Goal: Information Seeking & Learning: Learn about a topic

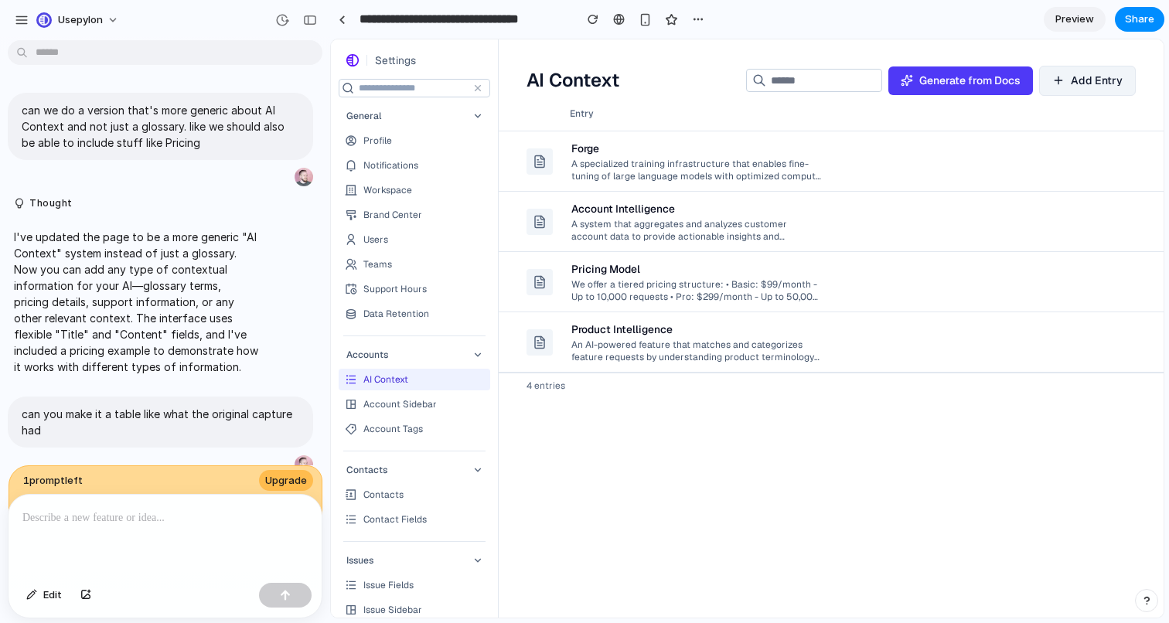
scroll to position [1231, 0]
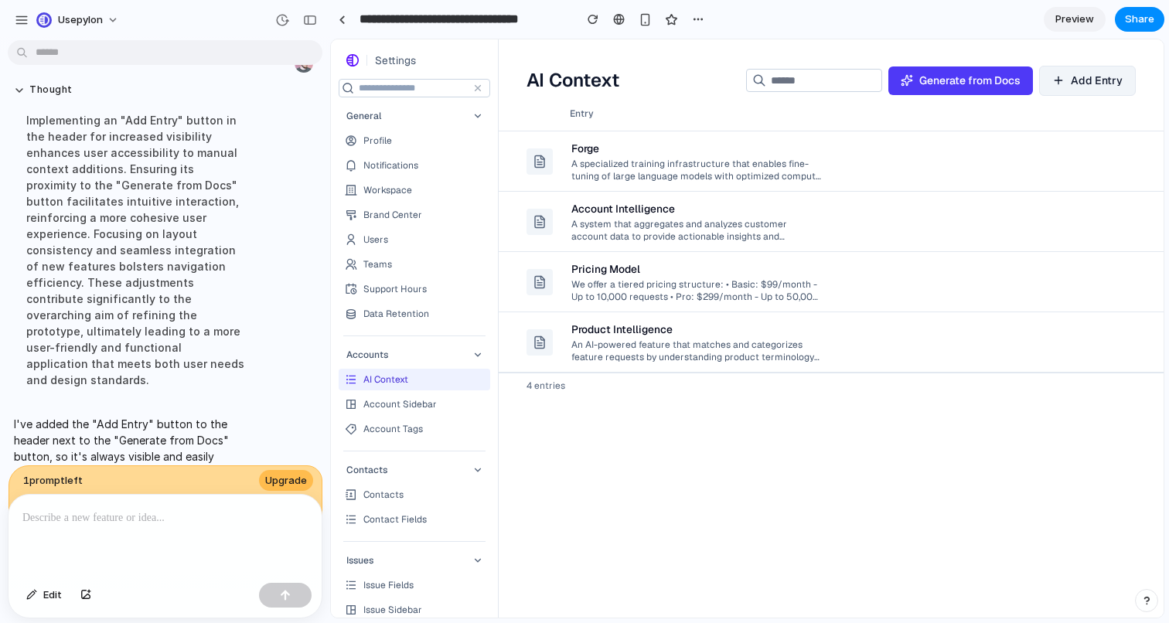
click at [610, 332] on div "Product Intelligence" at bounding box center [621, 329] width 101 height 15
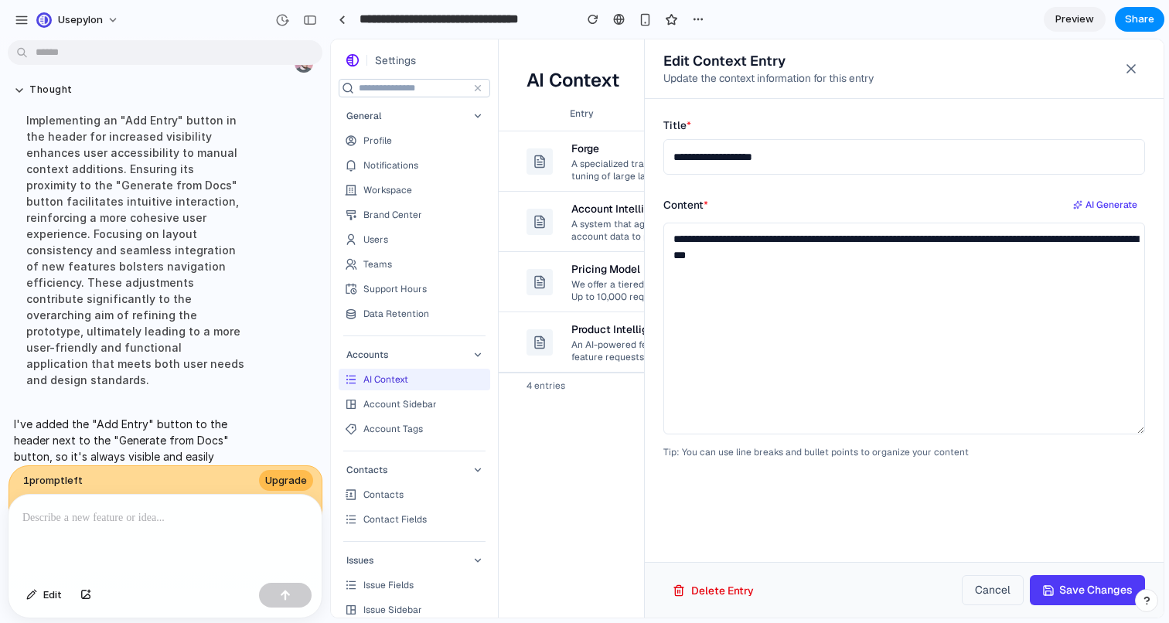
click at [610, 332] on div at bounding box center [747, 328] width 833 height 578
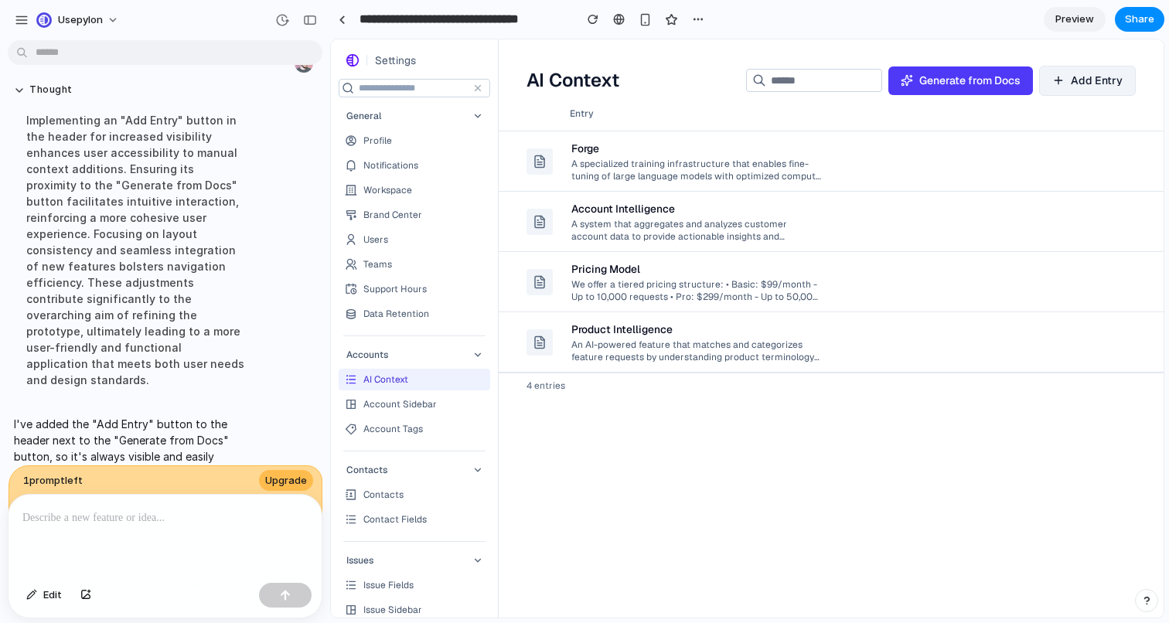
click at [615, 258] on div "Pricing Model We offer a tiered pricing structure: • Basic: $99/month - Up to 1…" at bounding box center [696, 282] width 250 height 54
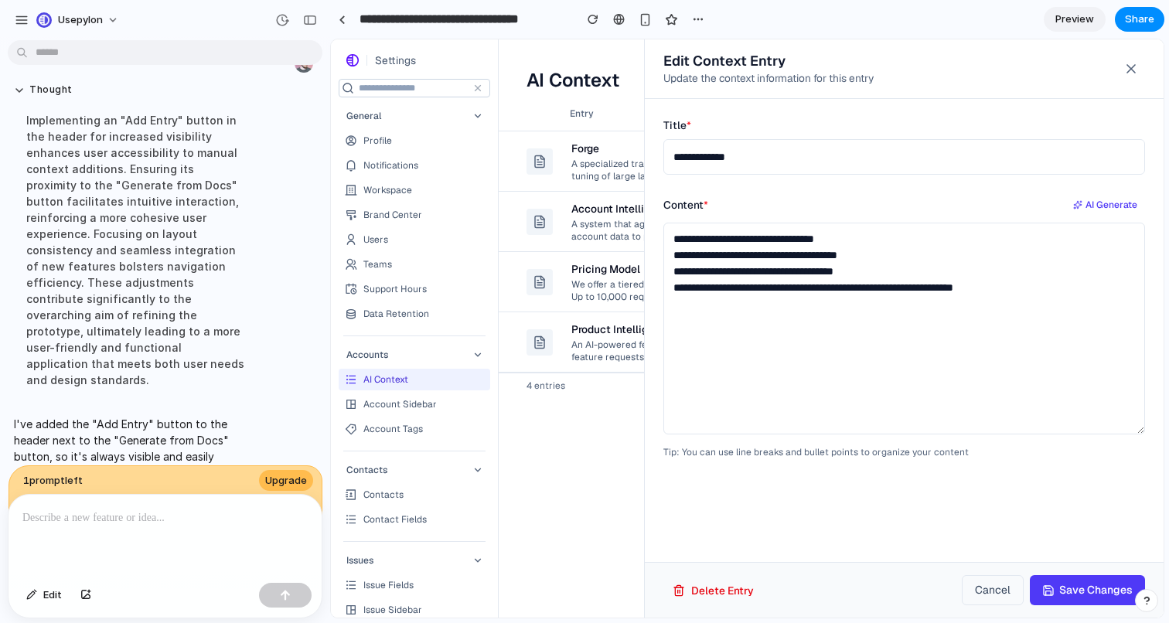
click at [588, 228] on div at bounding box center [747, 328] width 833 height 578
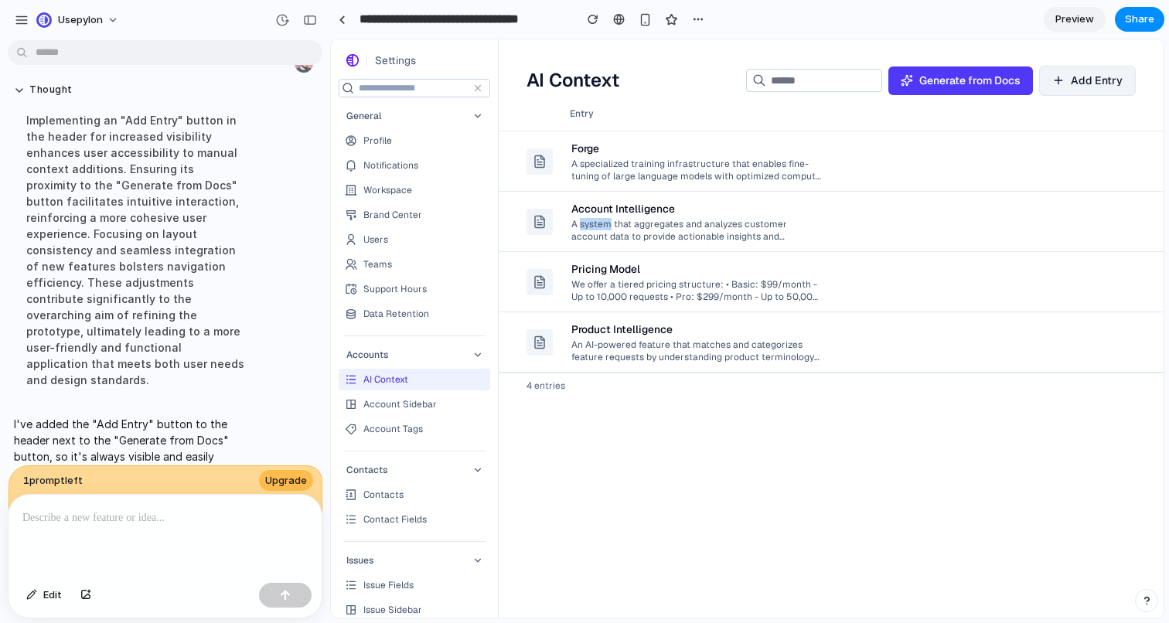
click at [588, 228] on div "A system that aggregates and analyzes customer account data to provide actionab…" at bounding box center [696, 229] width 250 height 26
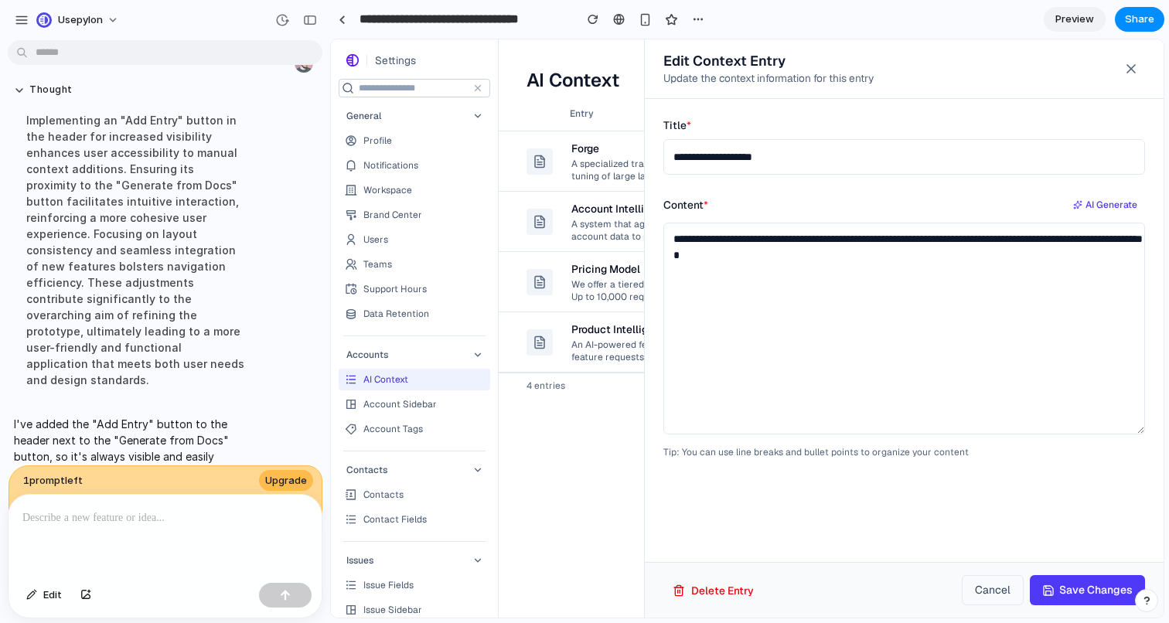
click at [605, 156] on div at bounding box center [747, 328] width 833 height 578
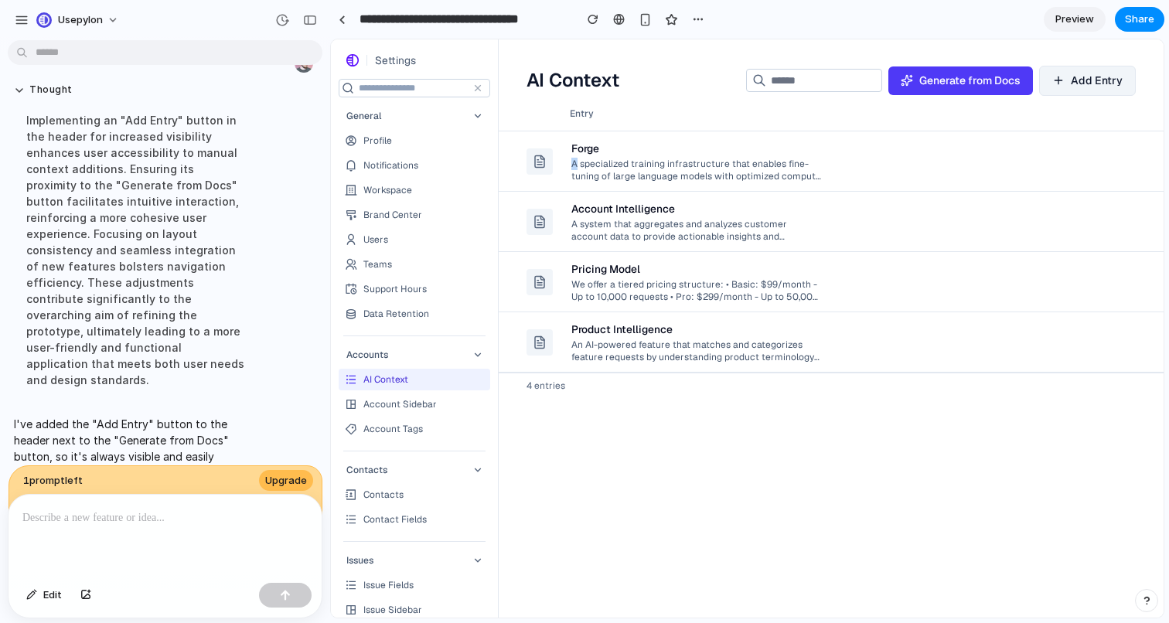
click at [605, 156] on div "A specialized training infrastructure that enables fine-tuning of large languag…" at bounding box center [696, 169] width 250 height 26
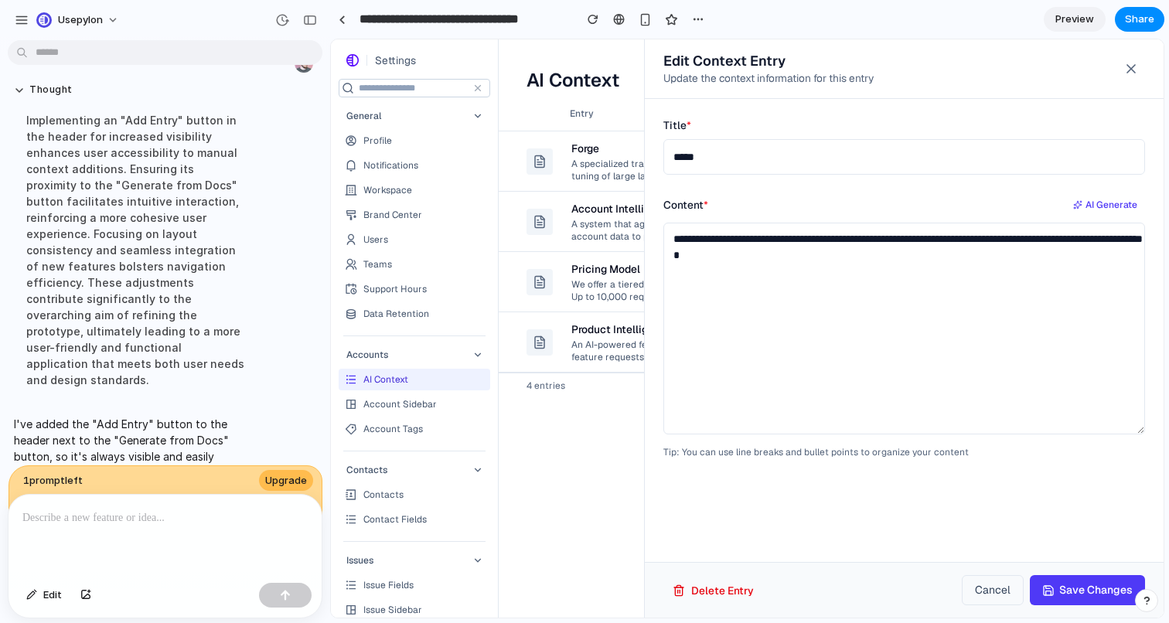
click at [591, 282] on div at bounding box center [747, 328] width 833 height 578
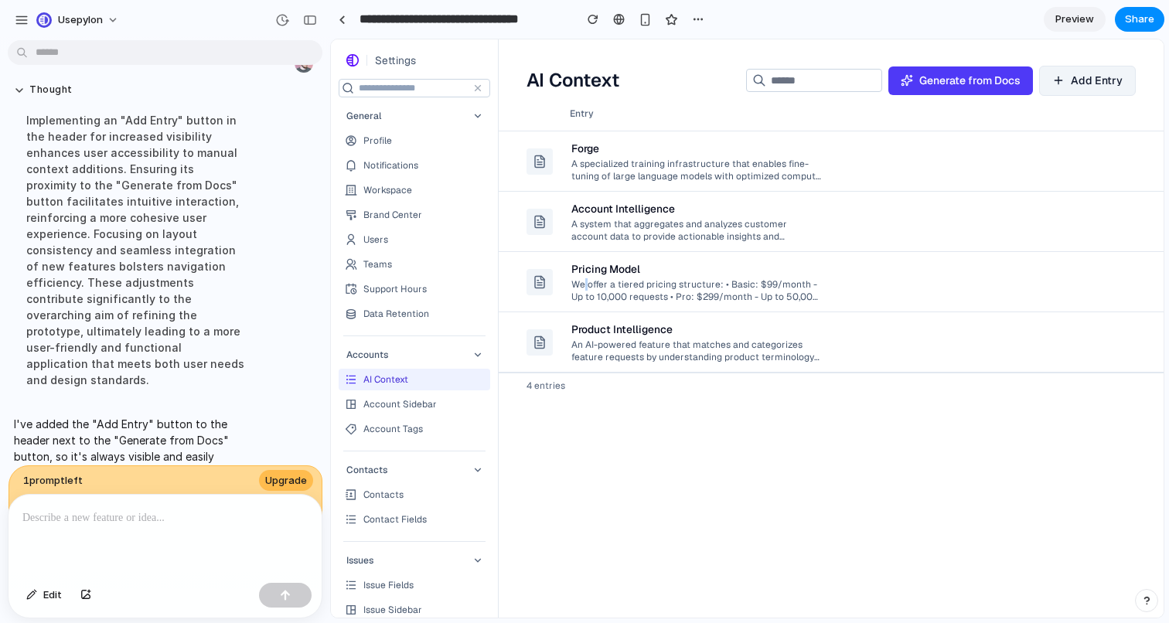
click at [591, 282] on div "We offer a tiered pricing structure: • Basic: $99/month - Up to 10,000 requests…" at bounding box center [696, 290] width 250 height 26
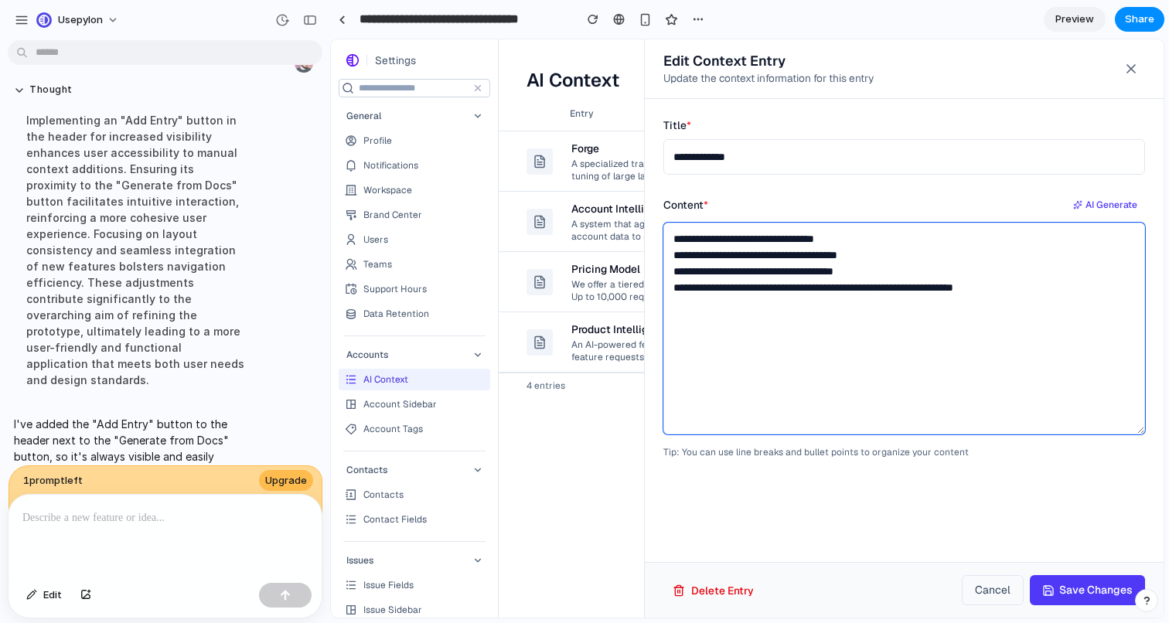
click at [816, 289] on textarea "**********" at bounding box center [904, 329] width 482 height 212
drag, startPoint x: 816, startPoint y: 289, endPoint x: 819, endPoint y: 240, distance: 48.8
click at [819, 240] on textarea "**********" at bounding box center [904, 329] width 482 height 212
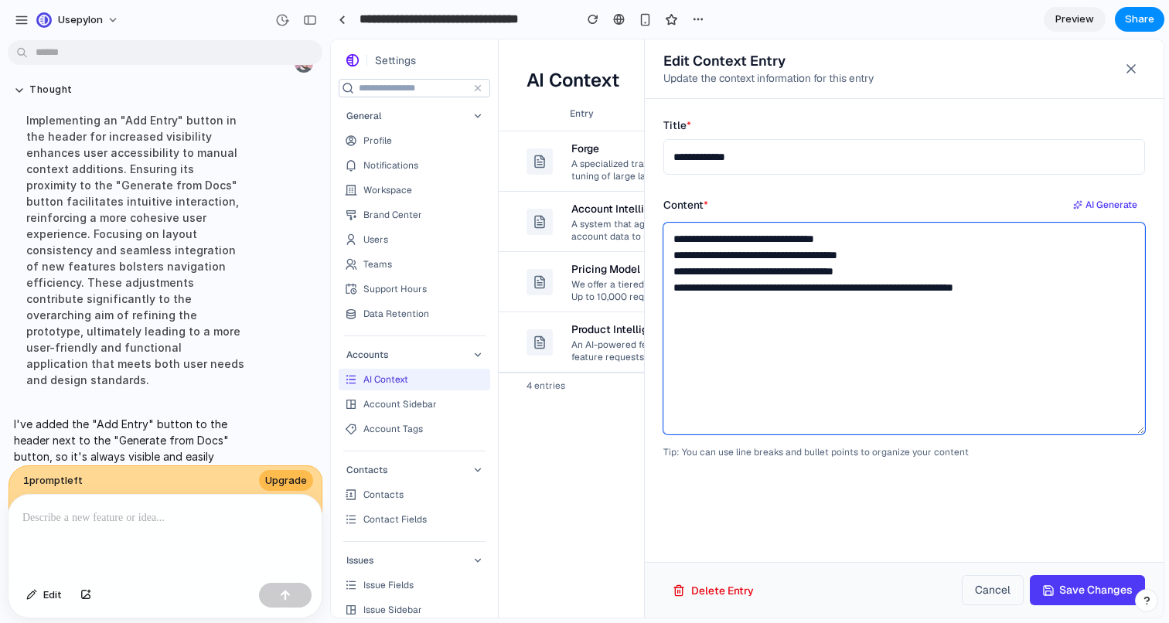
click at [819, 240] on textarea "**********" at bounding box center [904, 329] width 482 height 212
drag, startPoint x: 819, startPoint y: 240, endPoint x: 811, endPoint y: 356, distance: 116.2
click at [811, 356] on textarea "**********" at bounding box center [904, 329] width 482 height 212
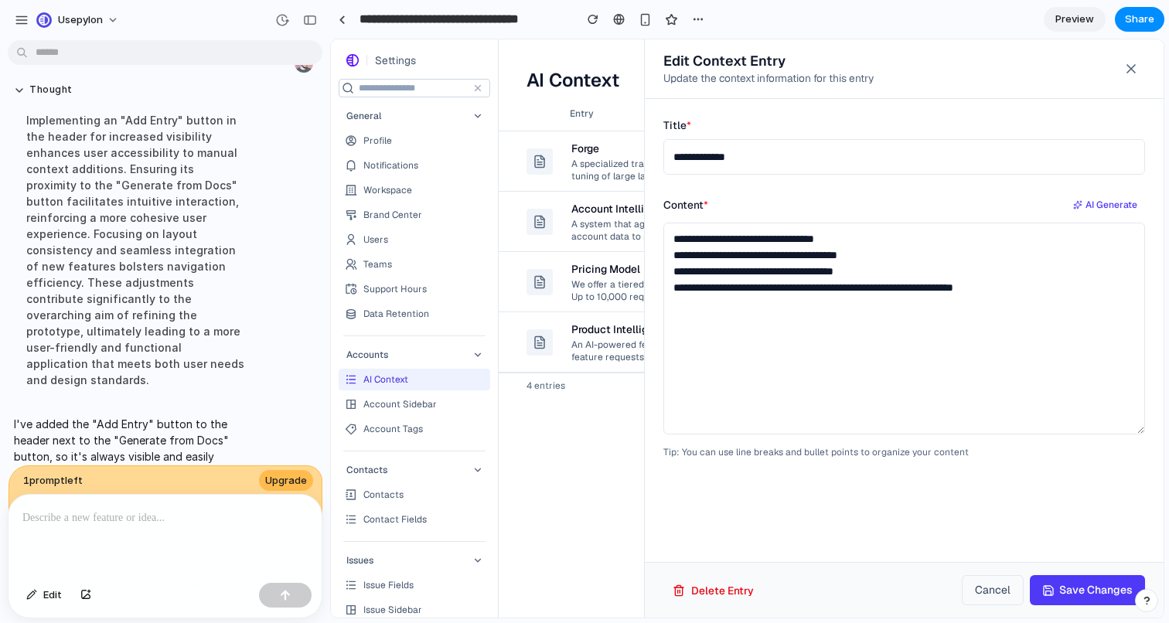
click at [584, 327] on div at bounding box center [747, 328] width 833 height 578
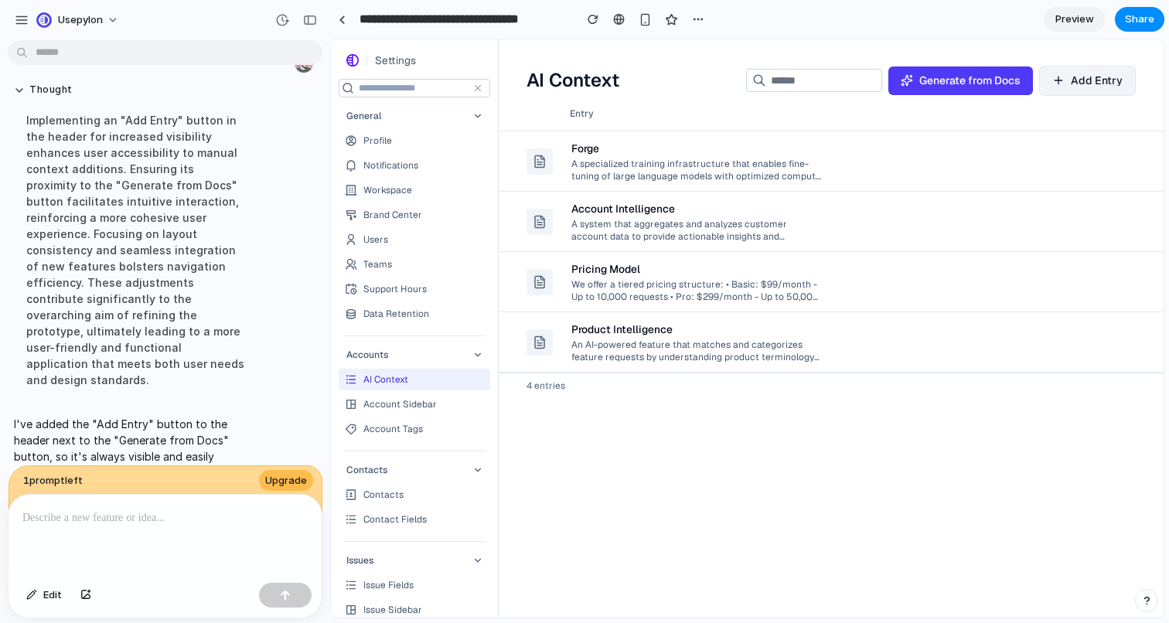
click at [611, 275] on div "Pricing Model" at bounding box center [605, 268] width 69 height 15
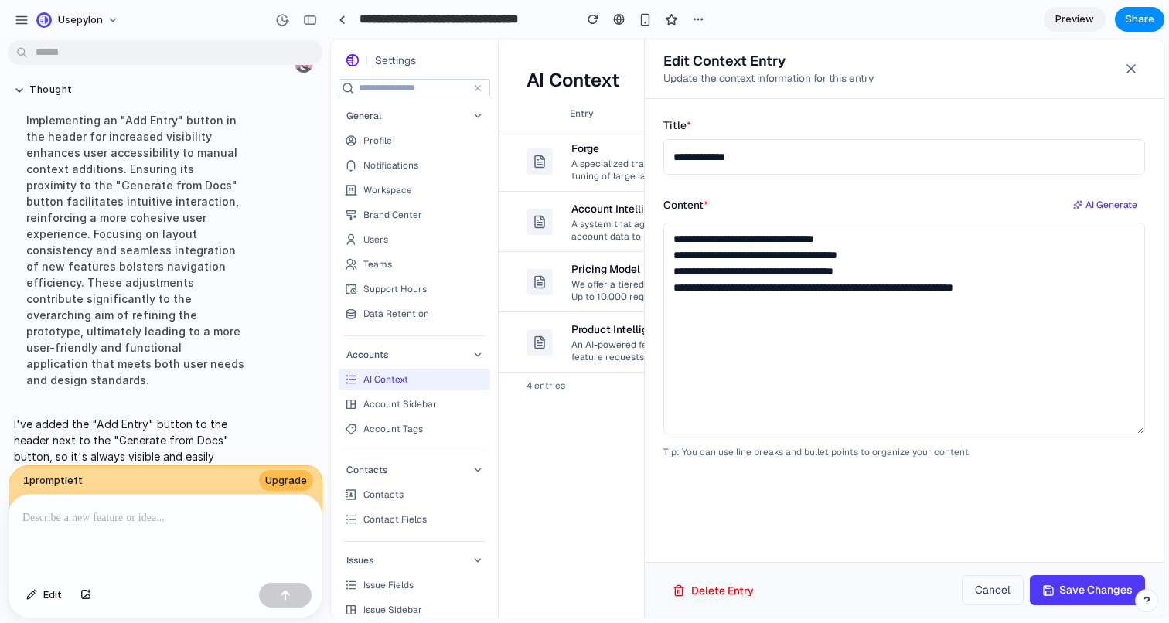
click at [598, 279] on div at bounding box center [747, 328] width 833 height 578
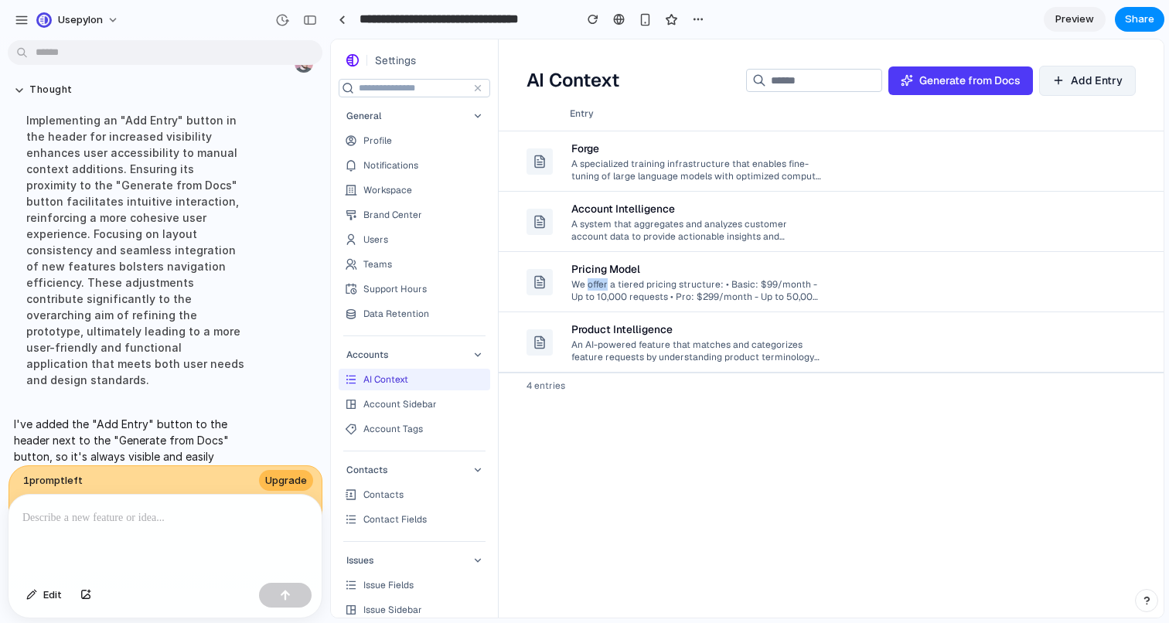
click at [598, 279] on div "We offer a tiered pricing structure: • Basic: $99/month - Up to 10,000 requests…" at bounding box center [696, 290] width 250 height 26
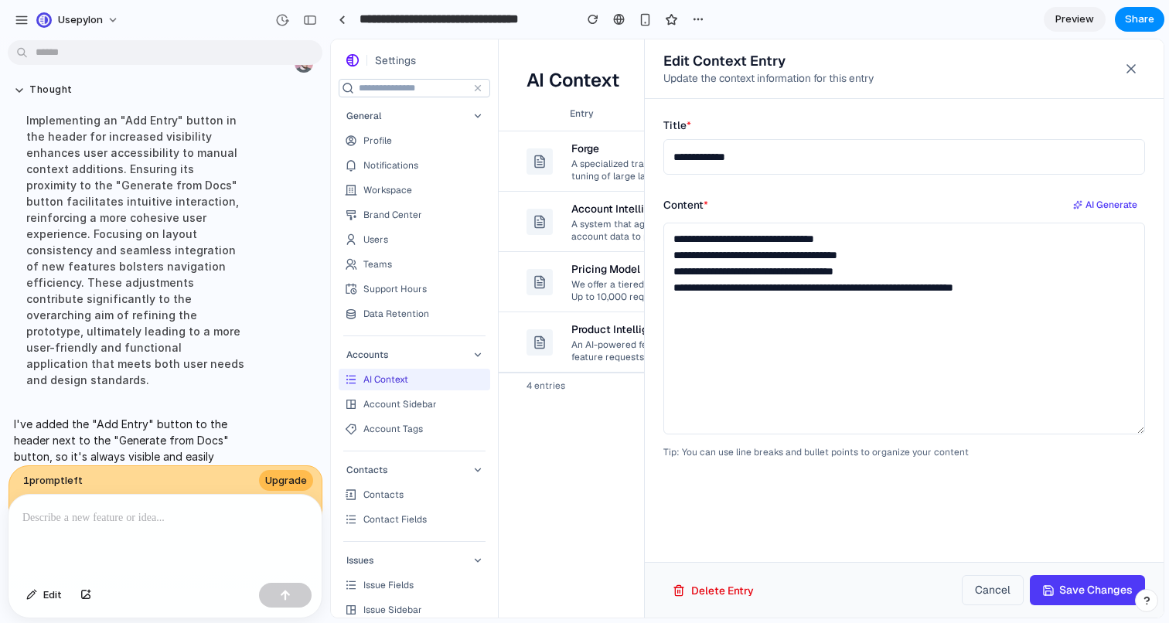
click at [598, 279] on div at bounding box center [747, 328] width 833 height 578
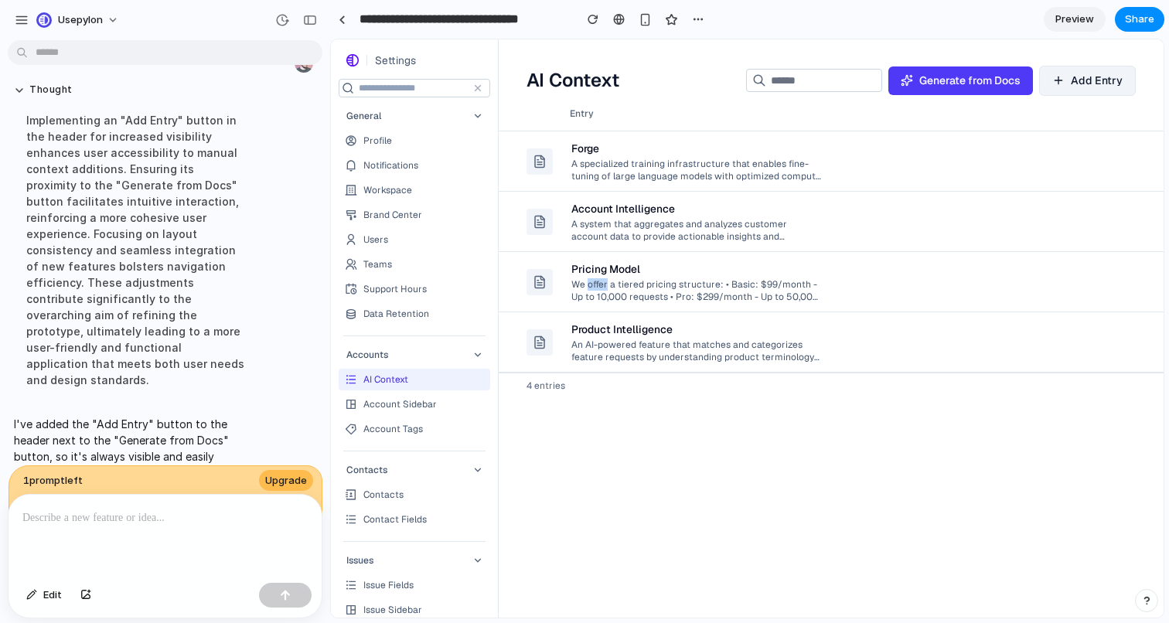
click at [598, 279] on div "We offer a tiered pricing structure: • Basic: $99/month - Up to 10,000 requests…" at bounding box center [696, 290] width 250 height 26
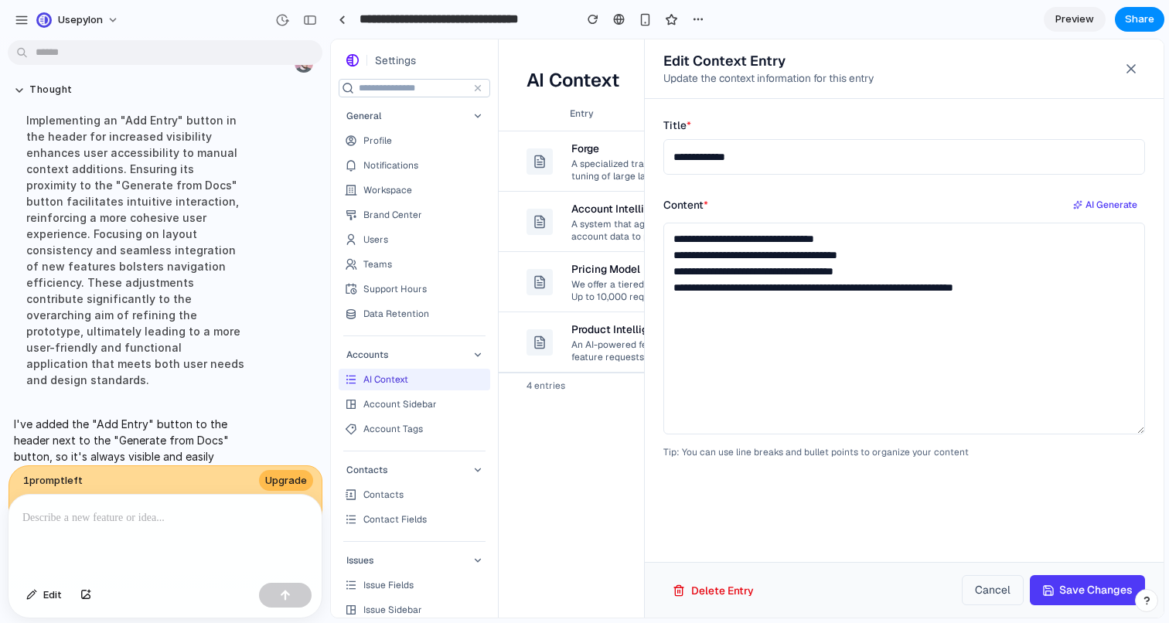
click at [598, 279] on div at bounding box center [747, 328] width 833 height 578
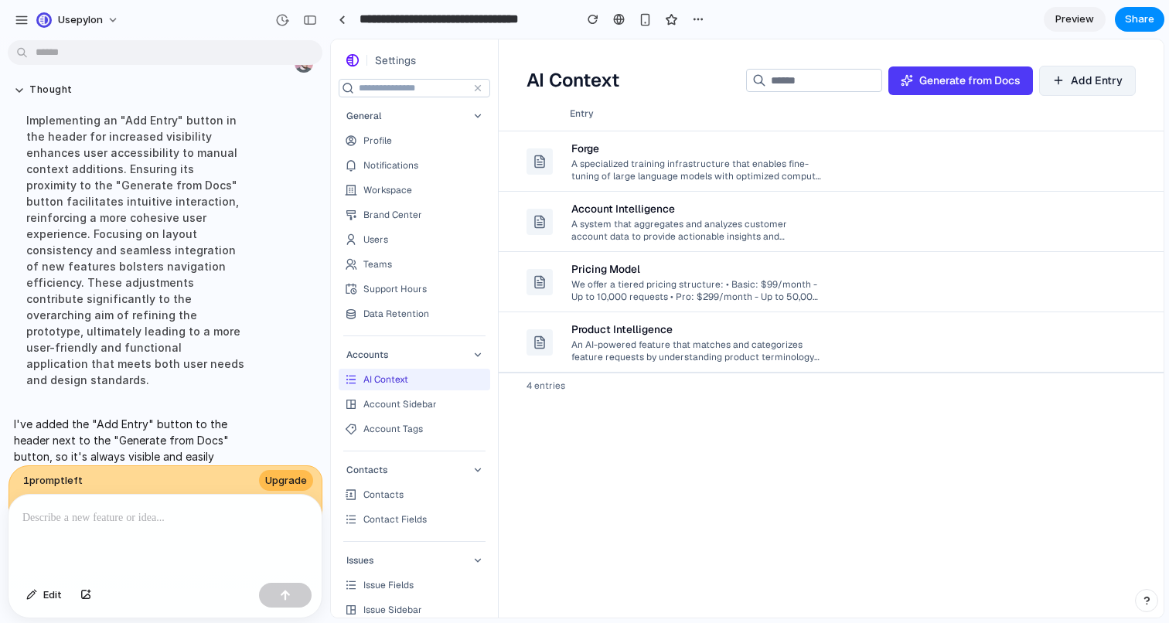
click at [598, 279] on div "We offer a tiered pricing structure: • Basic: $99/month - Up to 10,000 requests…" at bounding box center [696, 290] width 250 height 26
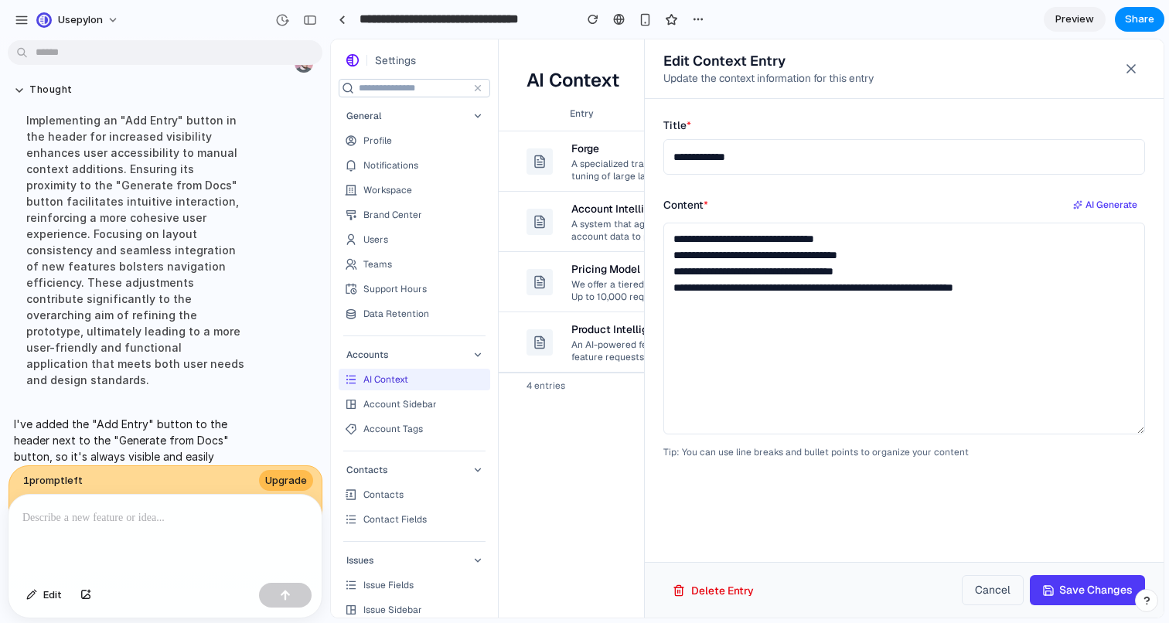
click at [598, 279] on div at bounding box center [747, 328] width 833 height 578
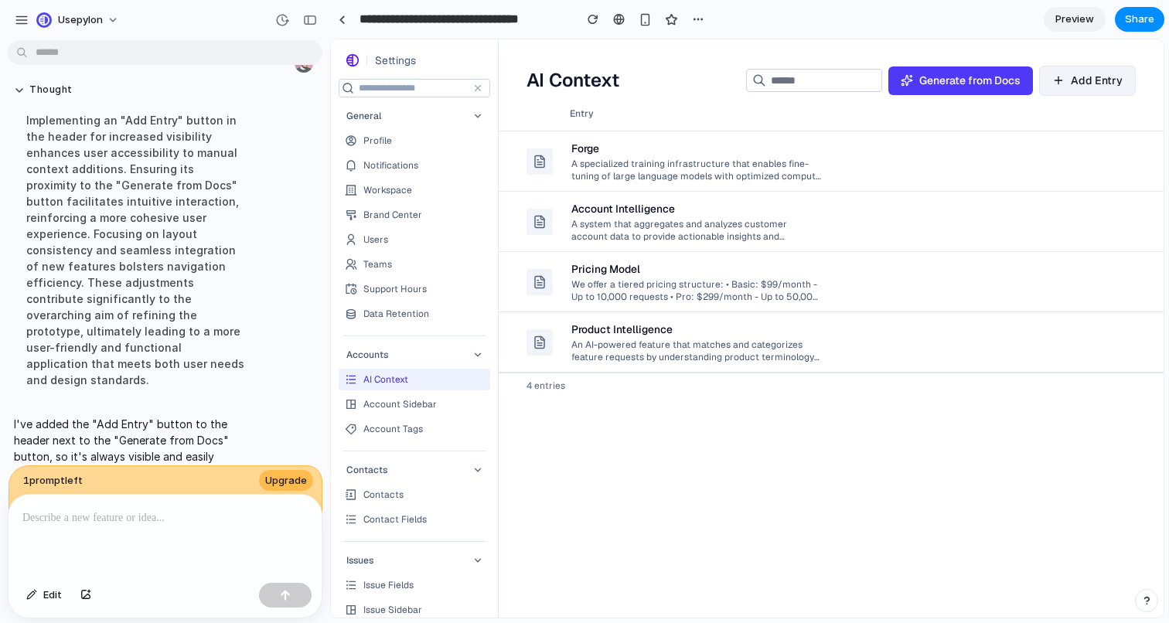
click at [731, 304] on div "Pricing Model We offer a tiered pricing structure: • Basic: $99/month - Up to 1…" at bounding box center [696, 282] width 250 height 54
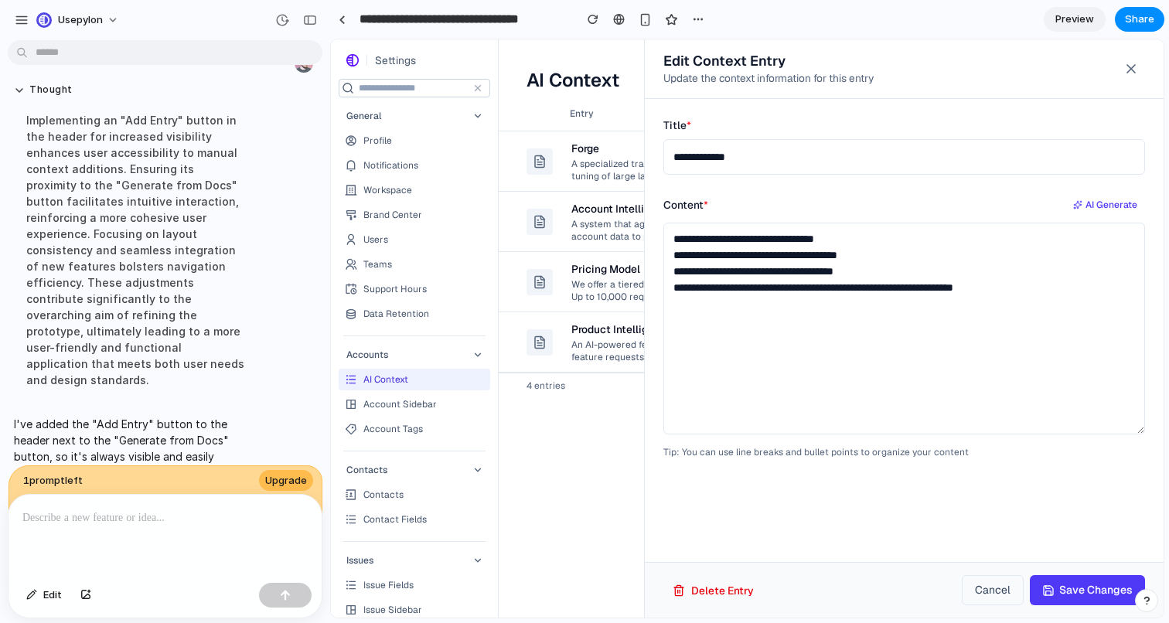
click at [1137, 70] on icon at bounding box center [1130, 68] width 15 height 15
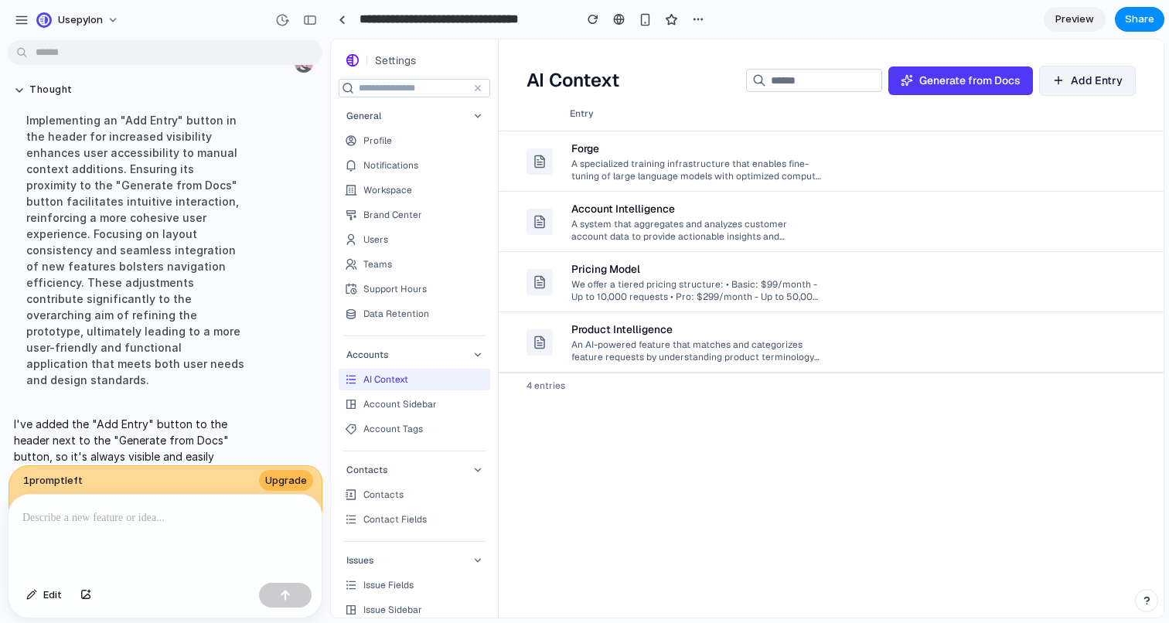
click at [663, 361] on div "An AI-powered feature that matches and categorizes feature requests by understa…" at bounding box center [696, 350] width 250 height 26
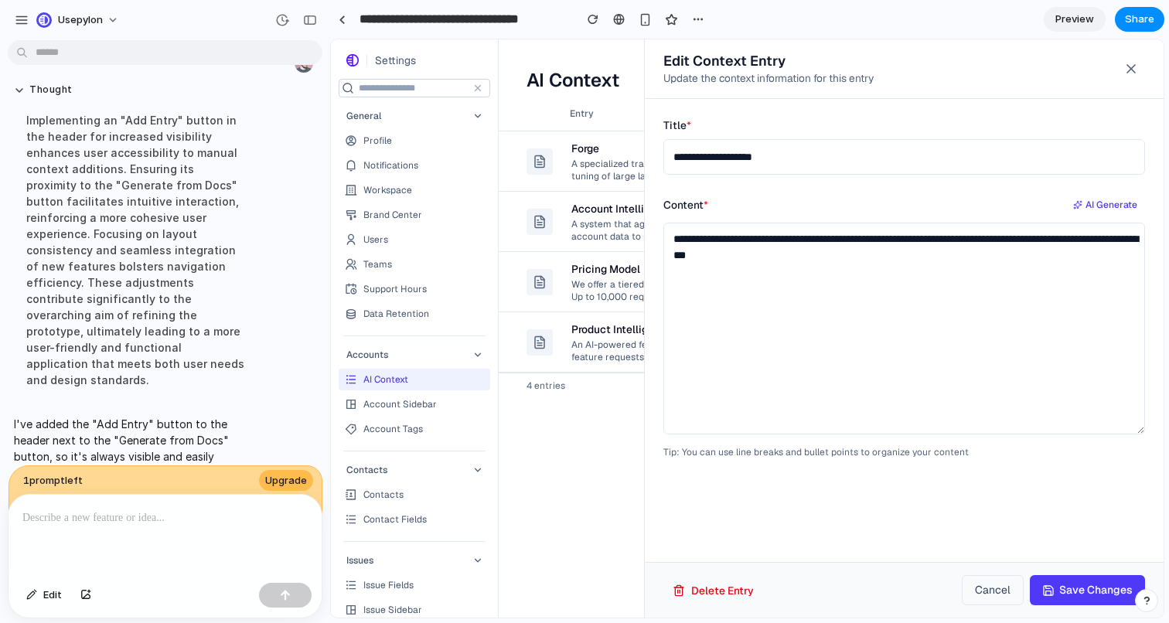
click at [557, 398] on div at bounding box center [747, 328] width 833 height 578
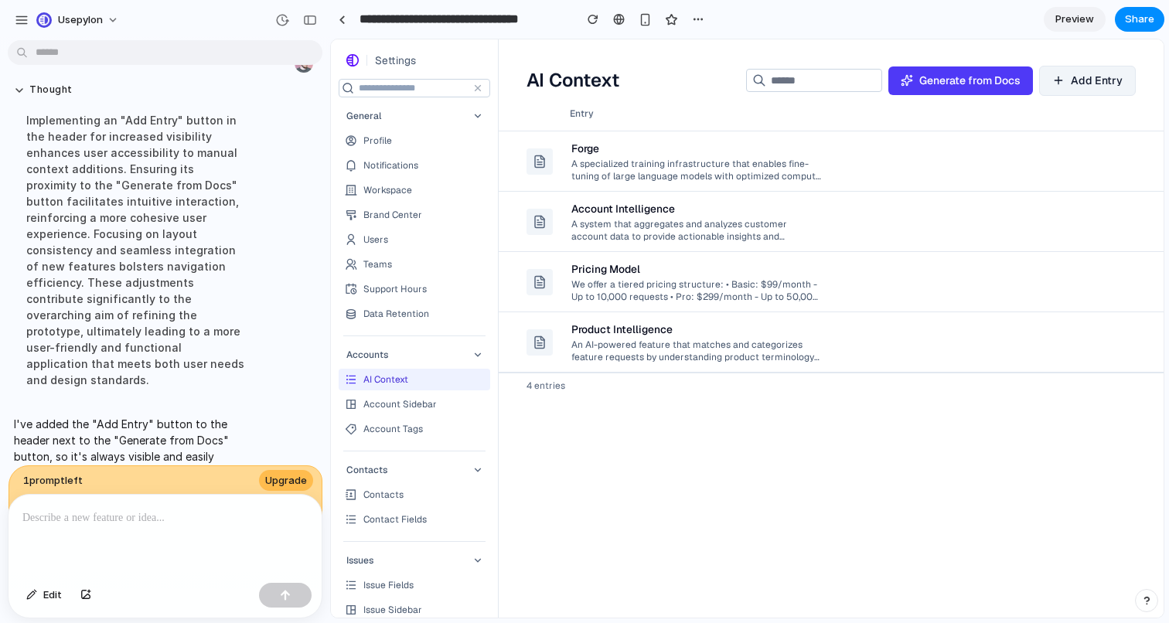
click at [660, 156] on div "A specialized training infrastructure that enables fine-tuning of large languag…" at bounding box center [696, 169] width 250 height 26
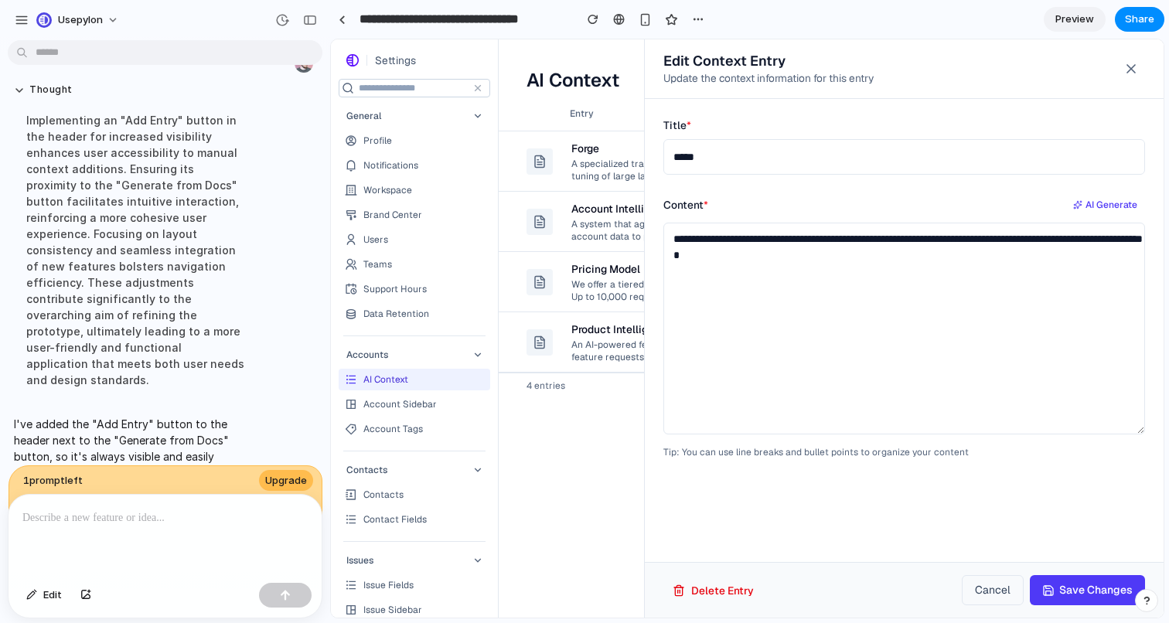
click at [571, 163] on div at bounding box center [747, 328] width 833 height 578
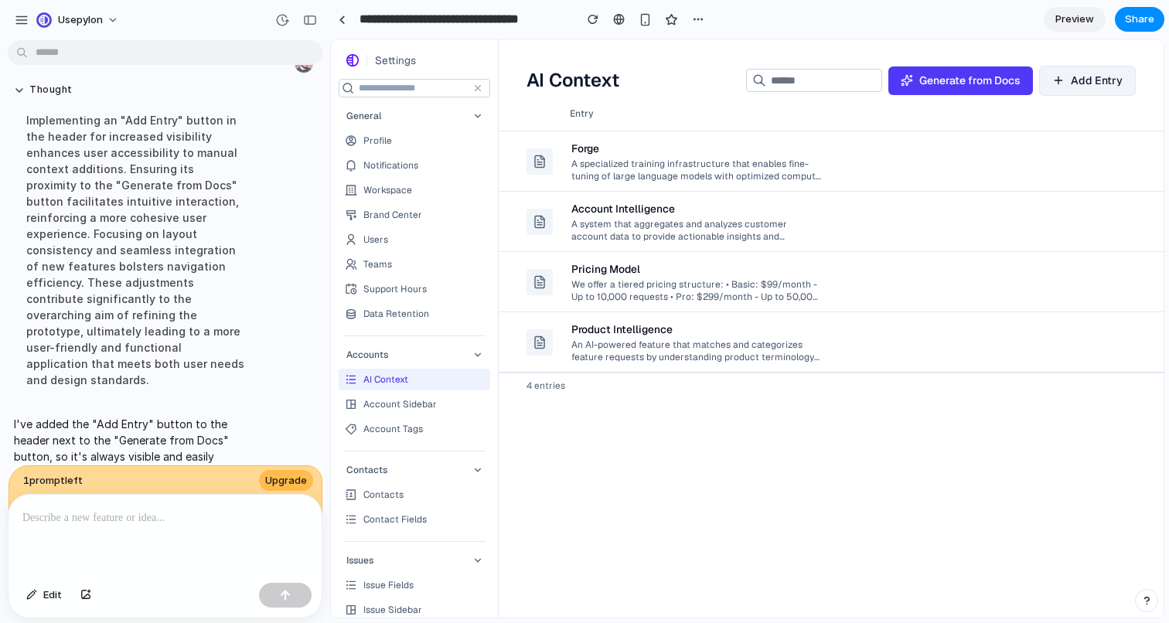
click at [158, 416] on p "I've added the "Add Entry" button to the header next to the "Generate from Docs…" at bounding box center [136, 456] width 244 height 81
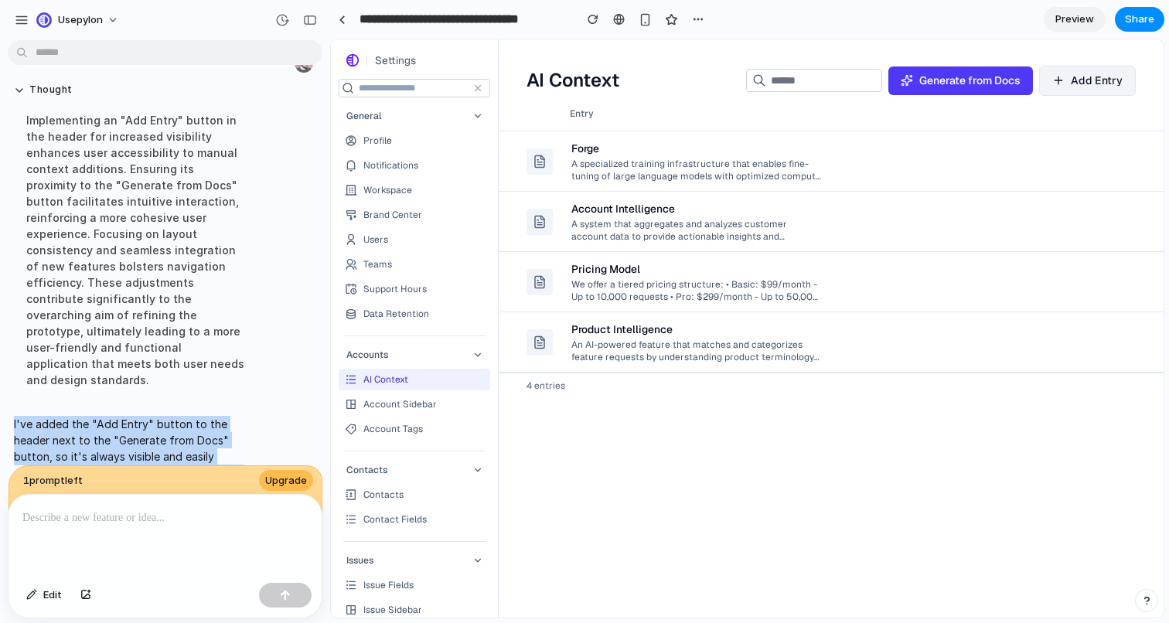
click at [158, 416] on p "I've added the "Add Entry" button to the header next to the "Generate from Docs…" at bounding box center [136, 456] width 244 height 81
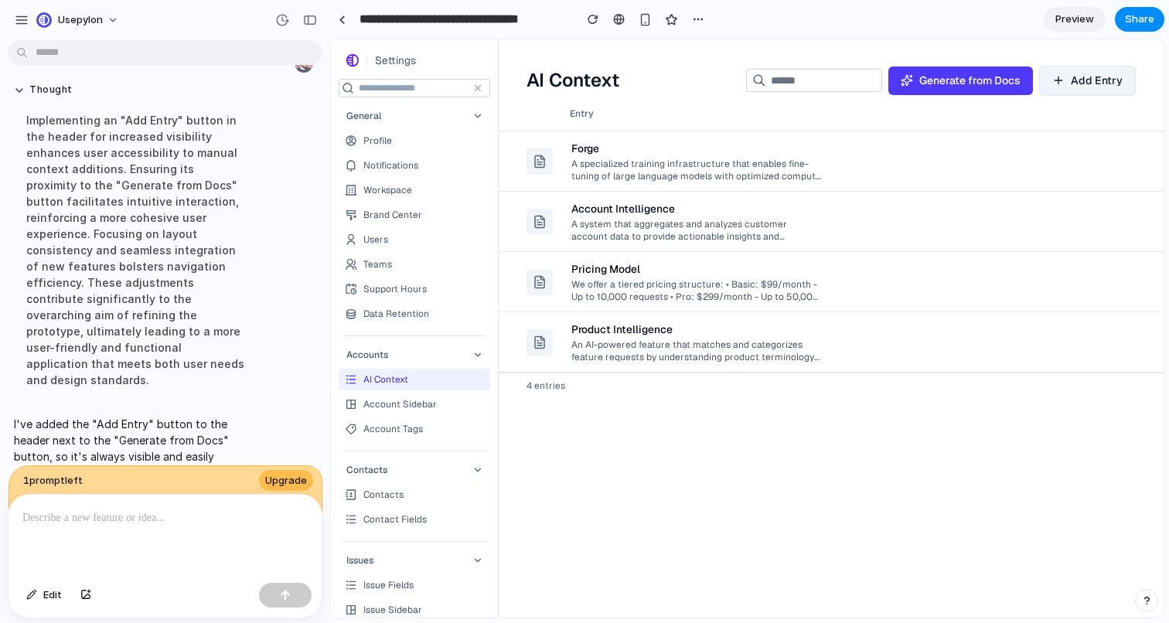
click at [181, 342] on div "Implementing an "Add Entry" button in the header for increased visibility enhan…" at bounding box center [136, 250] width 244 height 295
click at [976, 60] on div "AI Context Generate from Docs Add Entry" at bounding box center [831, 74] width 665 height 43
click at [66, 478] on span "1 prompt left" at bounding box center [53, 480] width 60 height 15
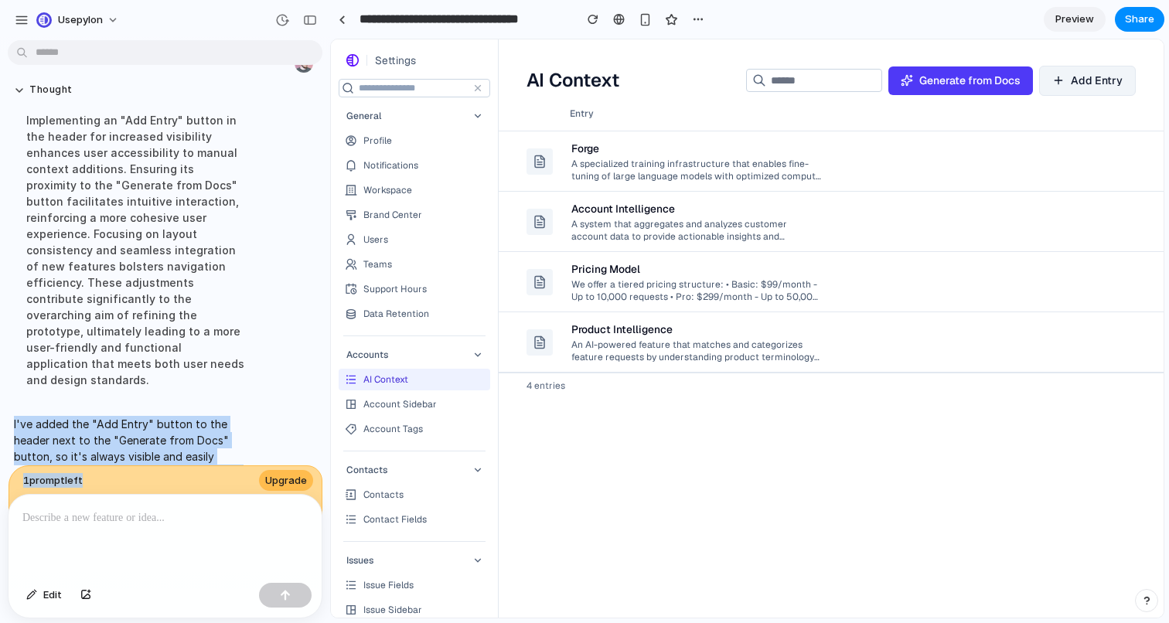
drag, startPoint x: 66, startPoint y: 478, endPoint x: 84, endPoint y: 434, distance: 47.5
click at [83, 437] on div "can we do a version that's more generic about AI Context and not just a glossar…" at bounding box center [165, 334] width 330 height 577
click at [84, 434] on p "I've added the "Add Entry" button to the header next to the "Generate from Docs…" at bounding box center [136, 456] width 244 height 81
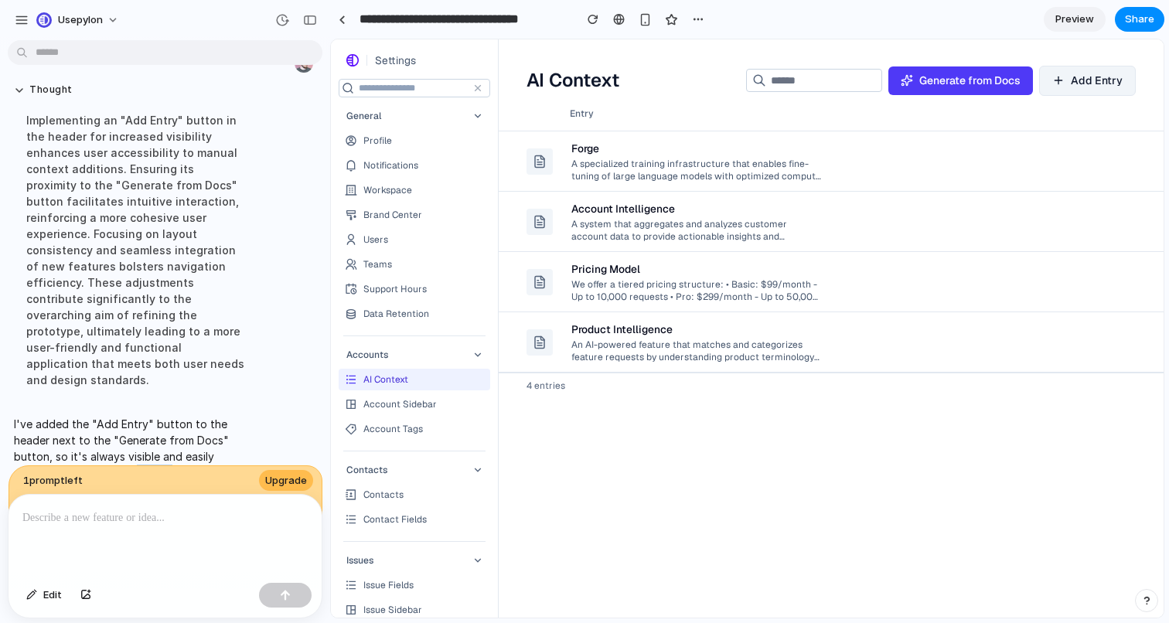
click at [84, 434] on p "I've added the "Add Entry" button to the header next to the "Generate from Docs…" at bounding box center [136, 456] width 244 height 81
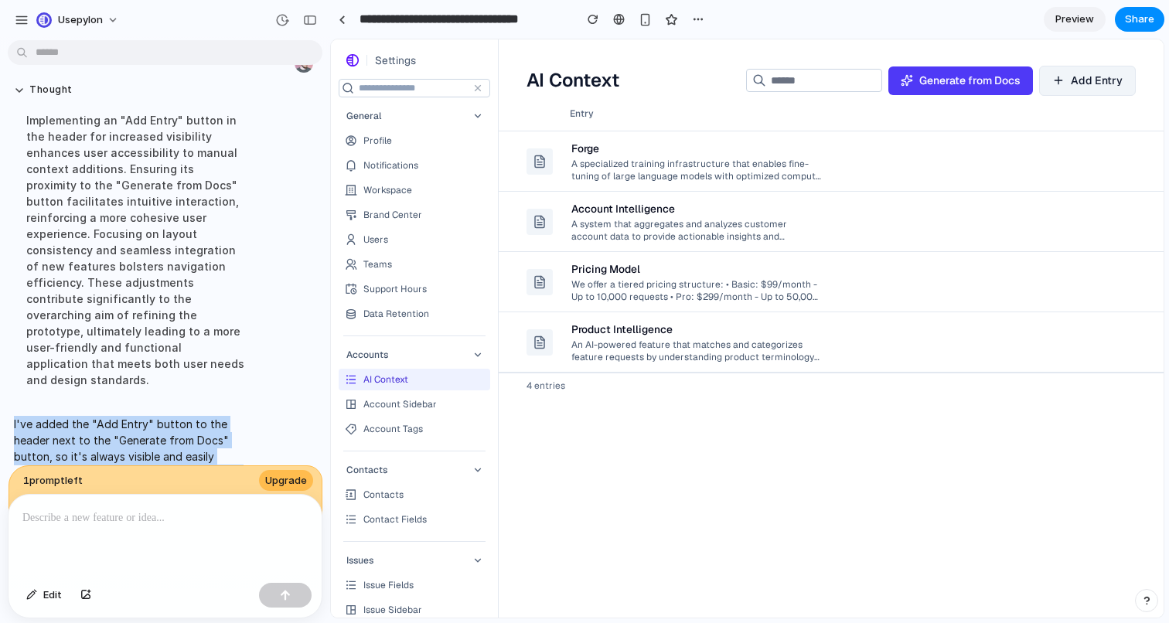
click at [84, 434] on p "I've added the "Add Entry" button to the header next to the "Generate from Docs…" at bounding box center [136, 456] width 244 height 81
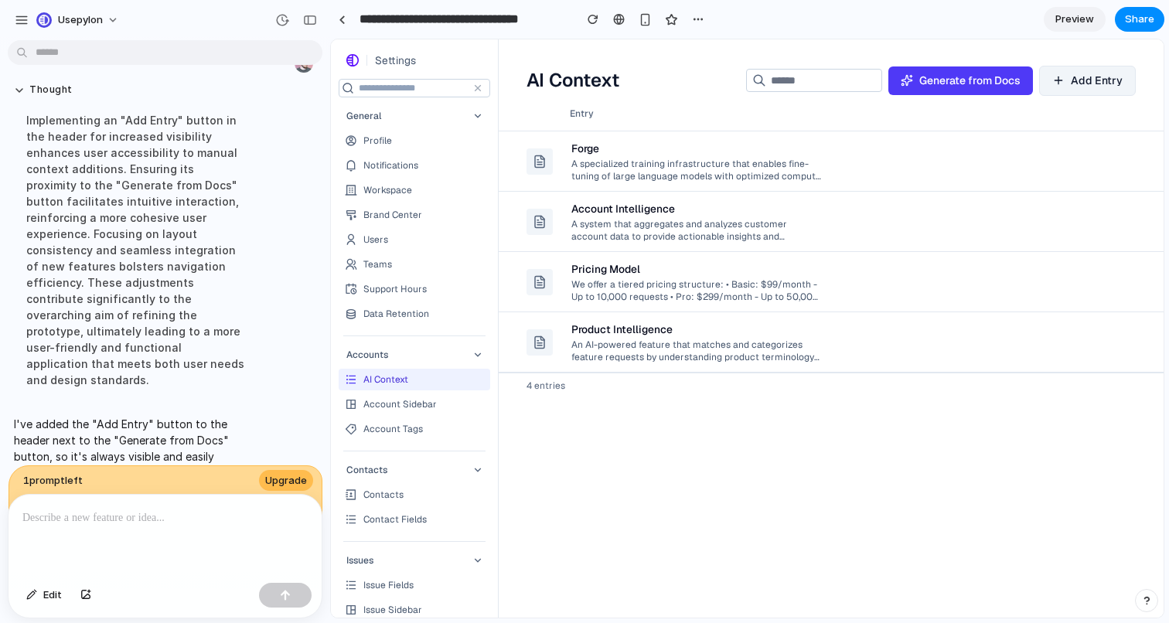
click at [104, 416] on p "I've added the "Add Entry" button to the header next to the "Generate from Docs…" at bounding box center [136, 456] width 244 height 81
click at [821, 295] on div "We offer a tiered pricing structure: • Basic: $99/month - Up to 10,000 requests…" at bounding box center [696, 290] width 250 height 26
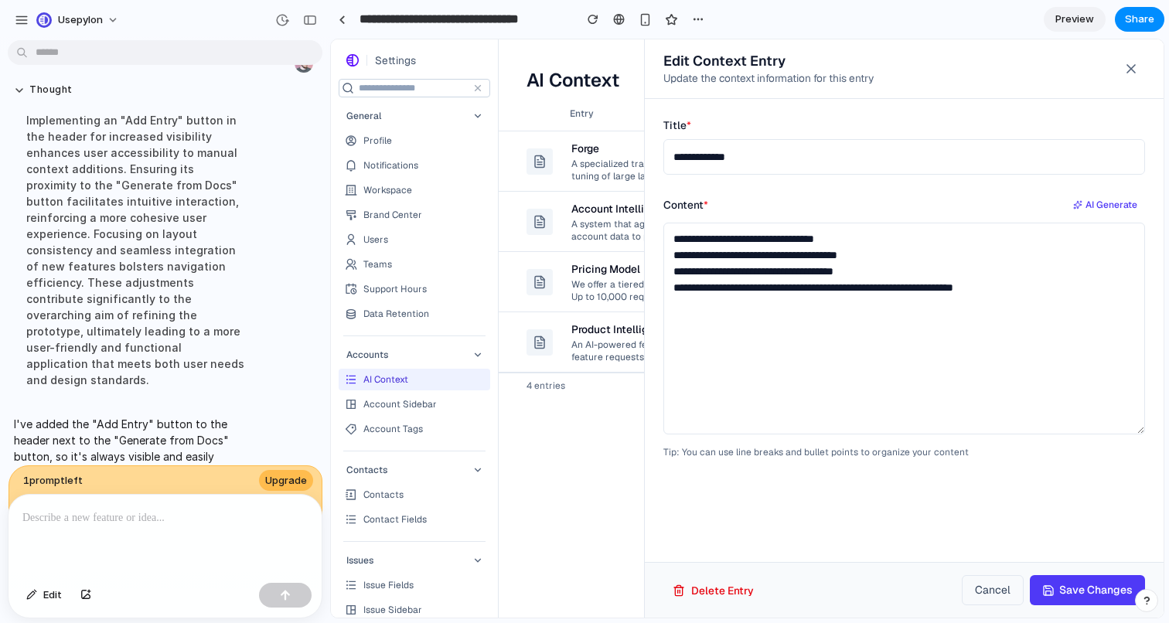
click at [567, 395] on div at bounding box center [747, 328] width 833 height 578
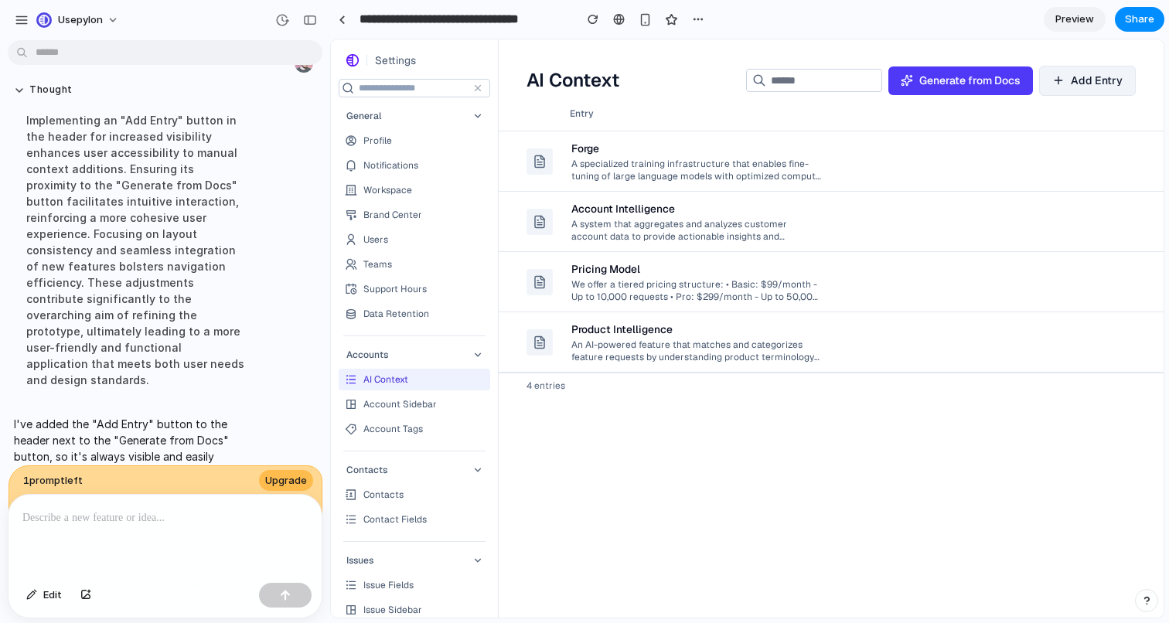
click at [613, 328] on div "Product Intelligence" at bounding box center [621, 329] width 101 height 15
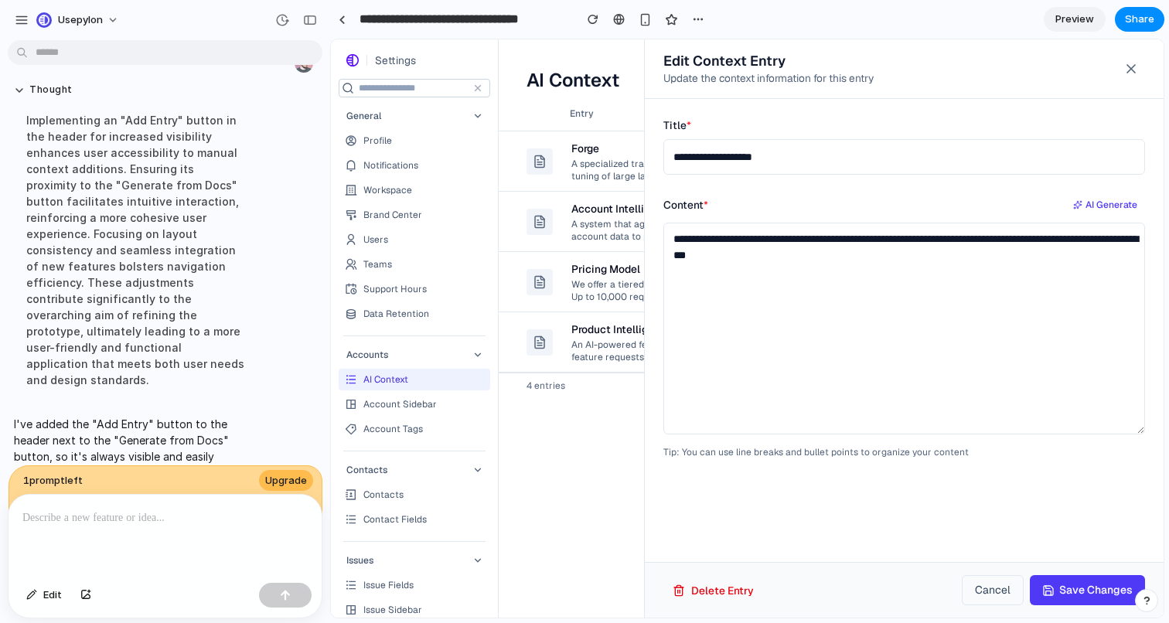
click at [578, 439] on div at bounding box center [747, 328] width 833 height 578
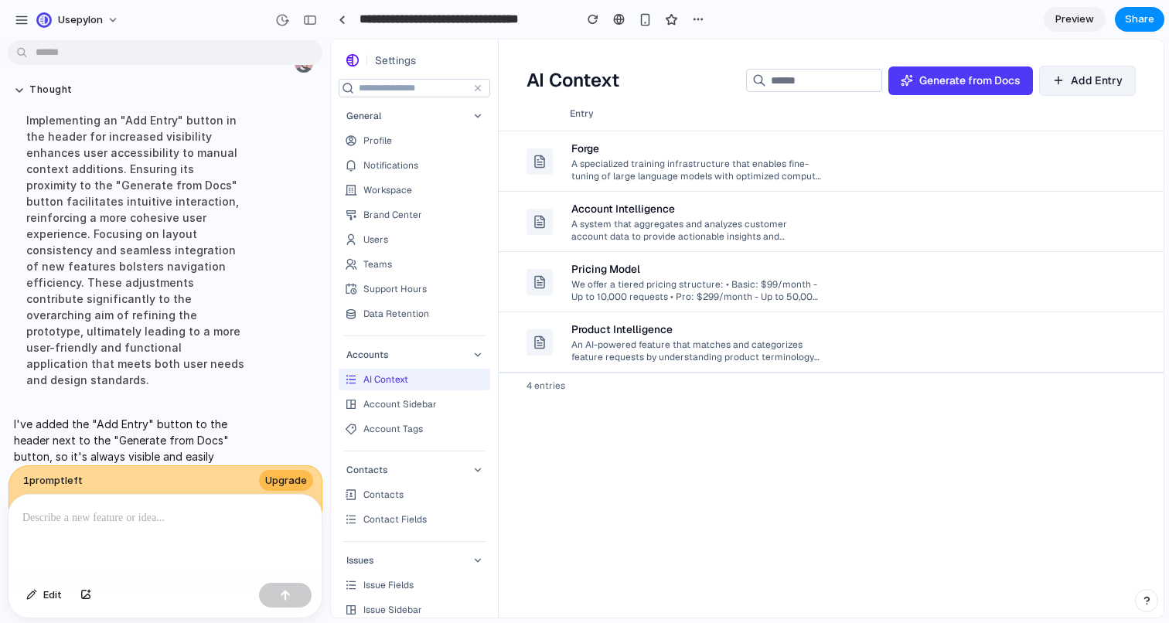
click at [667, 140] on div "Forge A specialized training infrastructure that enables fine-tuning of large l…" at bounding box center [696, 162] width 250 height 54
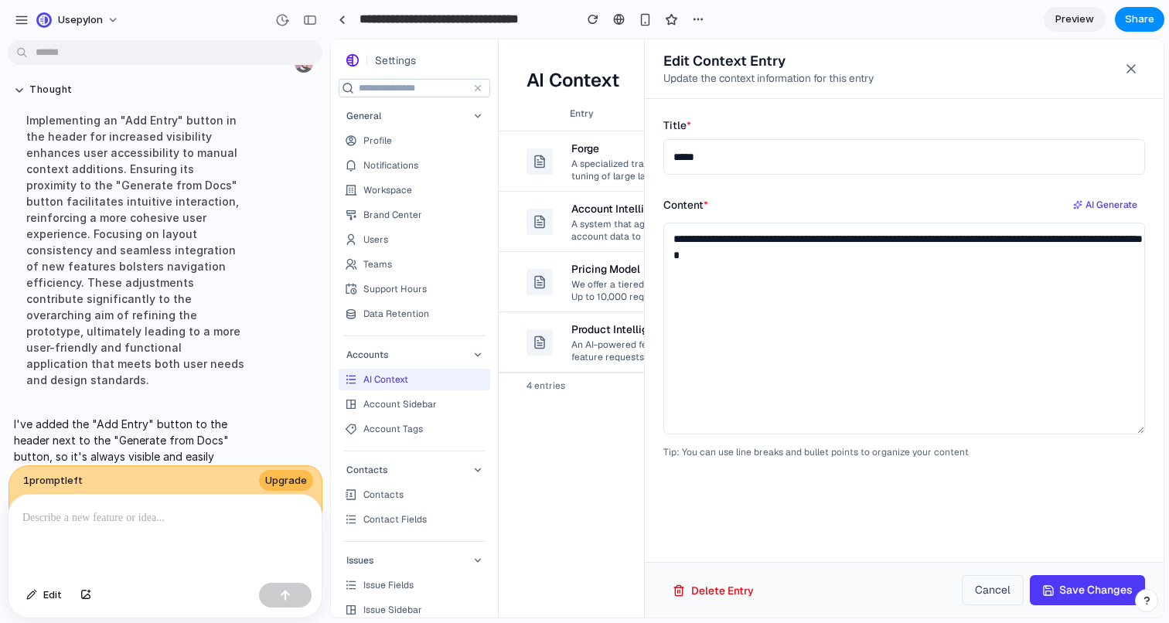
click at [566, 496] on div at bounding box center [747, 328] width 833 height 578
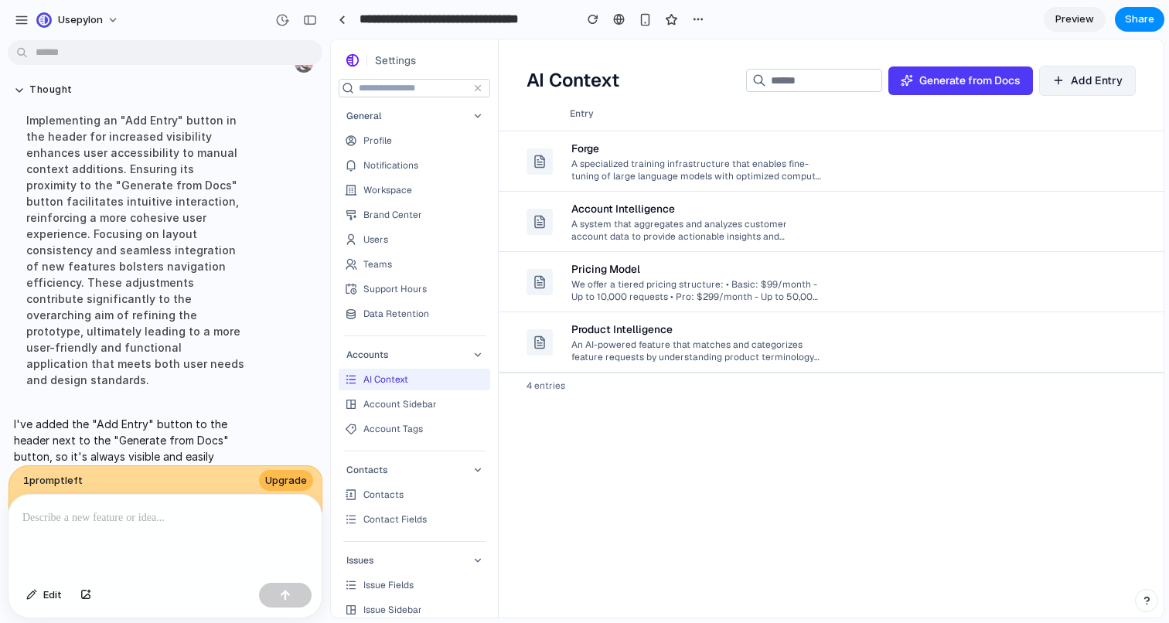
click at [738, 209] on div "Account Intelligence" at bounding box center [696, 208] width 250 height 15
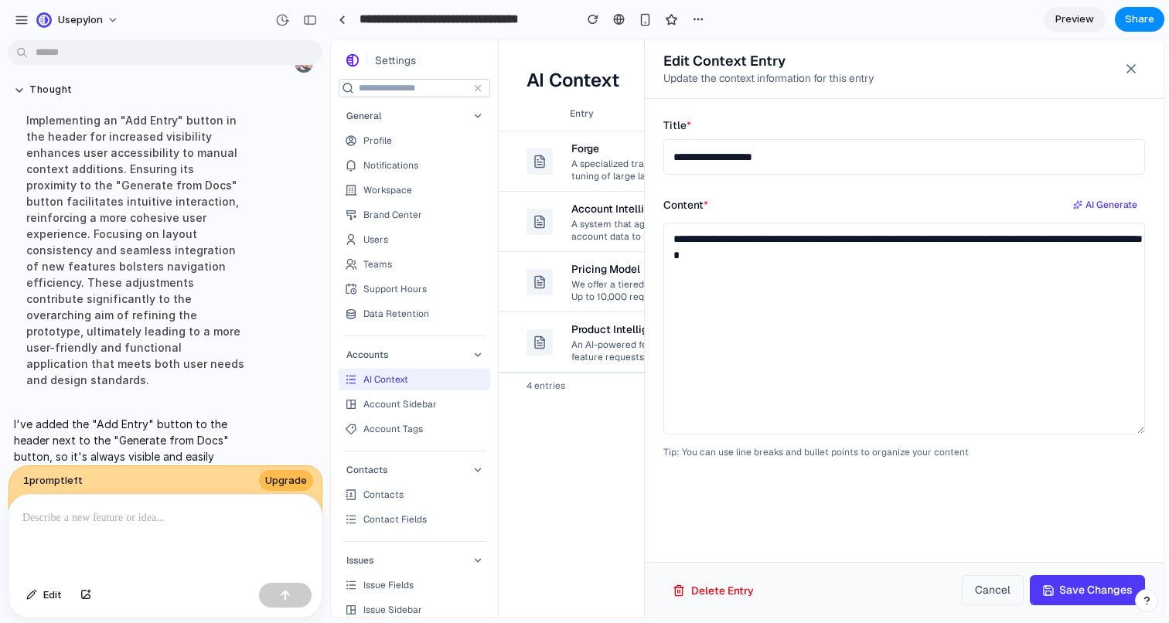
click at [582, 401] on div at bounding box center [747, 328] width 833 height 578
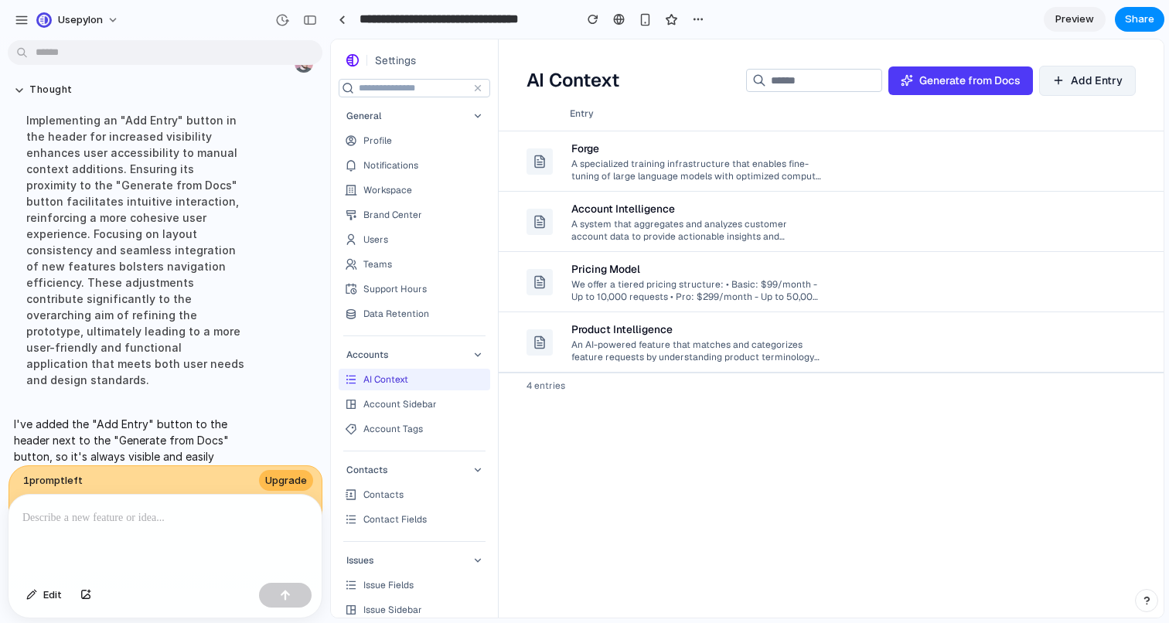
click at [639, 243] on div "Account Intelligence A system that aggregates and analyzes customer account dat…" at bounding box center [696, 222] width 250 height 54
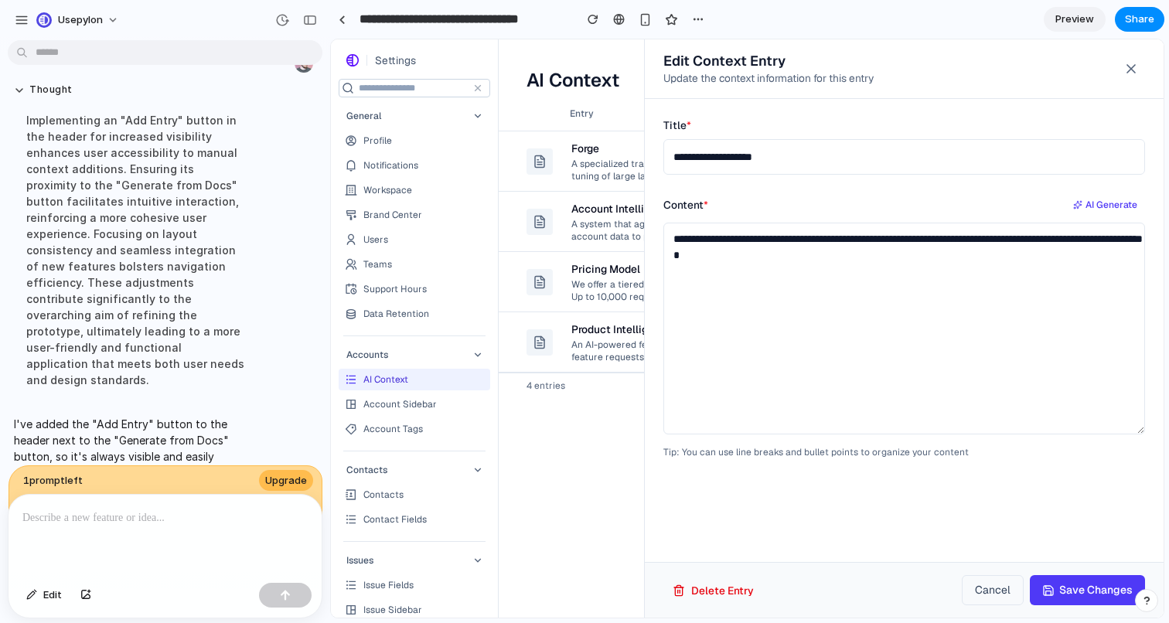
click at [597, 287] on div at bounding box center [747, 328] width 833 height 578
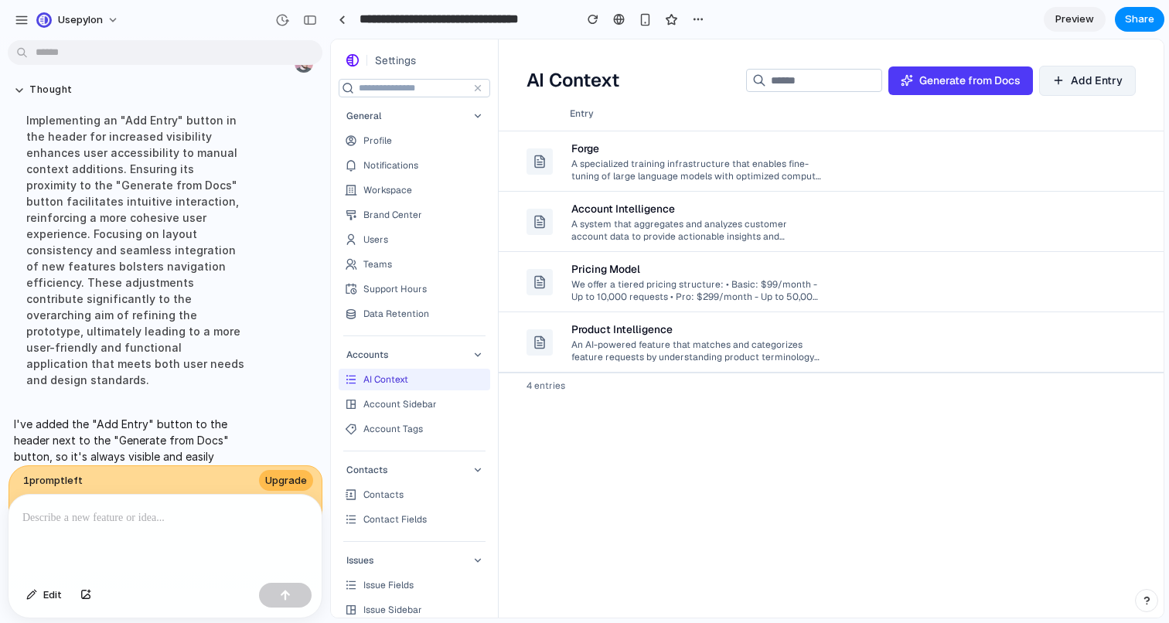
click at [612, 286] on div "We offer a tiered pricing structure: • Basic: $99/month - Up to 10,000 requests…" at bounding box center [696, 290] width 250 height 26
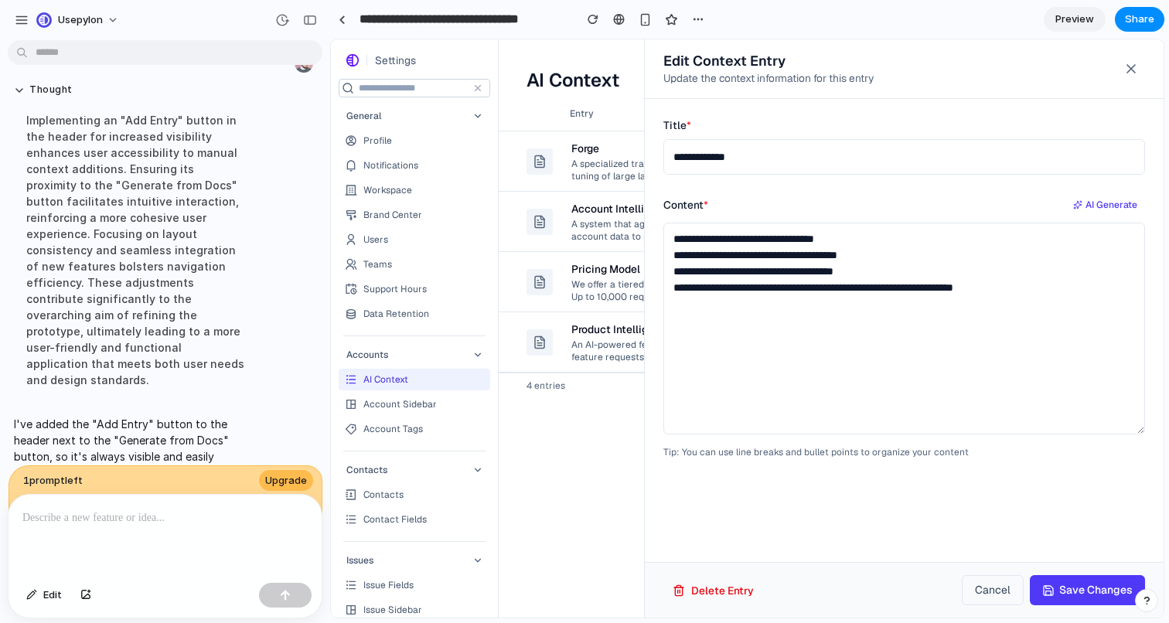
click at [1122, 202] on span "AI Generate" at bounding box center [1111, 205] width 52 height 14
type textarea "**********"
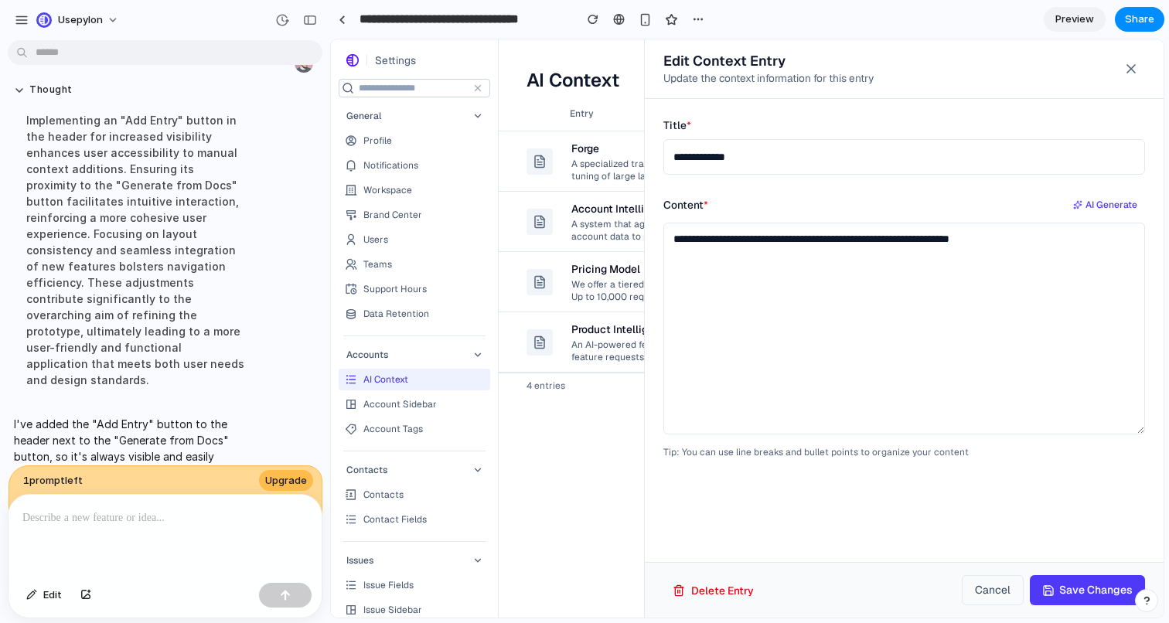
click at [1132, 65] on icon at bounding box center [1130, 68] width 15 height 15
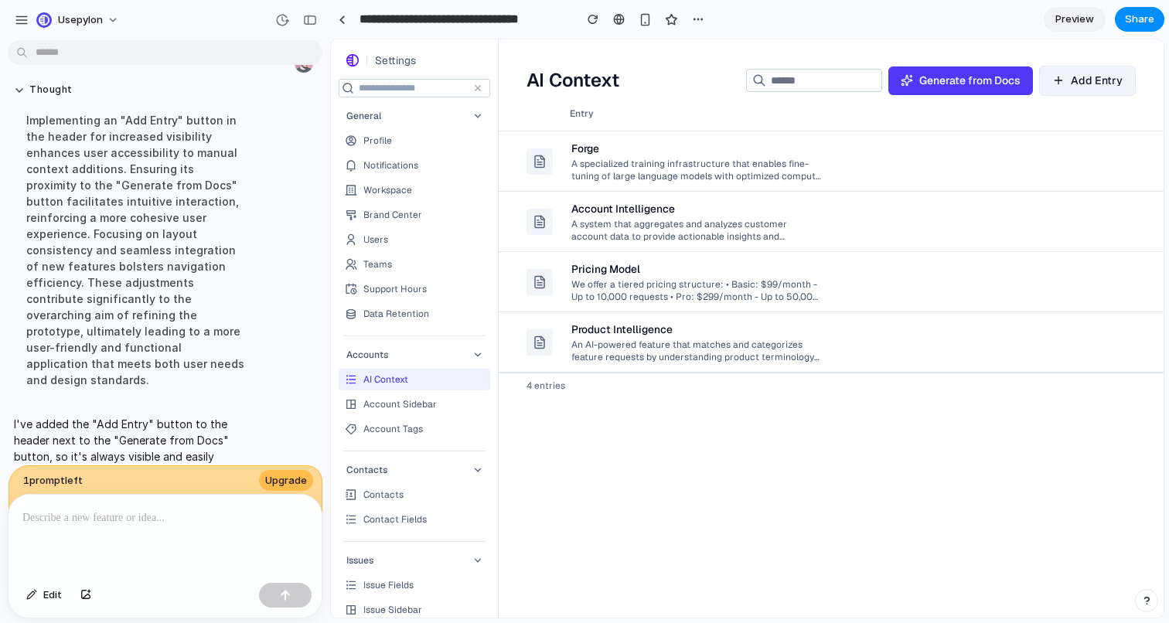
click at [984, 84] on span "Generate from Docs" at bounding box center [969, 81] width 101 height 16
click at [156, 521] on p at bounding box center [164, 518] width 285 height 19
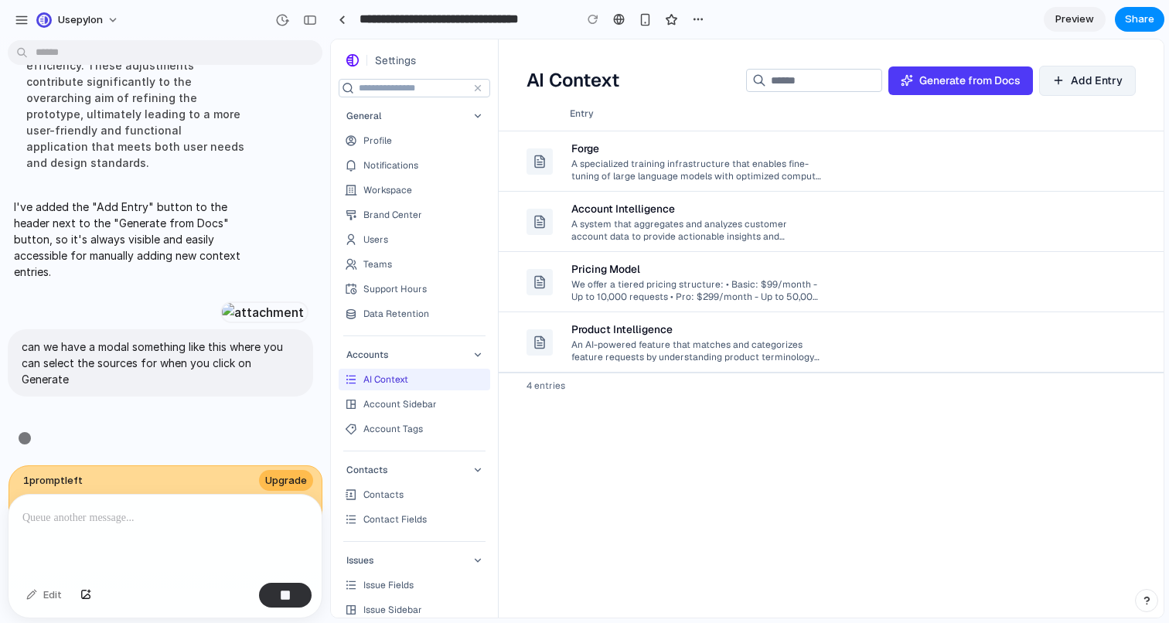
scroll to position [2894, 0]
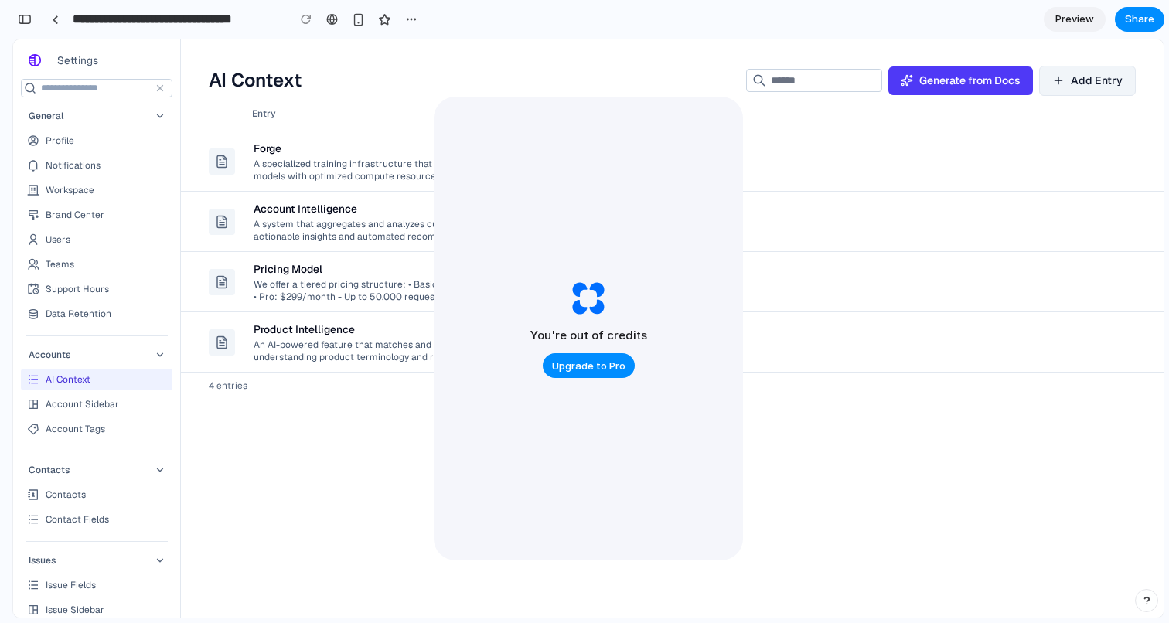
click at [821, 438] on div "Entry Forge A specialized training infrastructure that enables fine-tuning of l…" at bounding box center [672, 357] width 983 height 521
click at [315, 425] on div "Entry Forge A specialized training infrastructure that enables fine-tuning of l…" at bounding box center [672, 357] width 983 height 521
click at [577, 369] on span "Upgrade to Pro" at bounding box center [588, 366] width 73 height 15
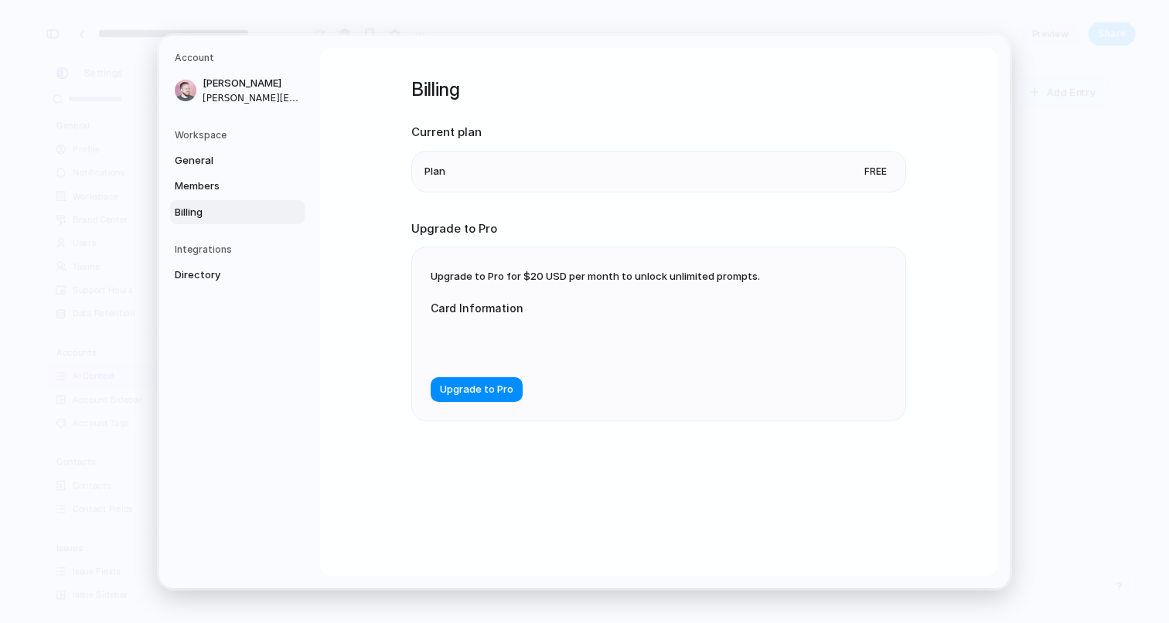
scroll to position [2865, 0]
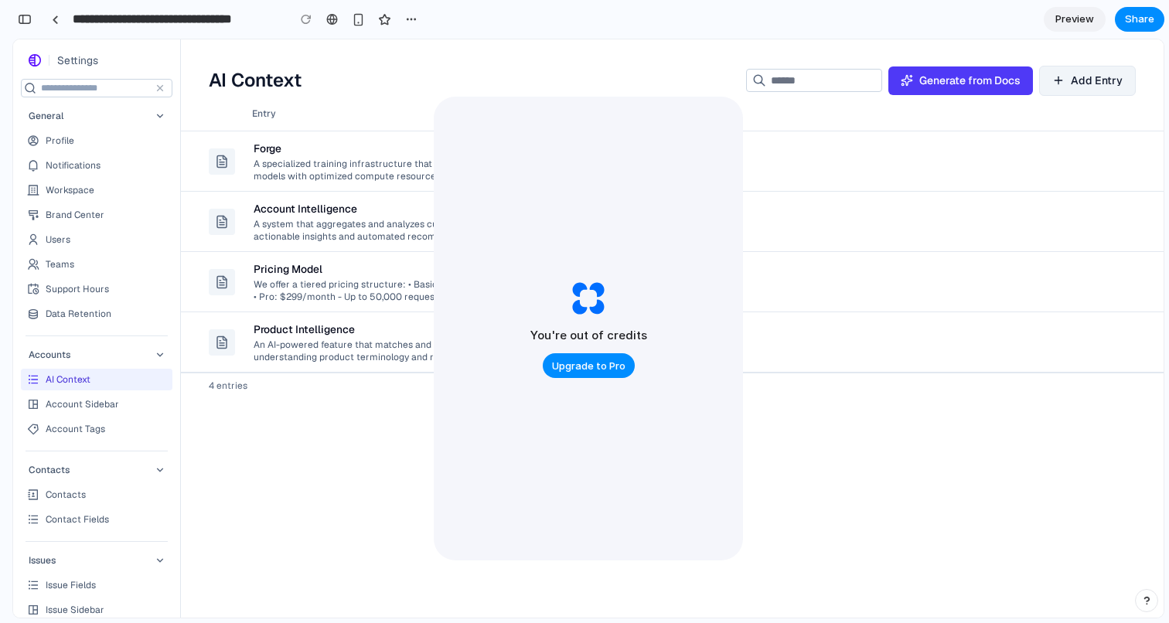
scroll to position [2894, 0]
click at [683, 152] on div "You're out of credits Upgrade to Pro" at bounding box center [588, 329] width 309 height 464
click at [949, 252] on td "Pricing Model We offer a tiered pricing structure: • Basic: $99/month - Up to 1…" at bounding box center [618, 282] width 748 height 60
click at [673, 50] on div at bounding box center [672, 46] width 983 height 14
click at [1062, 22] on span "Preview" at bounding box center [1074, 19] width 39 height 15
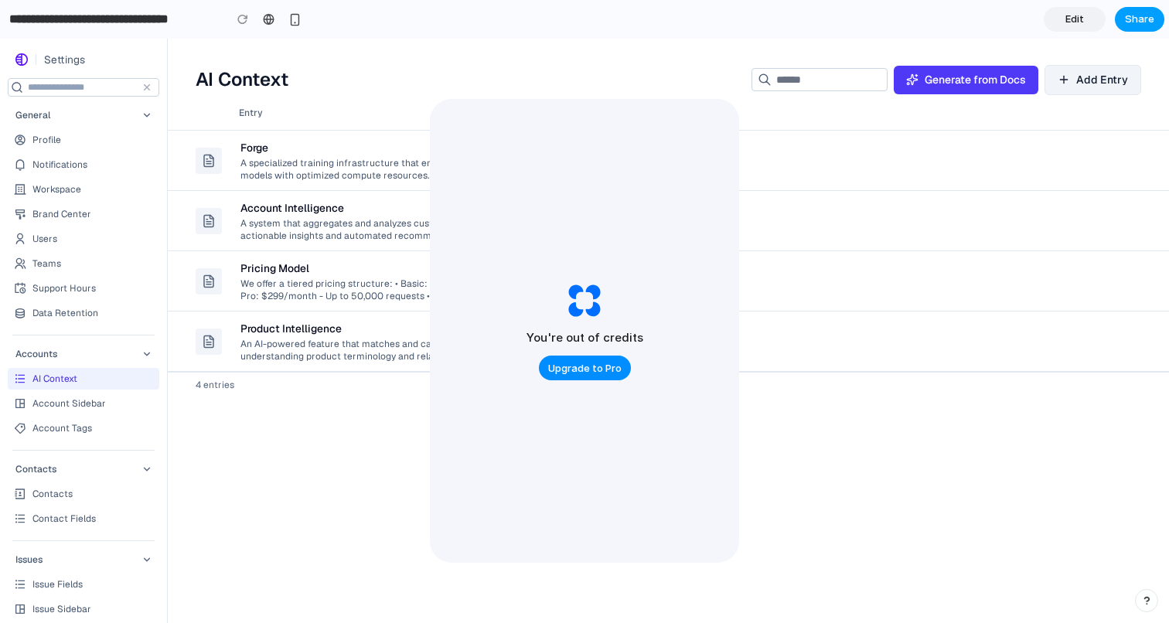
click at [1150, 15] on span "Share" at bounding box center [1139, 19] width 29 height 15
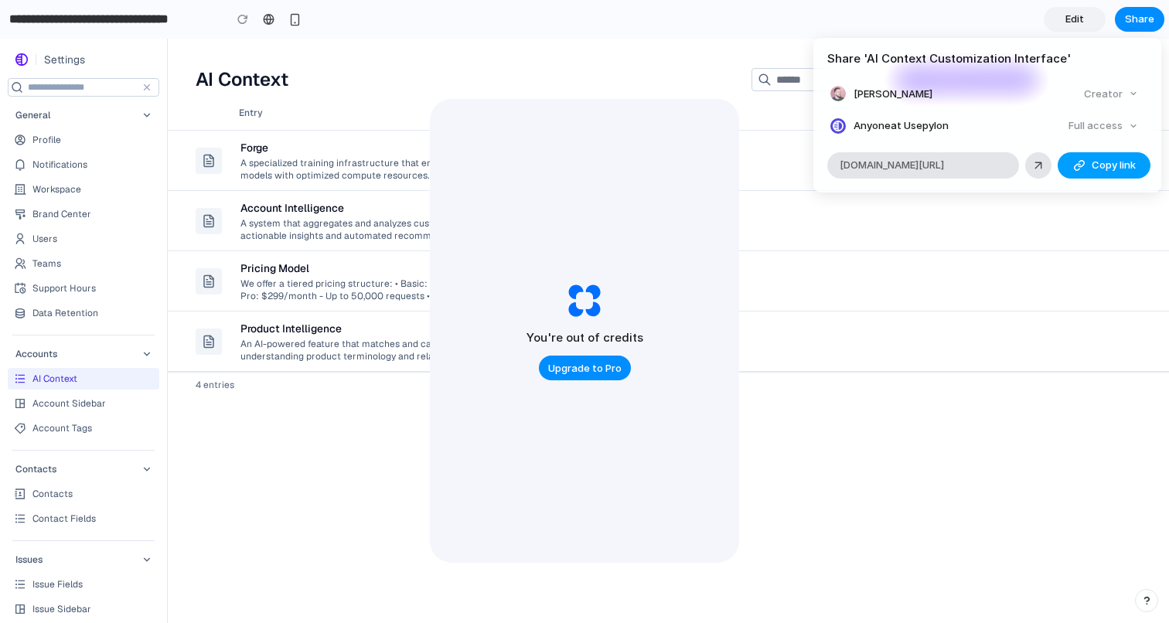
click at [1073, 169] on div "button" at bounding box center [1079, 165] width 12 height 12
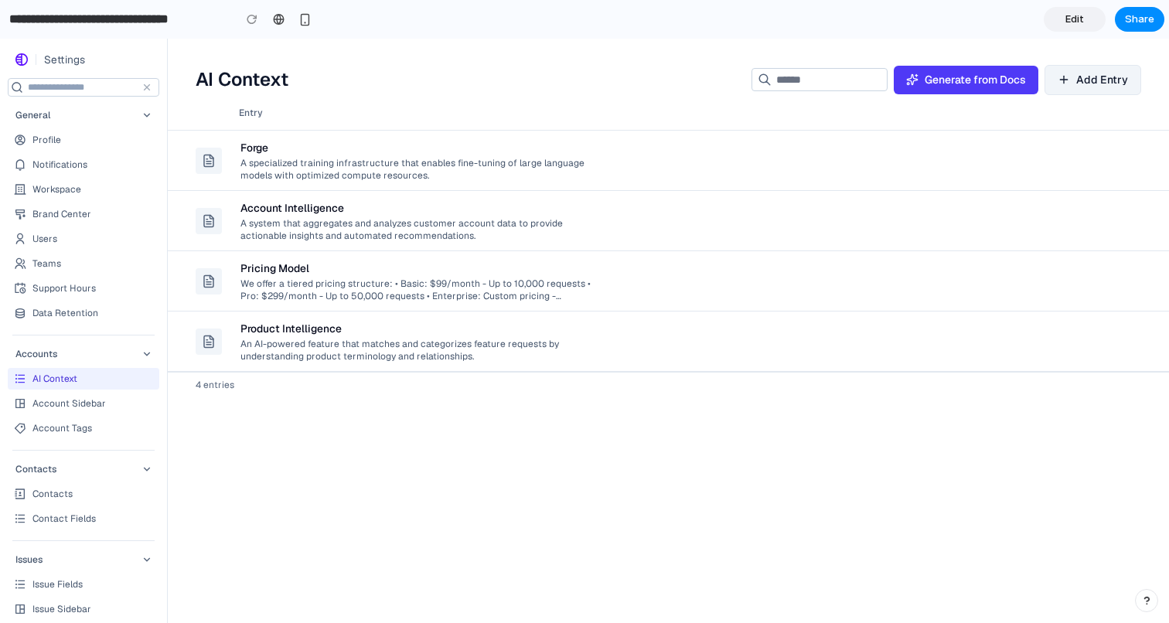
click at [493, 144] on div "Forge" at bounding box center [415, 147] width 351 height 15
click at [724, 192] on td "Account Intelligence A system that aggregates and analyzes customer account dat…" at bounding box center [613, 221] width 765 height 60
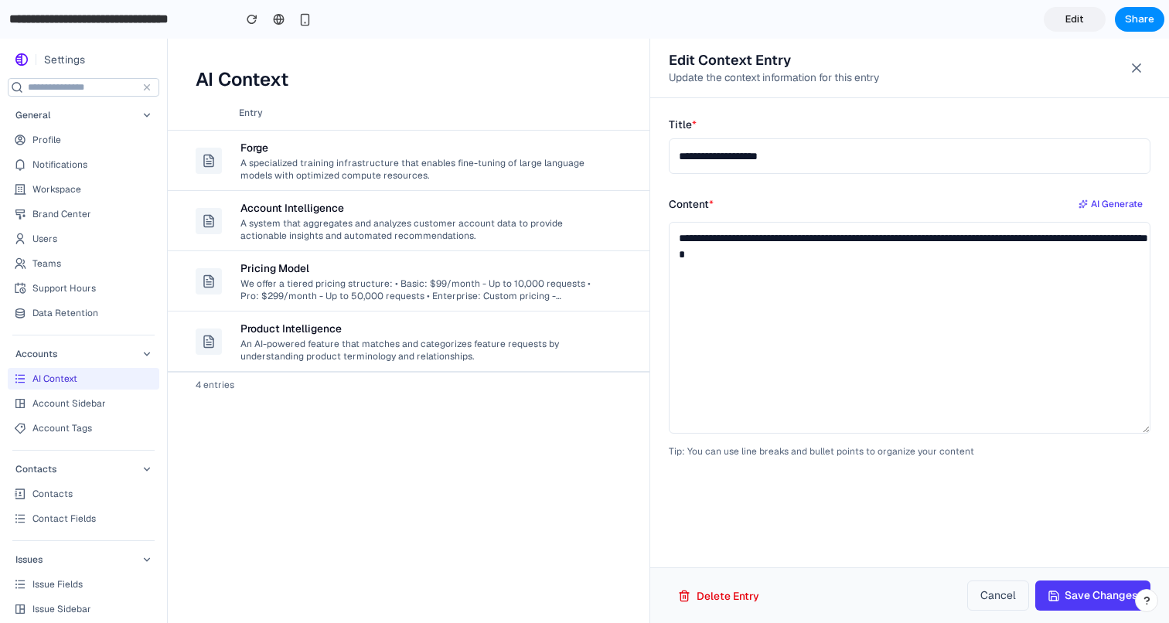
click at [1132, 73] on icon at bounding box center [1136, 67] width 15 height 15
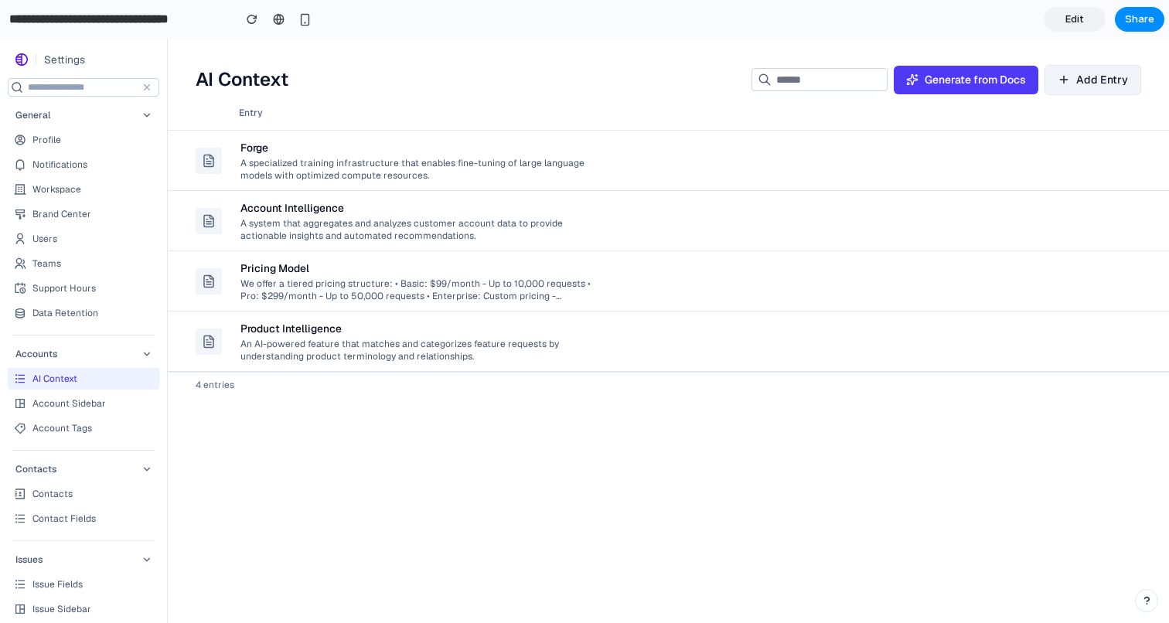
click at [499, 177] on div "A specialized training infrastructure that enables fine-tuning of large languag…" at bounding box center [415, 168] width 351 height 26
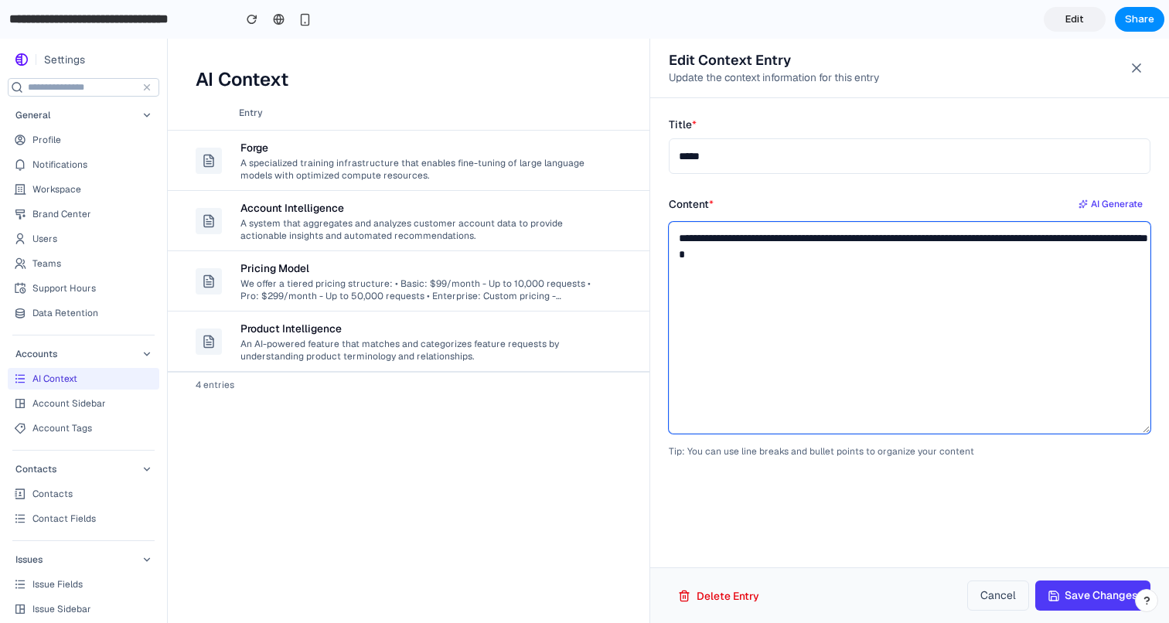
click at [770, 304] on textarea "**********" at bounding box center [910, 328] width 482 height 212
click at [804, 295] on textarea "**********" at bounding box center [910, 328] width 482 height 212
type textarea "**********"
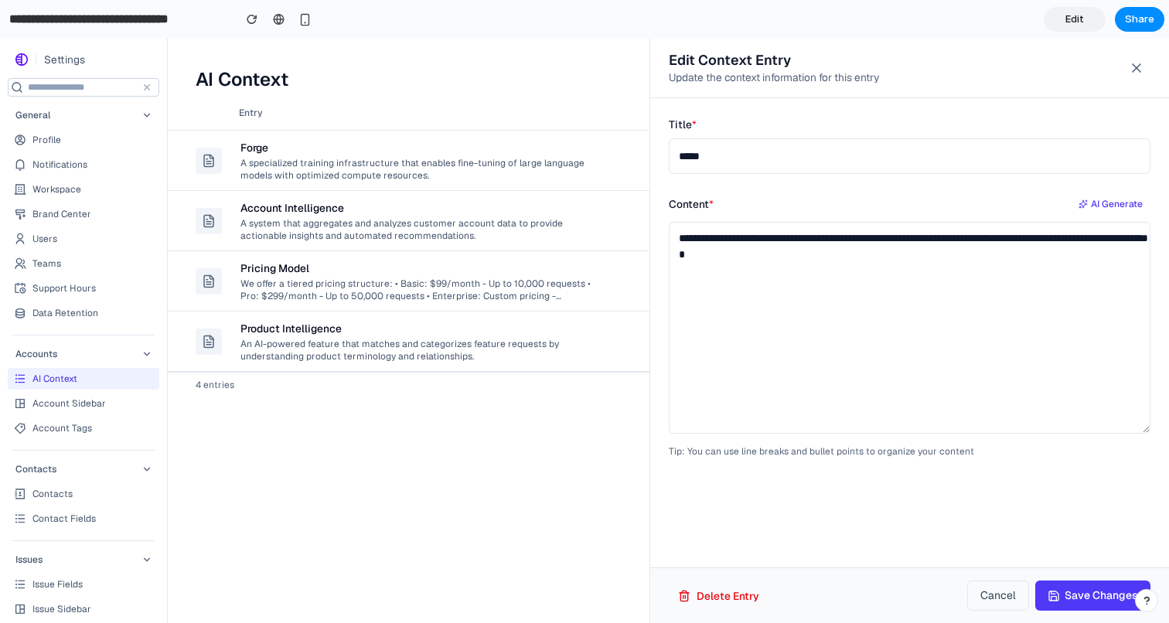
click at [513, 525] on div at bounding box center [584, 331] width 1169 height 584
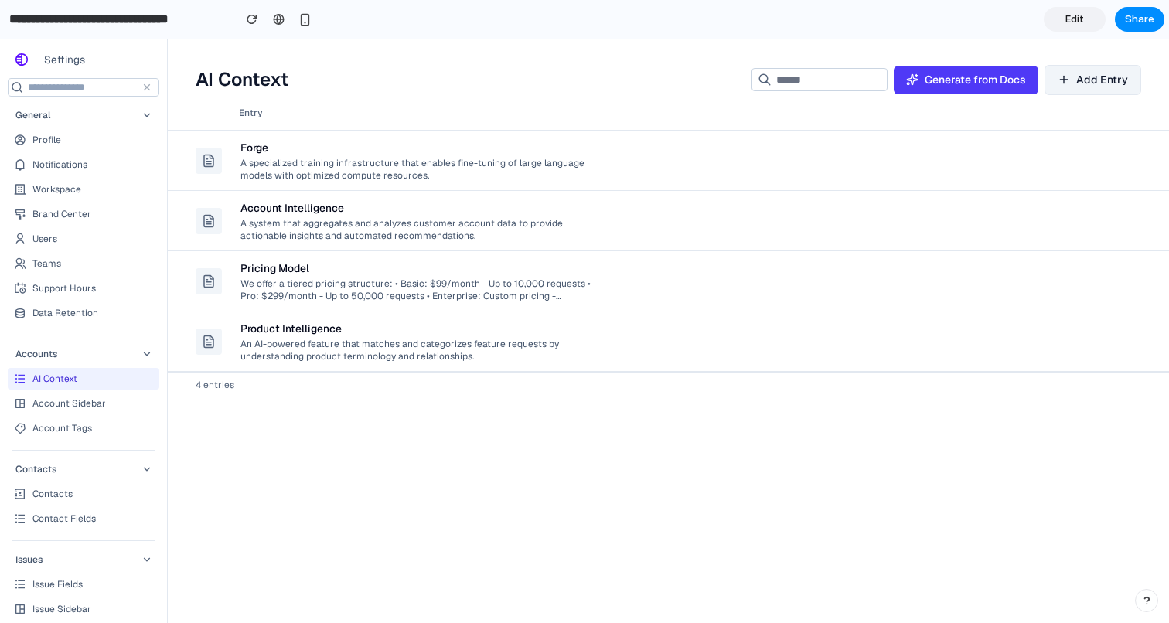
click at [554, 293] on div "We offer a tiered pricing structure: • Basic: $99/month - Up to 10,000 requests…" at bounding box center [415, 289] width 351 height 26
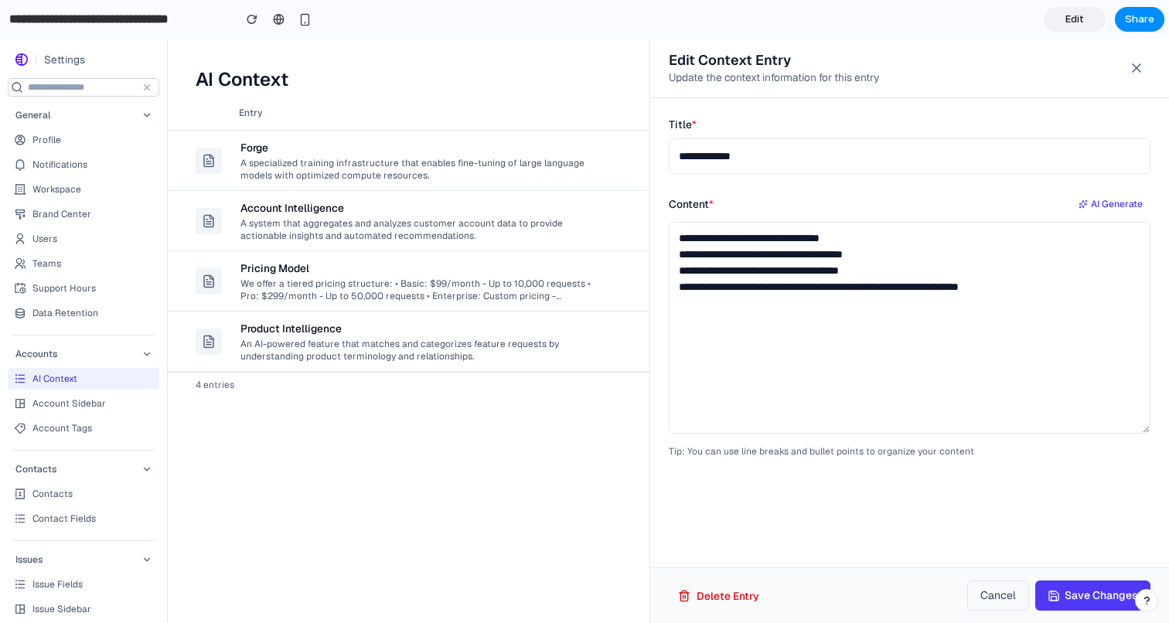
click at [1146, 64] on button at bounding box center [1137, 68] width 28 height 28
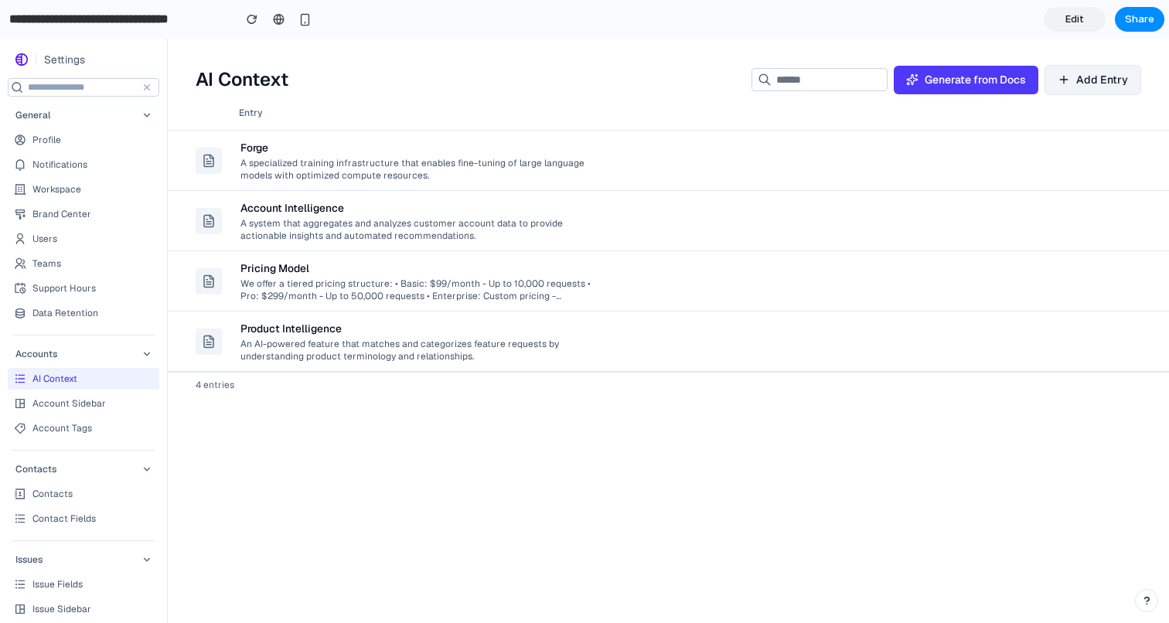
click at [1127, 72] on span "Add Entry" at bounding box center [1102, 80] width 52 height 16
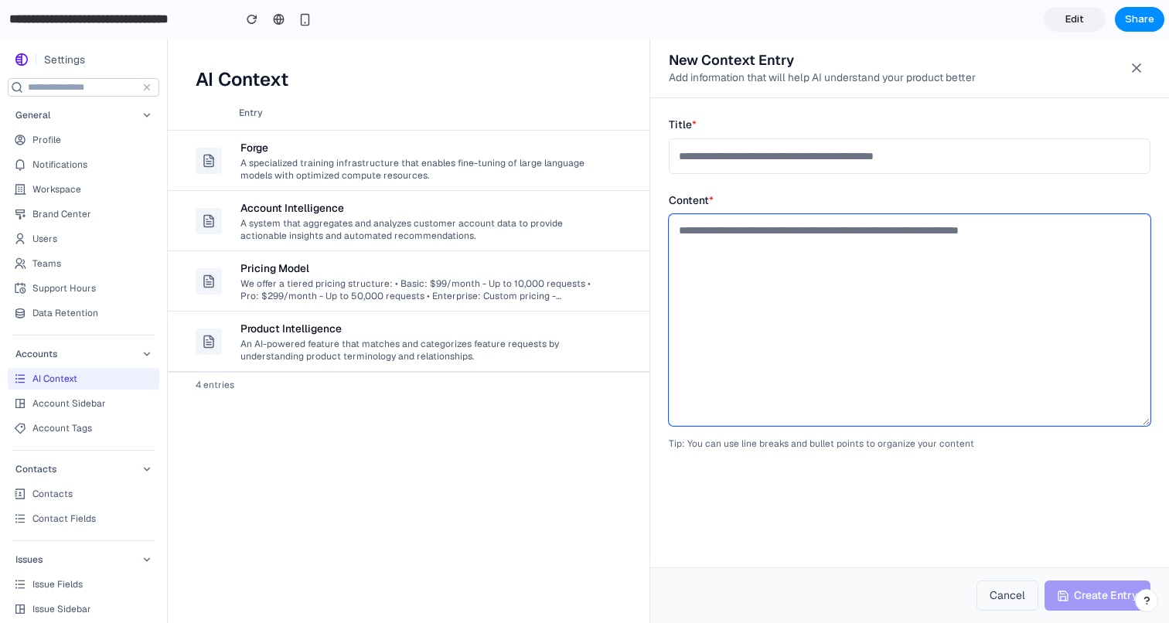
click at [1074, 275] on textarea at bounding box center [910, 320] width 482 height 212
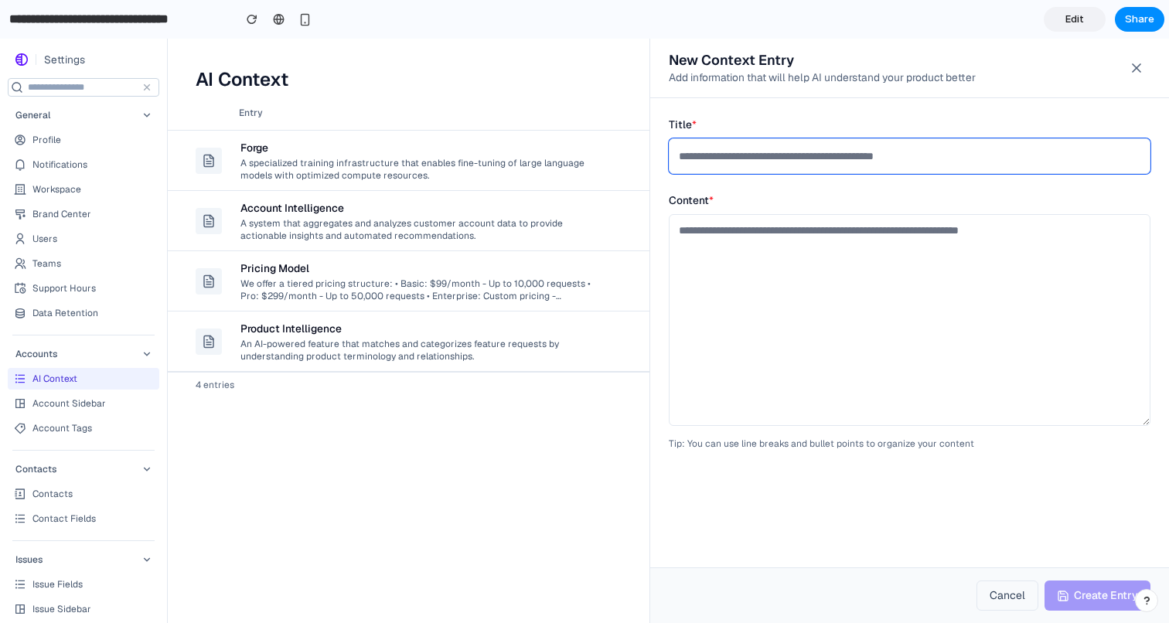
click at [1061, 158] on input "text" at bounding box center [910, 156] width 482 height 36
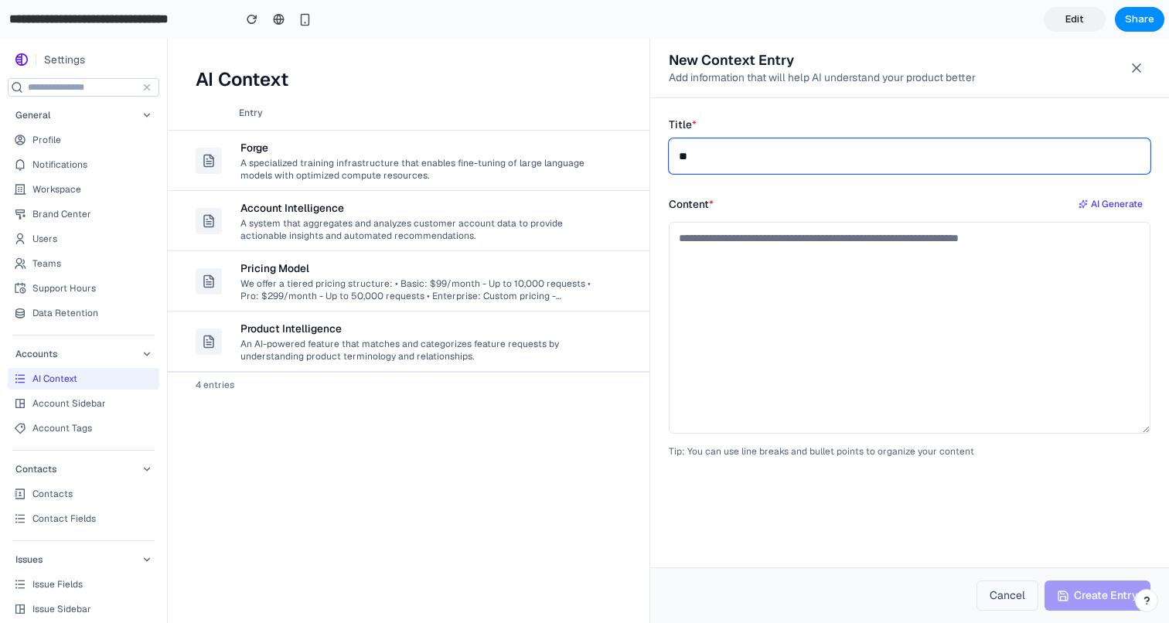
type input "*"
type input "****"
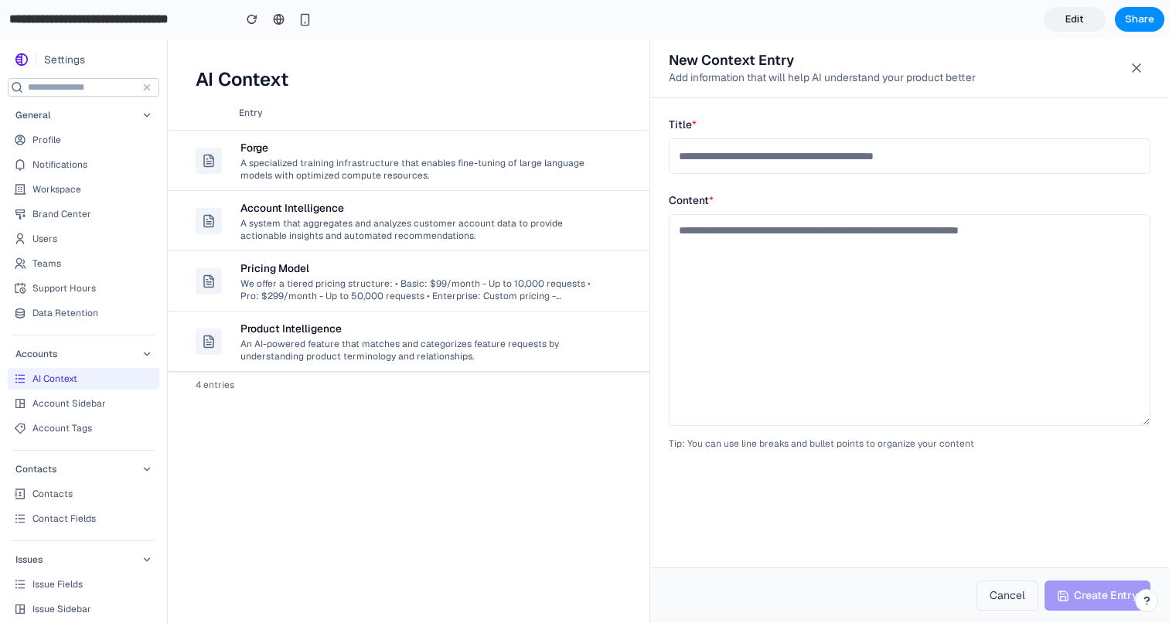
click at [1146, 66] on button at bounding box center [1137, 68] width 28 height 28
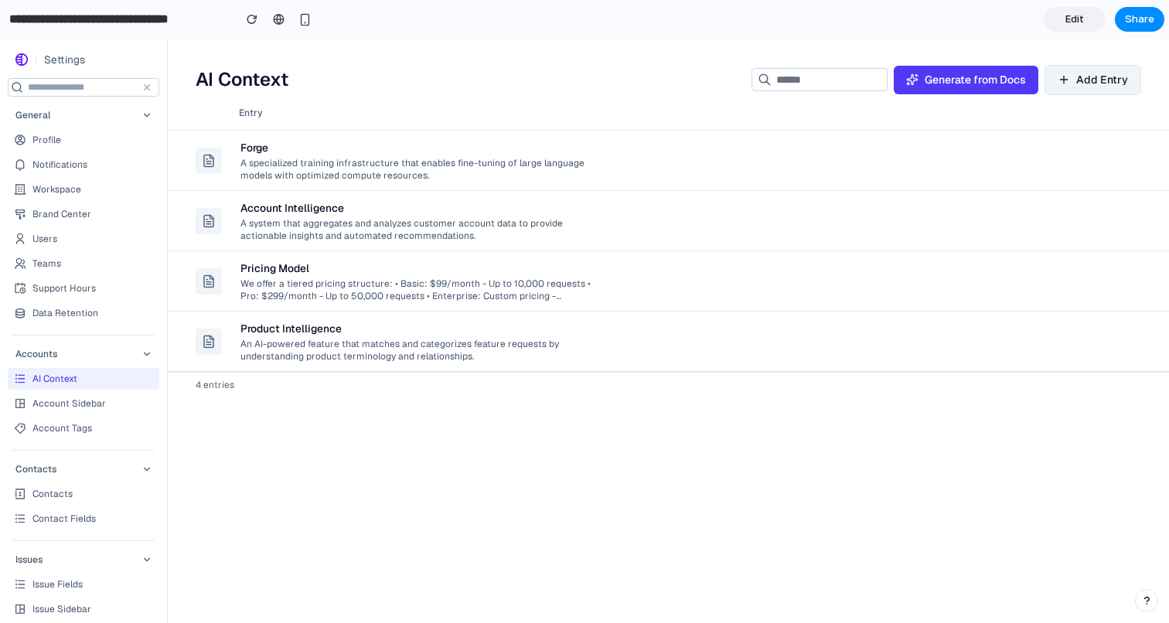
click at [973, 89] on button "Generate from Docs" at bounding box center [966, 80] width 145 height 29
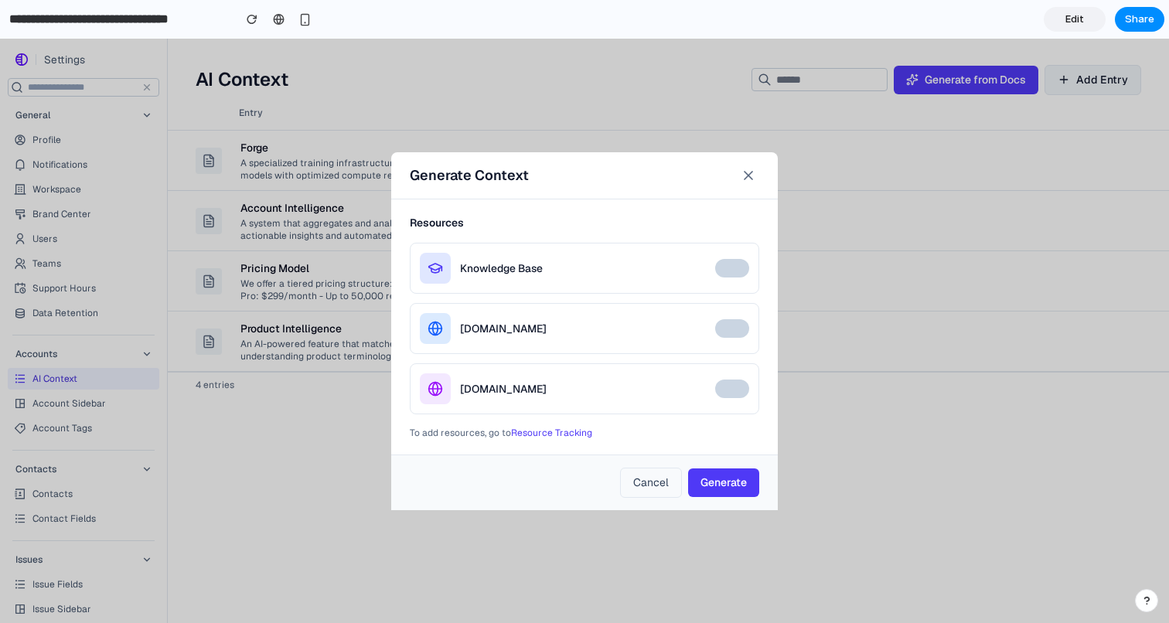
click at [732, 265] on div at bounding box center [732, 268] width 34 height 19
click at [754, 176] on icon at bounding box center [748, 175] width 15 height 15
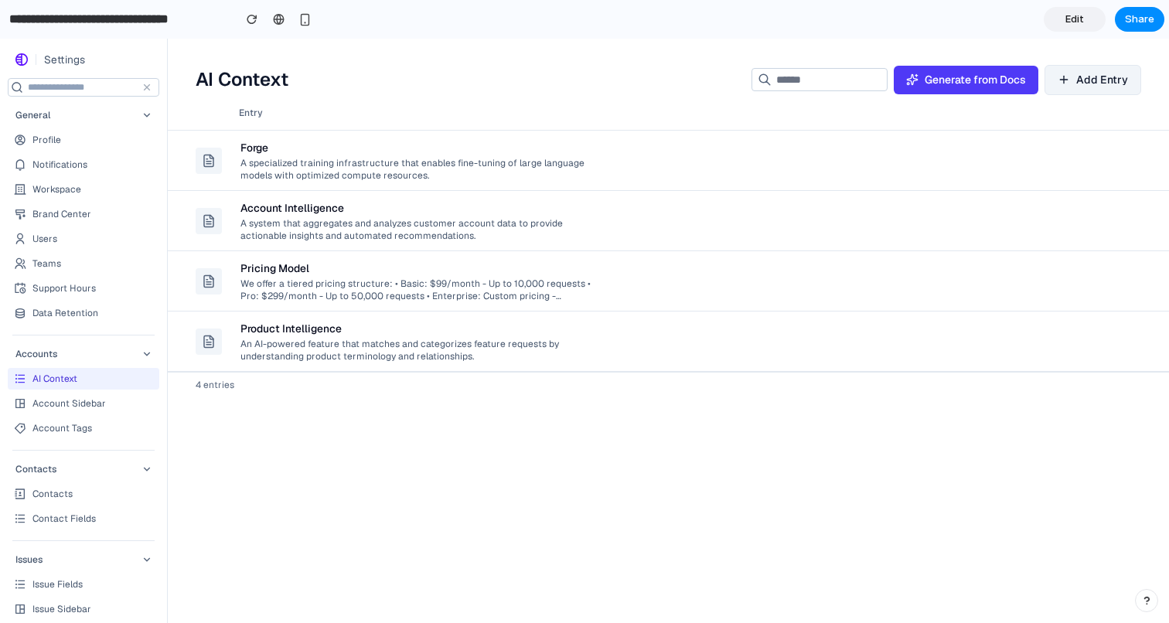
click at [959, 89] on button "Generate from Docs" at bounding box center [966, 80] width 145 height 29
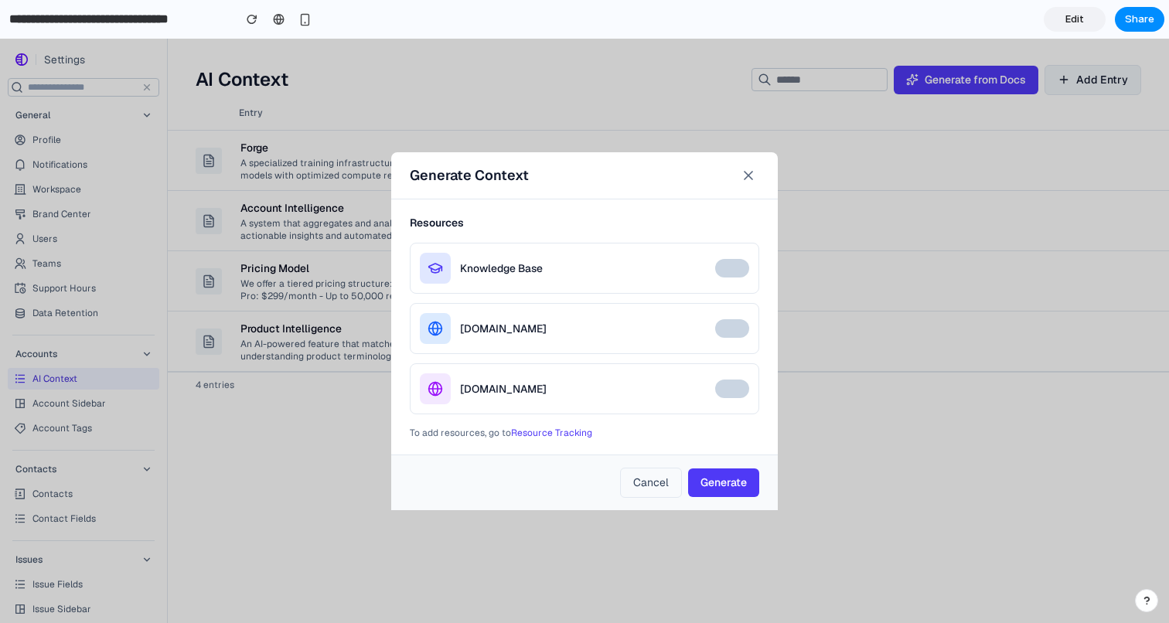
click at [755, 169] on icon at bounding box center [748, 175] width 15 height 15
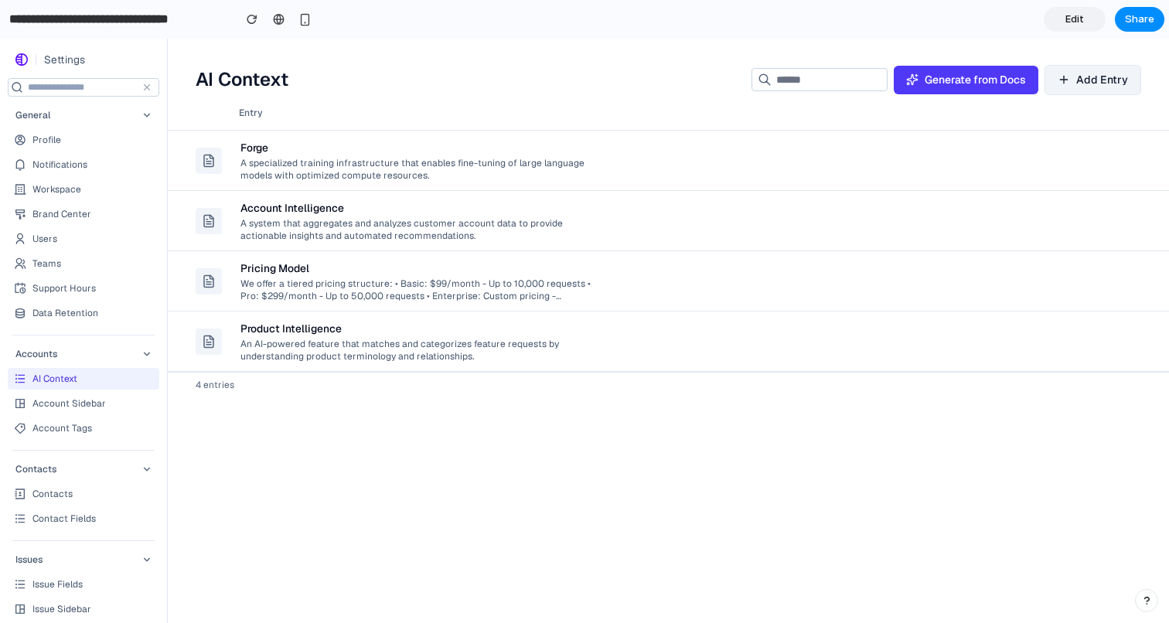
click at [952, 79] on span "Generate from Docs" at bounding box center [975, 80] width 101 height 16
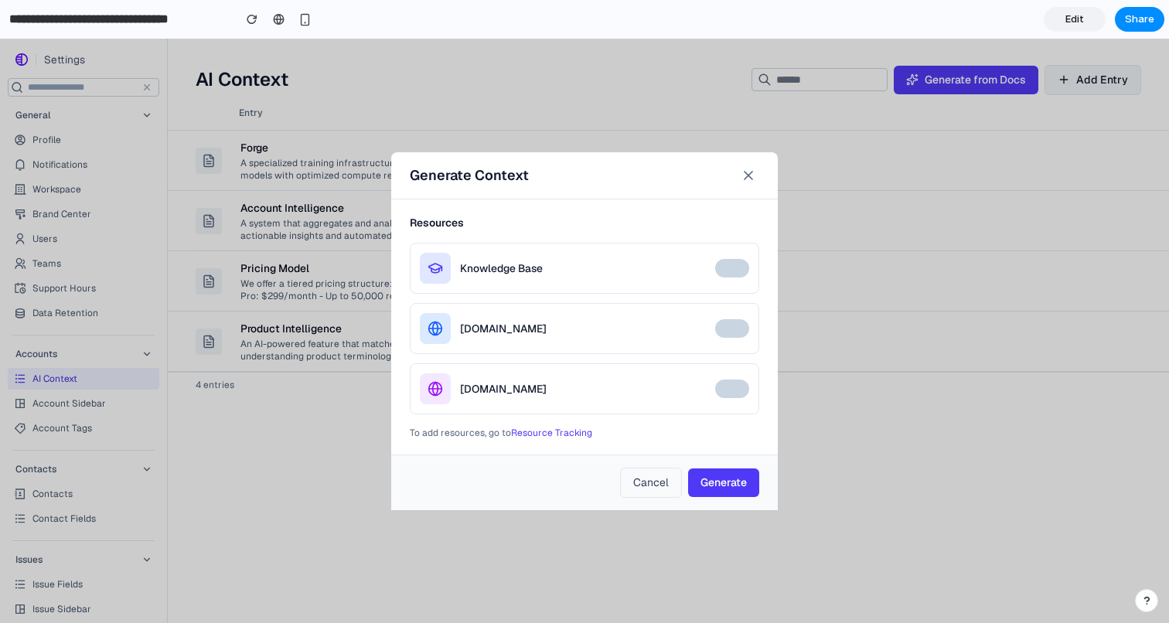
click at [734, 479] on span "Generate" at bounding box center [723, 482] width 46 height 14
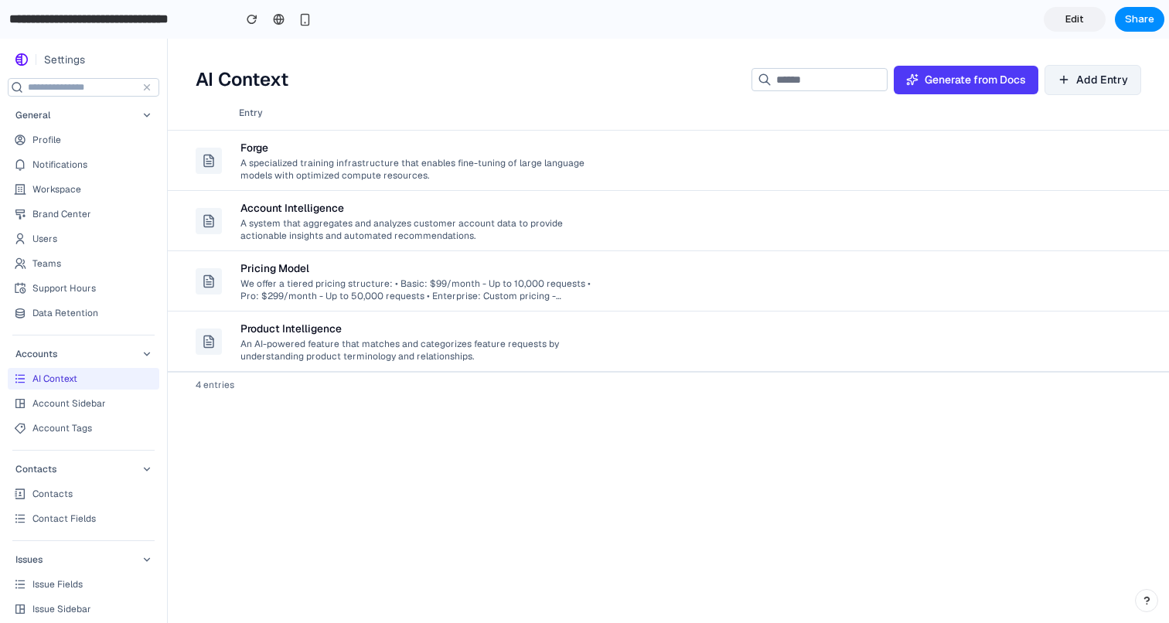
click at [449, 261] on div "Pricing Model" at bounding box center [415, 268] width 351 height 15
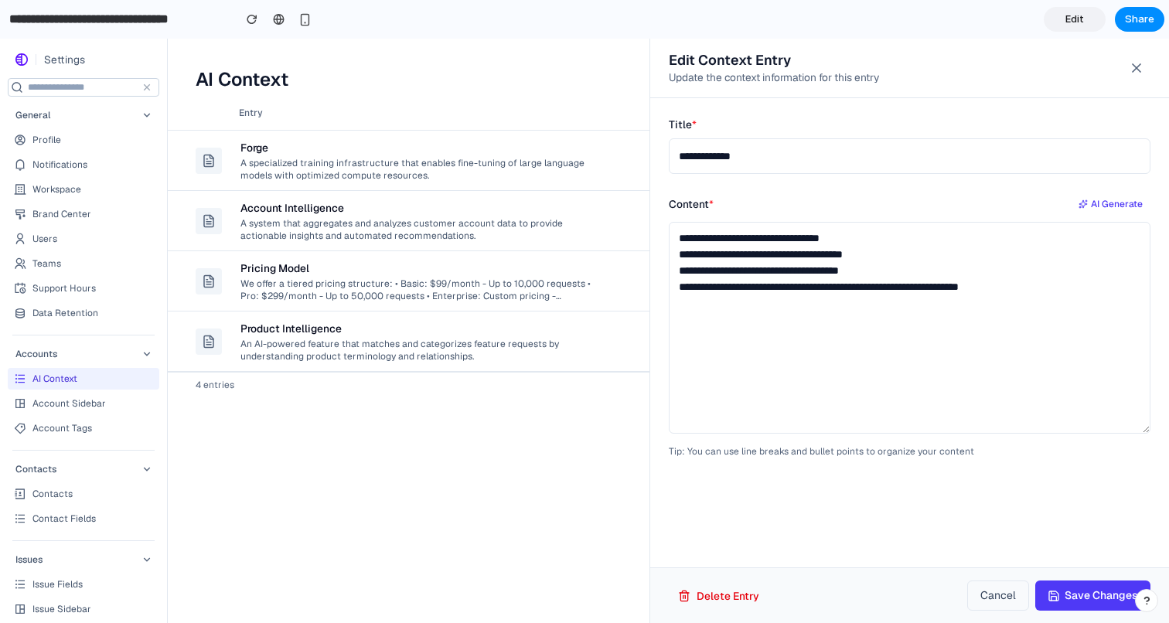
click at [1141, 63] on icon at bounding box center [1136, 67] width 15 height 15
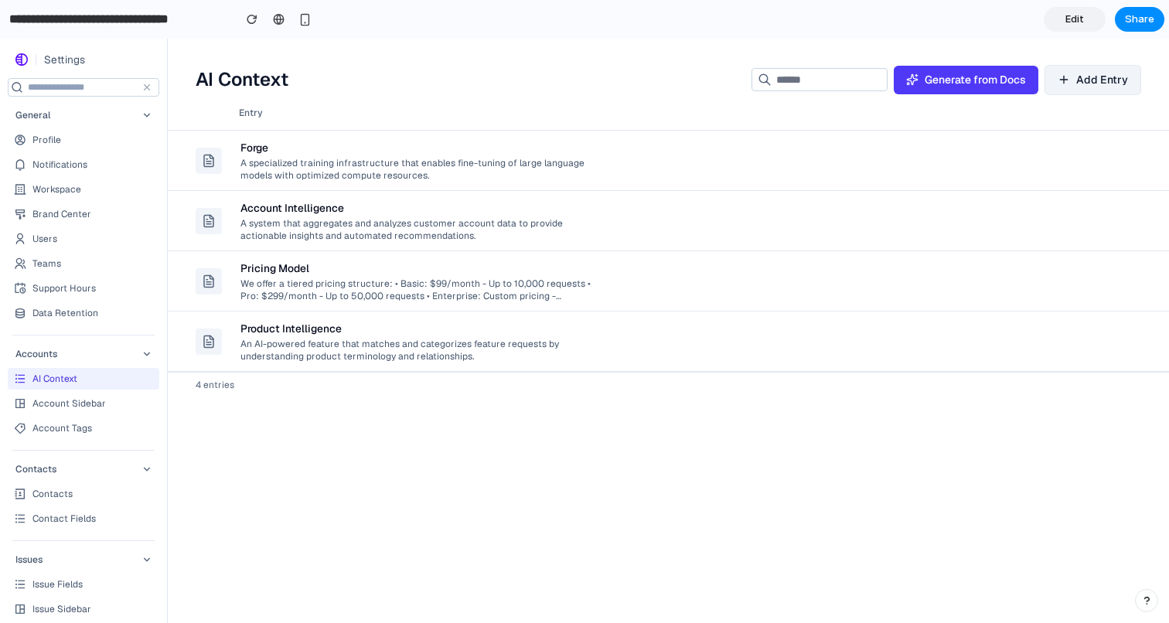
click at [970, 82] on span "Generate from Docs" at bounding box center [975, 80] width 101 height 16
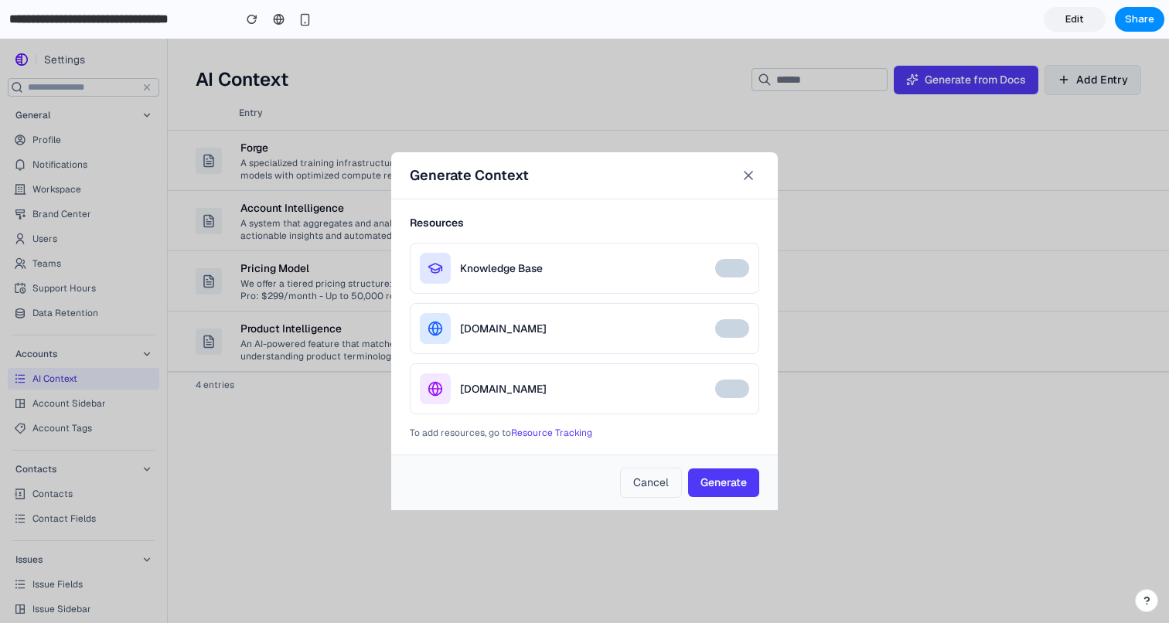
click at [751, 169] on icon at bounding box center [748, 175] width 15 height 15
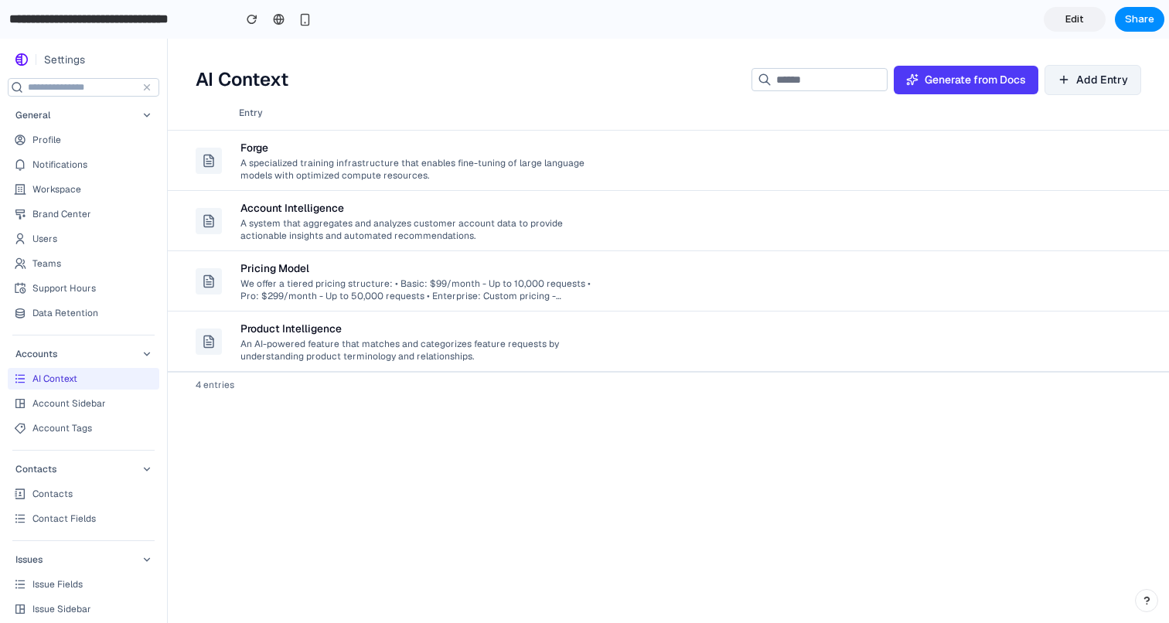
click at [1089, 74] on span "Add Entry" at bounding box center [1102, 80] width 52 height 16
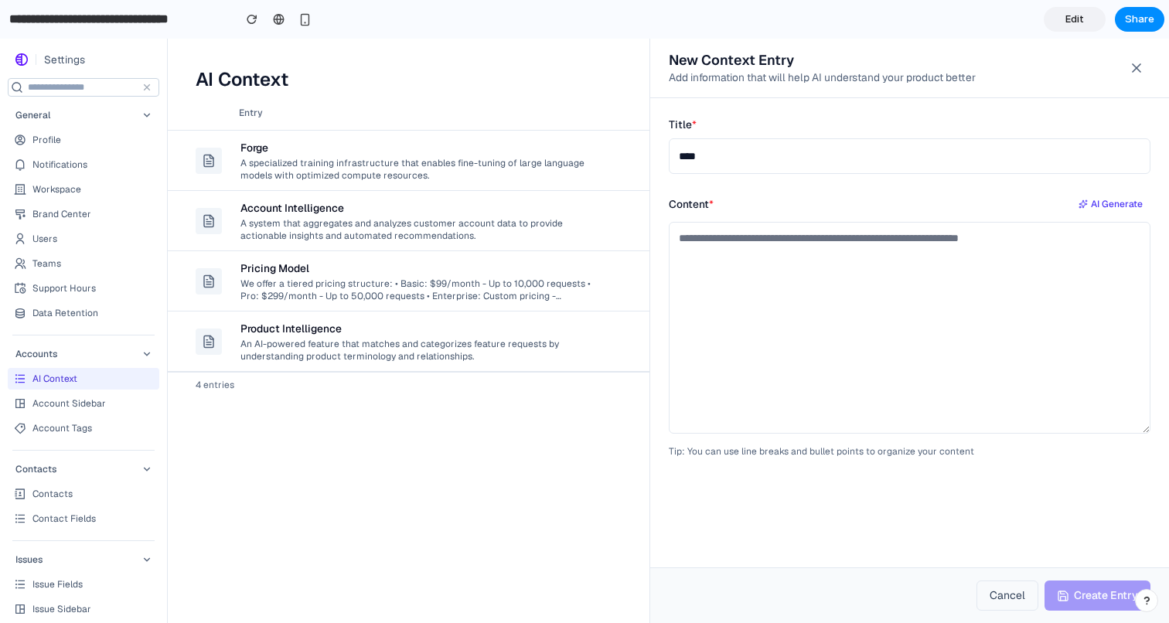
type input "****"
click at [565, 273] on div at bounding box center [584, 331] width 1169 height 584
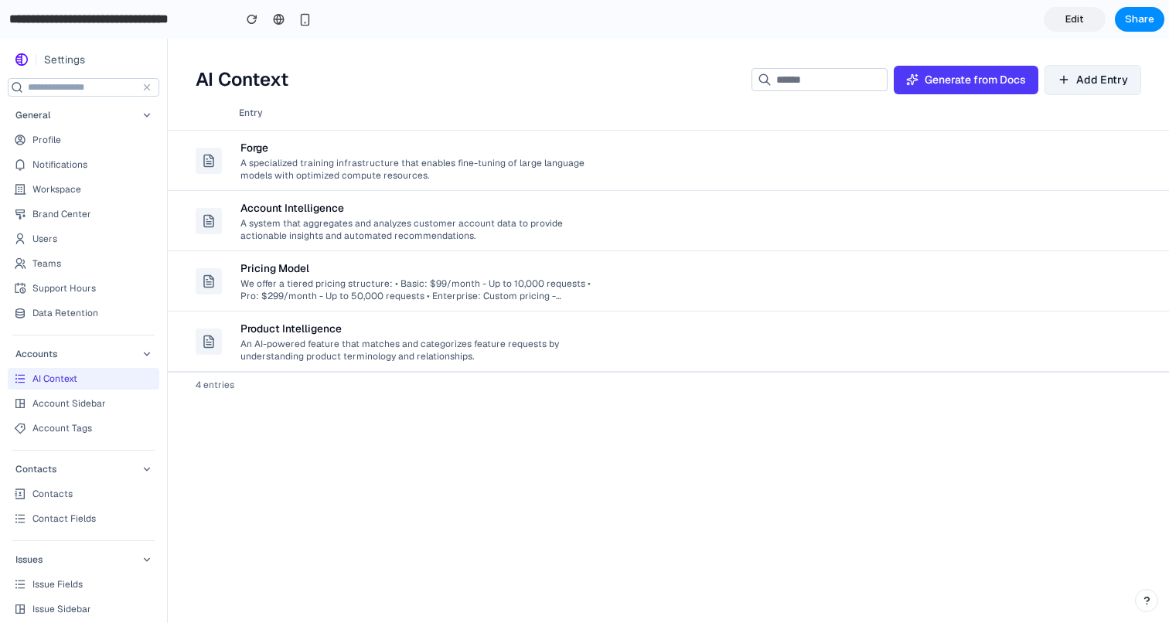
click at [565, 273] on div "Pricing Model" at bounding box center [415, 268] width 351 height 15
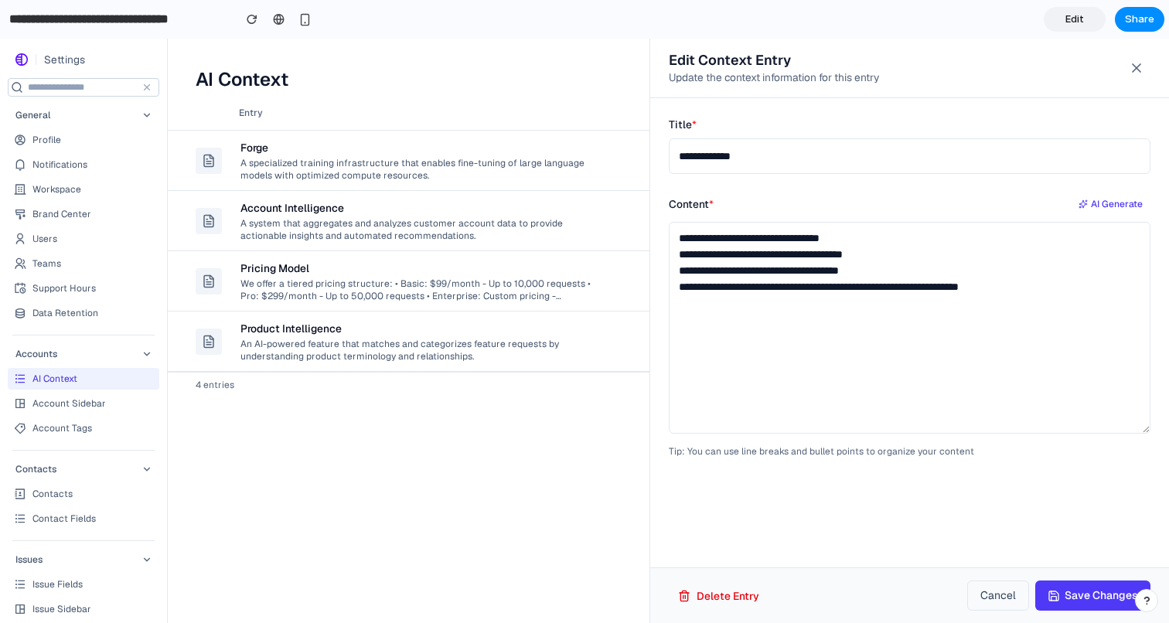
click at [598, 509] on div at bounding box center [584, 331] width 1169 height 584
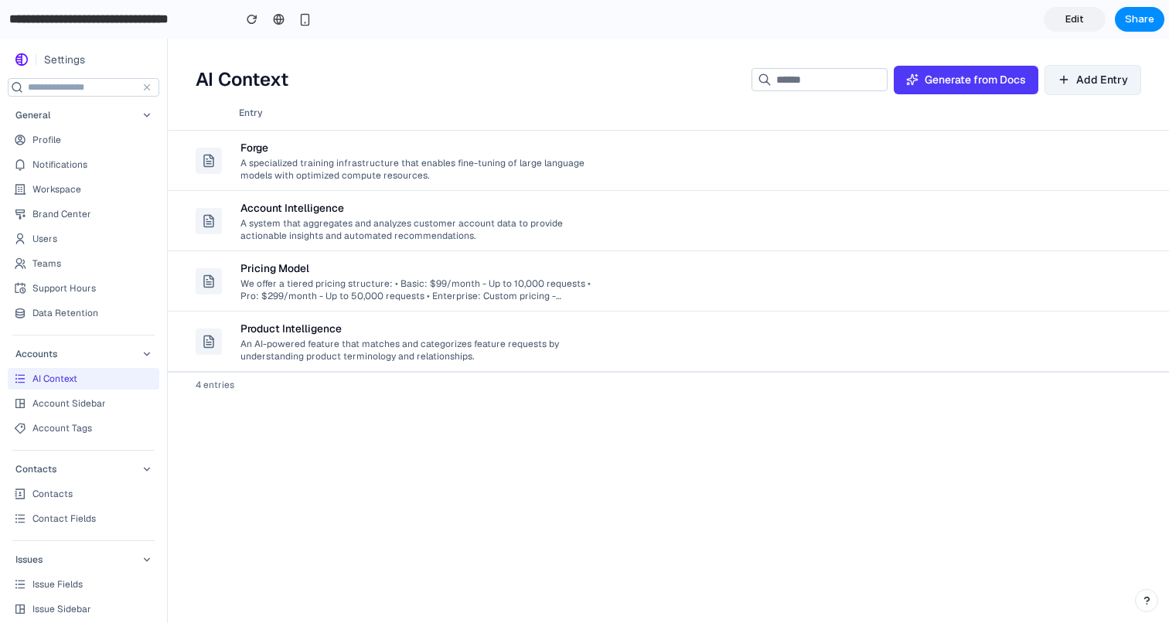
click at [550, 353] on div "An AI-powered feature that matches and categorizes feature requests by understa…" at bounding box center [415, 349] width 351 height 26
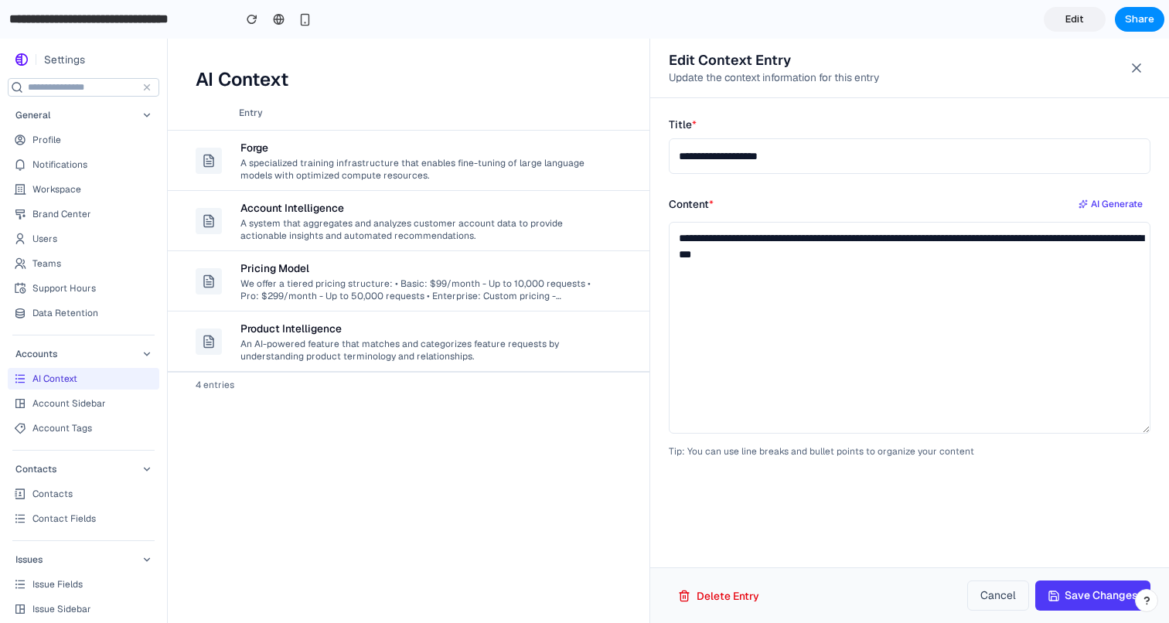
click at [526, 475] on div at bounding box center [584, 331] width 1169 height 584
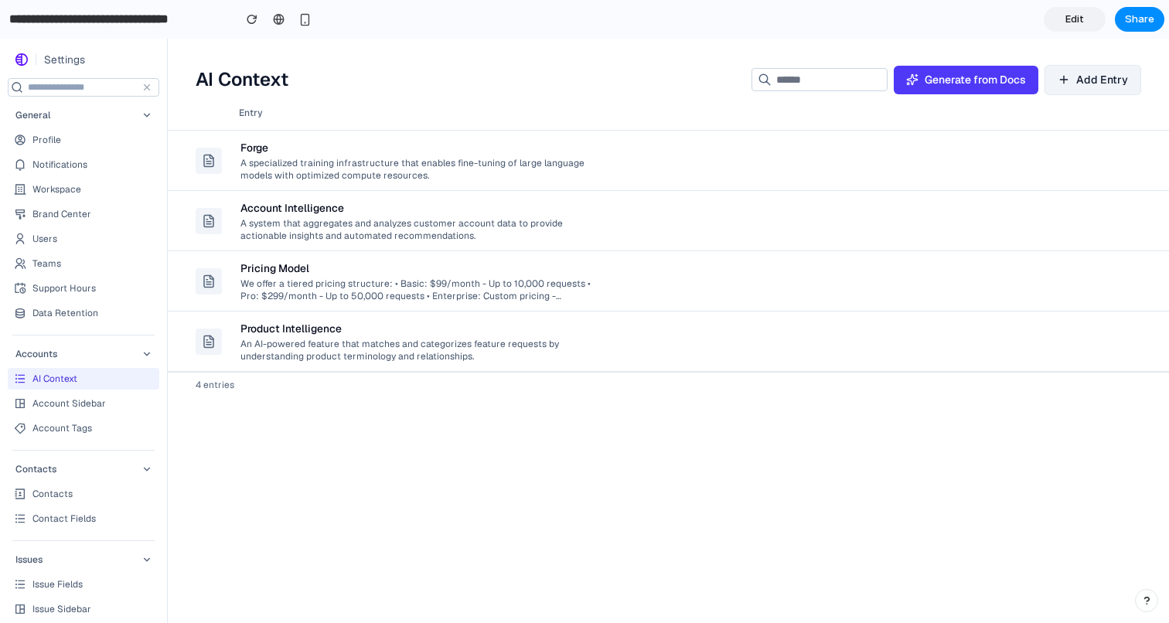
click at [704, 518] on div "Entry Forge A specialized training infrastructure that enables fine-tuning of l…" at bounding box center [668, 359] width 1001 height 527
click at [659, 297] on td "Pricing Model We offer a tiered pricing structure: • Basic: $99/month - Up to 1…" at bounding box center [613, 281] width 765 height 60
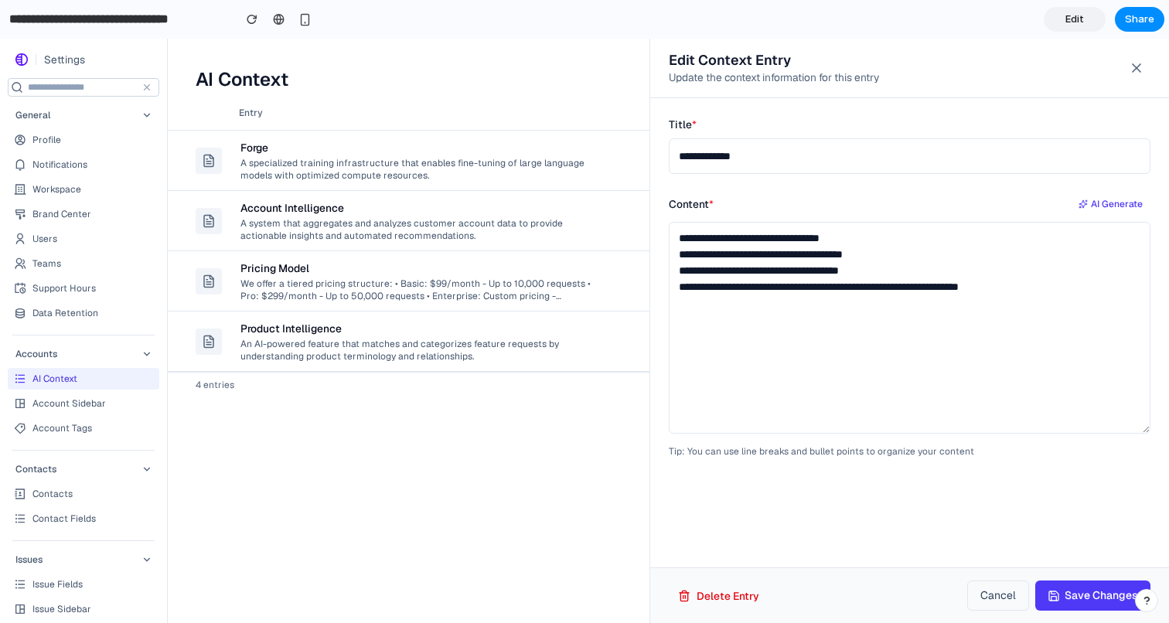
click at [612, 261] on div at bounding box center [584, 331] width 1169 height 584
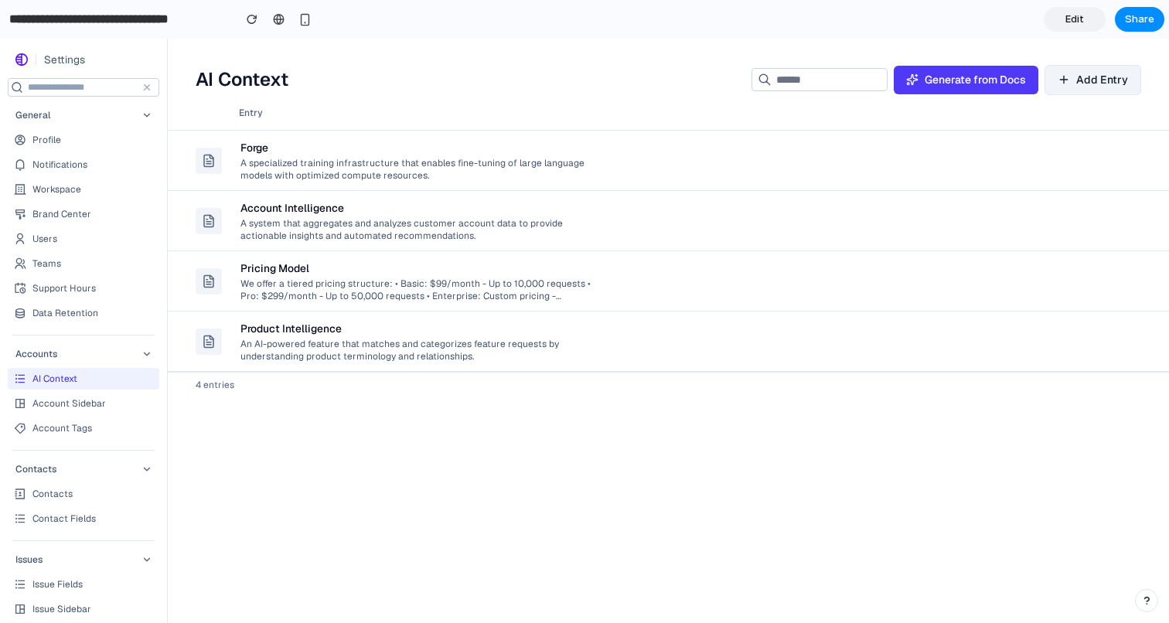
click at [612, 261] on td "Pricing Model We offer a tiered pricing structure: • Basic: $99/month - Up to 1…" at bounding box center [613, 281] width 765 height 60
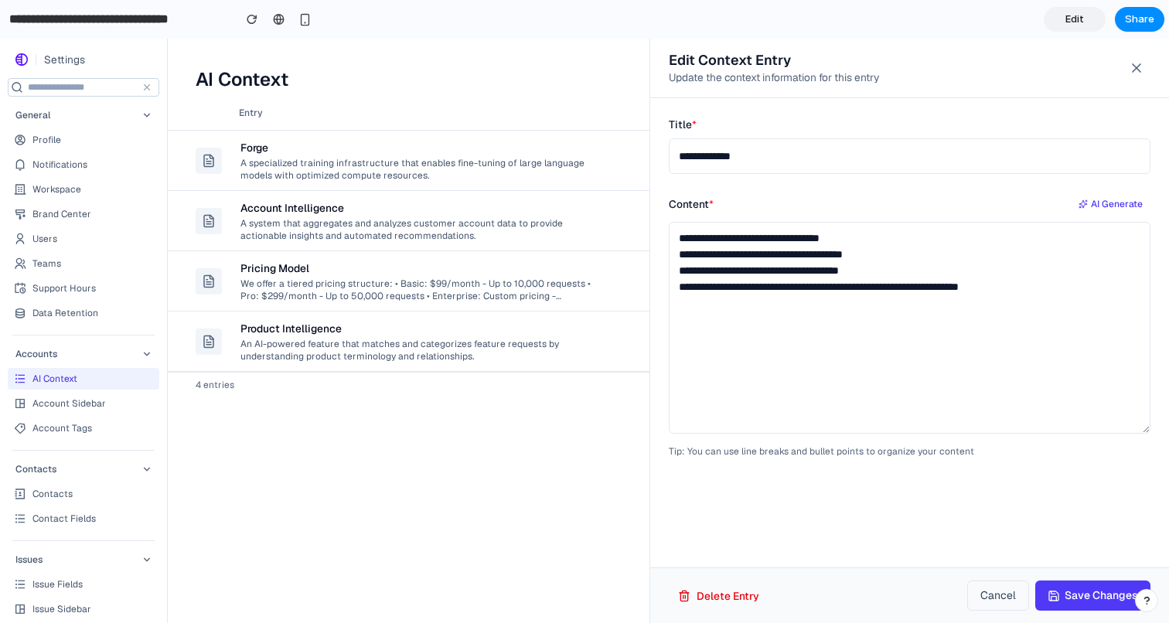
click at [557, 230] on div at bounding box center [584, 331] width 1169 height 584
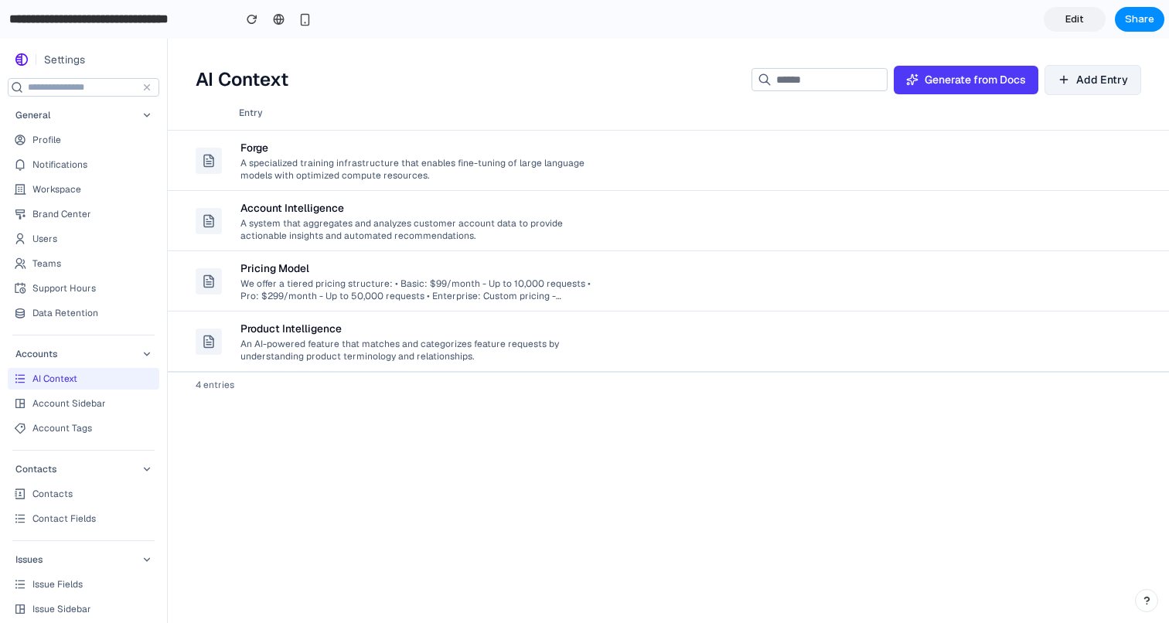
click at [563, 211] on div "Account Intelligence" at bounding box center [415, 207] width 351 height 15
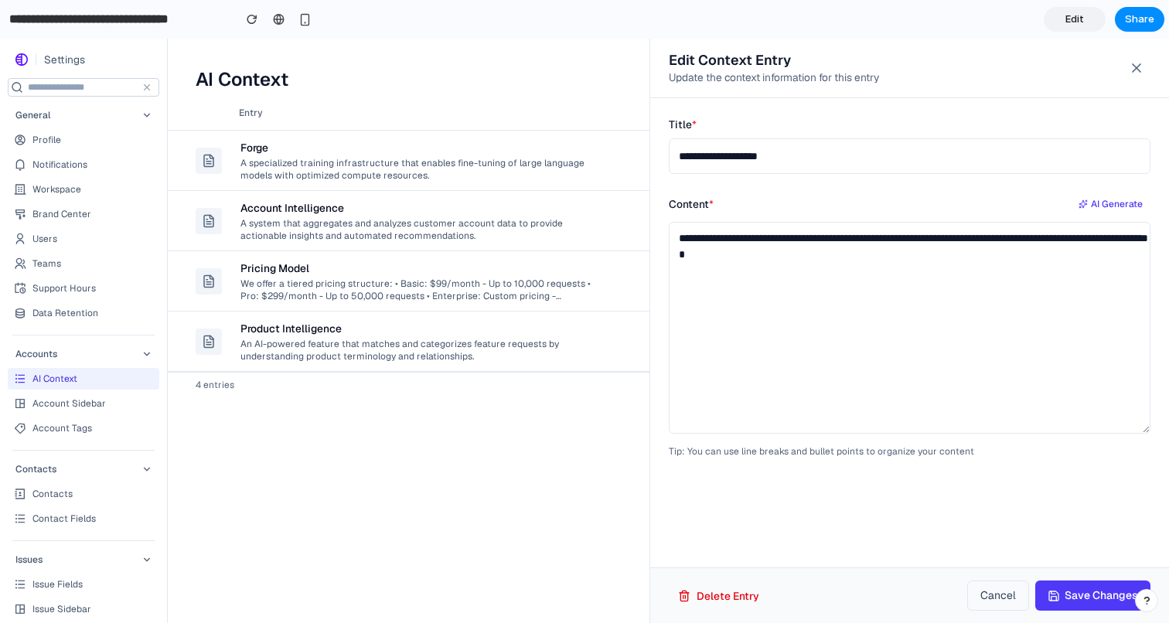
click at [560, 145] on div at bounding box center [584, 331] width 1169 height 584
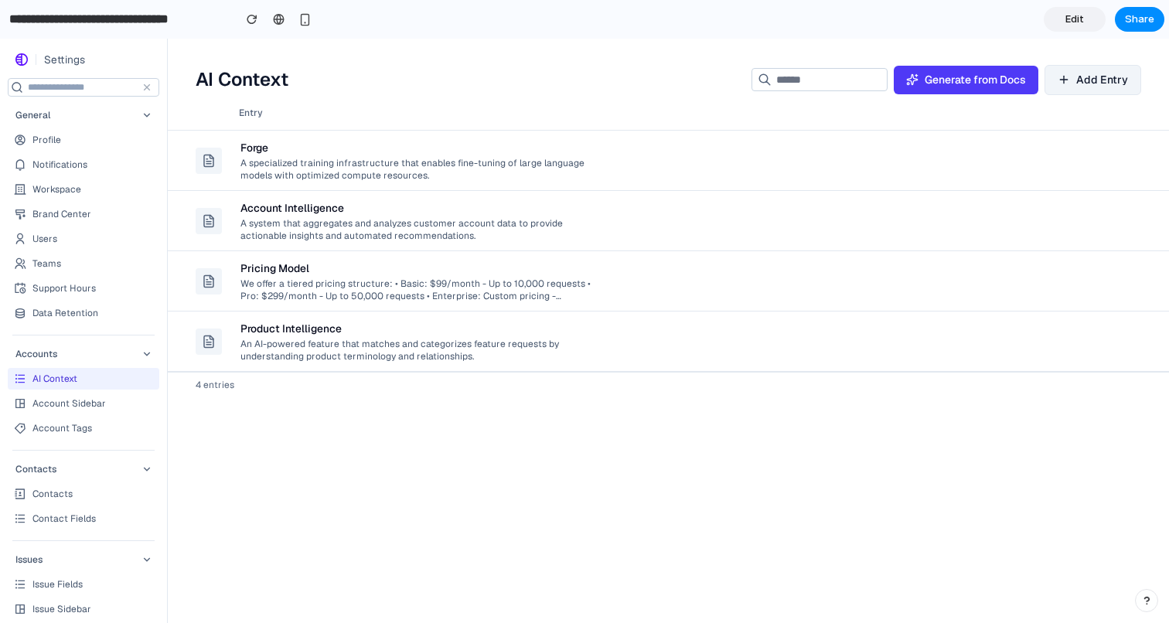
click at [560, 145] on div "Forge" at bounding box center [415, 147] width 351 height 15
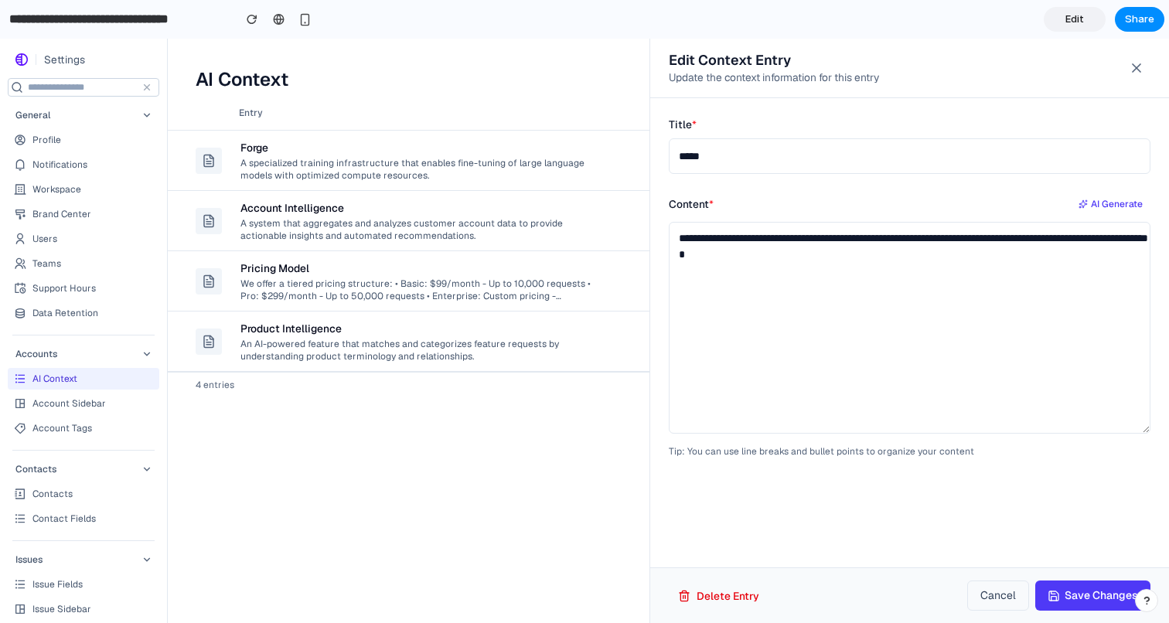
click at [560, 145] on div at bounding box center [584, 331] width 1169 height 584
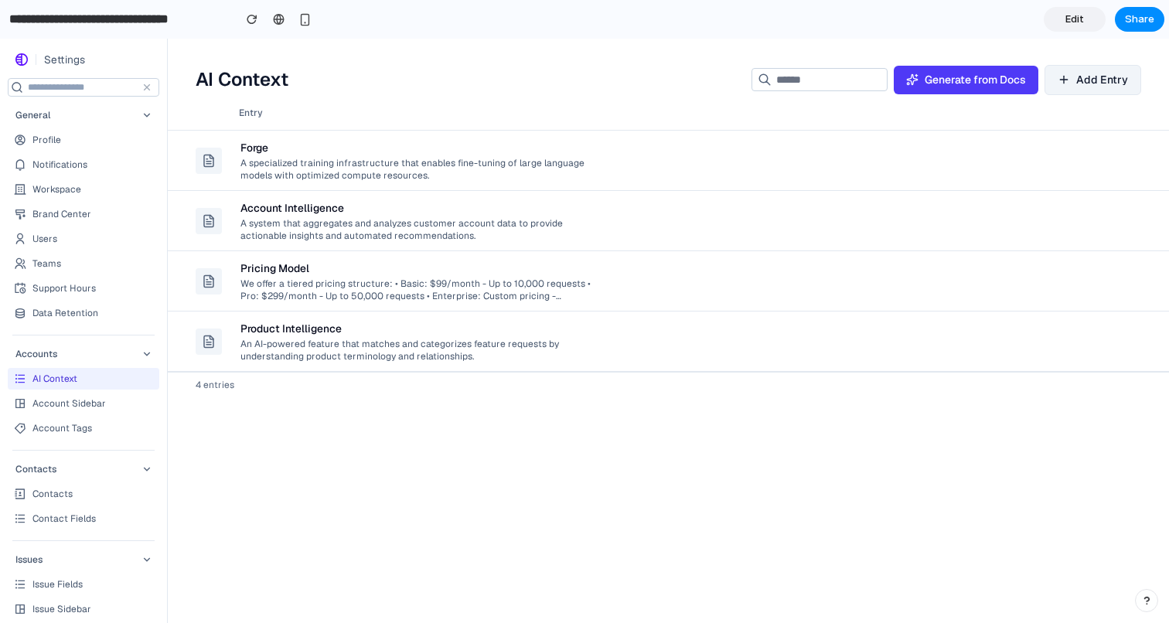
click at [564, 143] on div "Forge" at bounding box center [415, 147] width 351 height 15
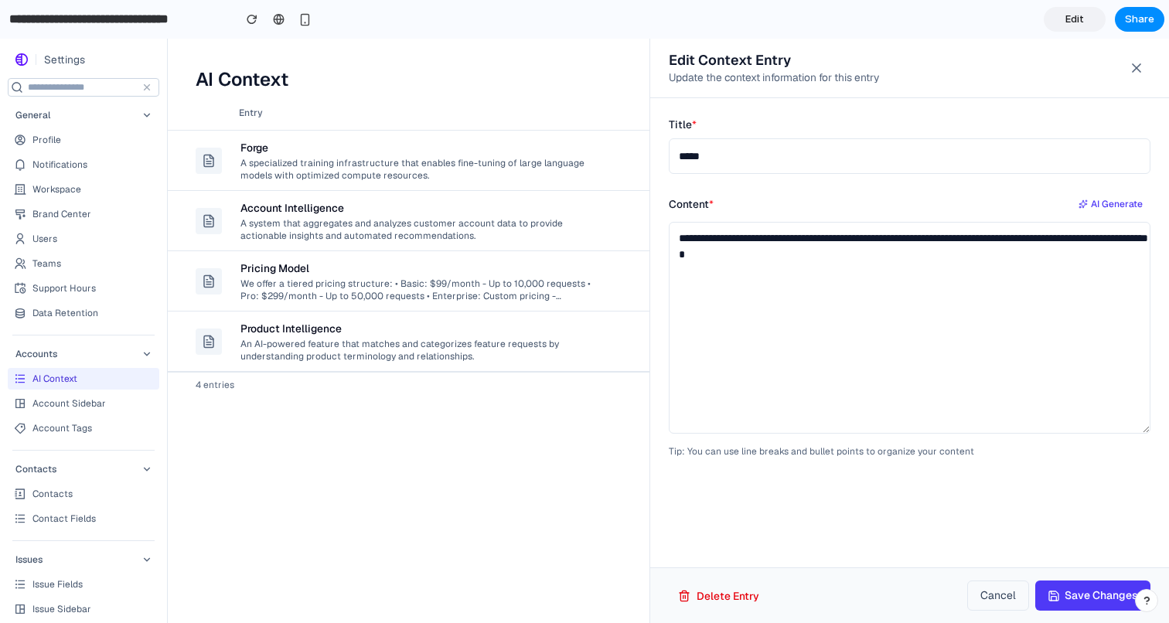
click at [523, 352] on div at bounding box center [584, 331] width 1169 height 584
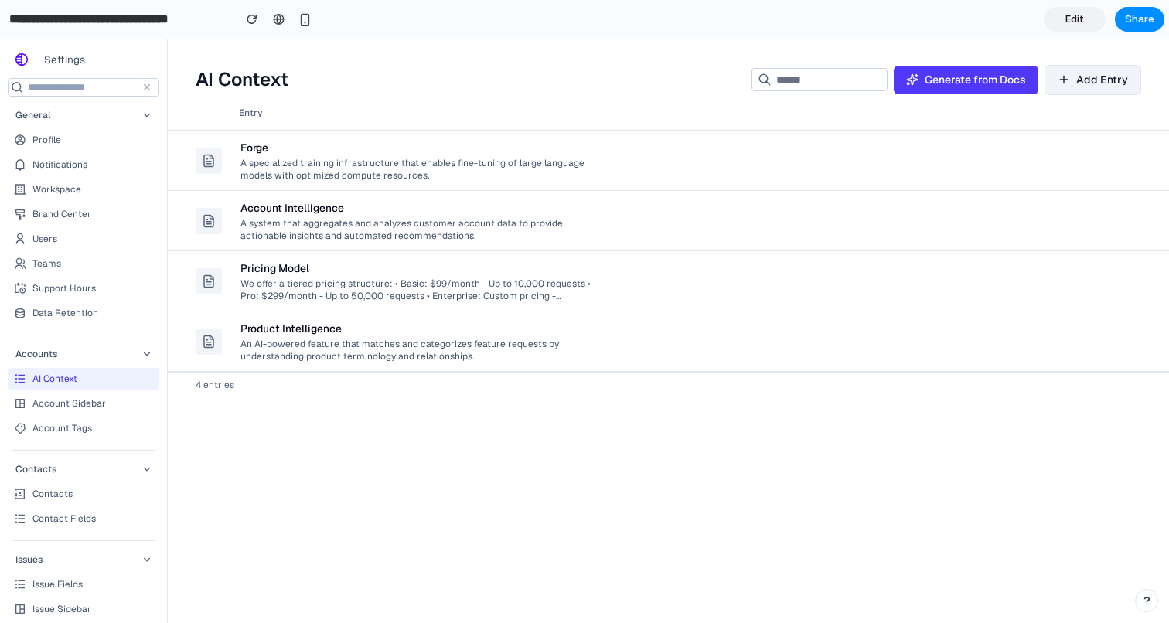
click at [590, 326] on div "Product Intelligence" at bounding box center [415, 328] width 351 height 15
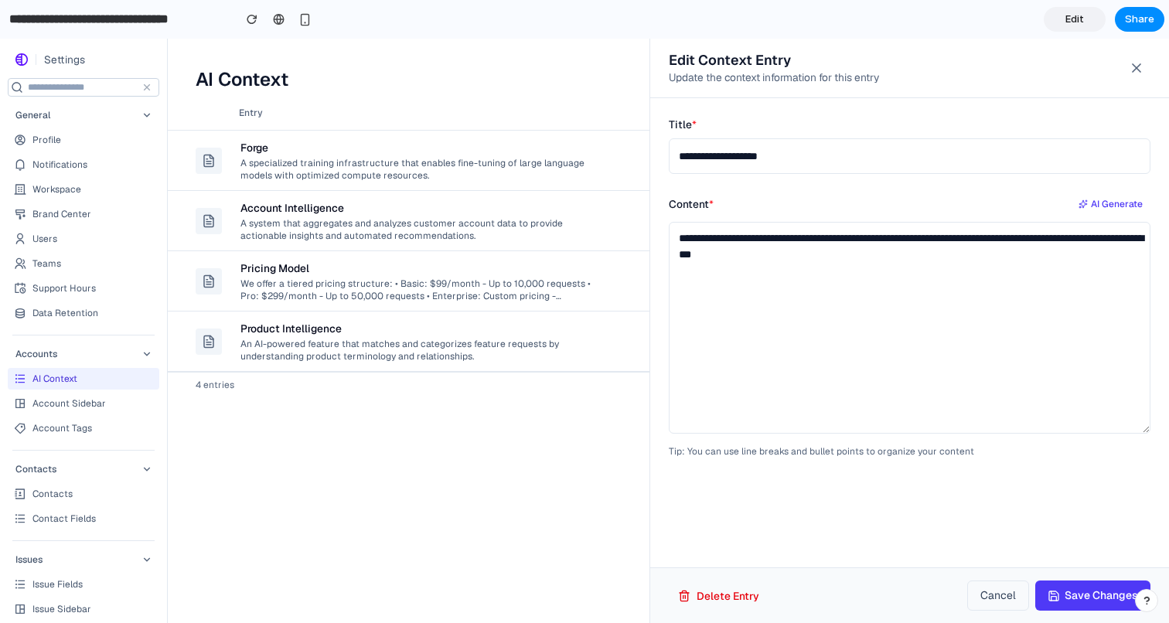
click at [540, 307] on div at bounding box center [584, 331] width 1169 height 584
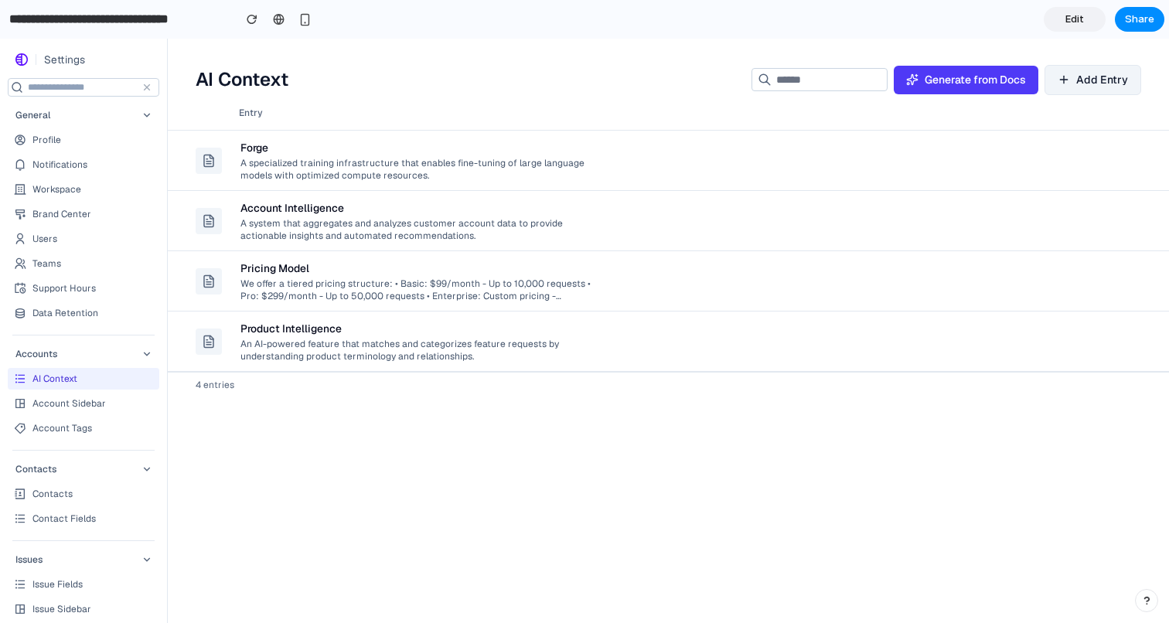
click at [523, 237] on div "A system that aggregates and analyzes customer account data to provide actionab…" at bounding box center [415, 229] width 351 height 26
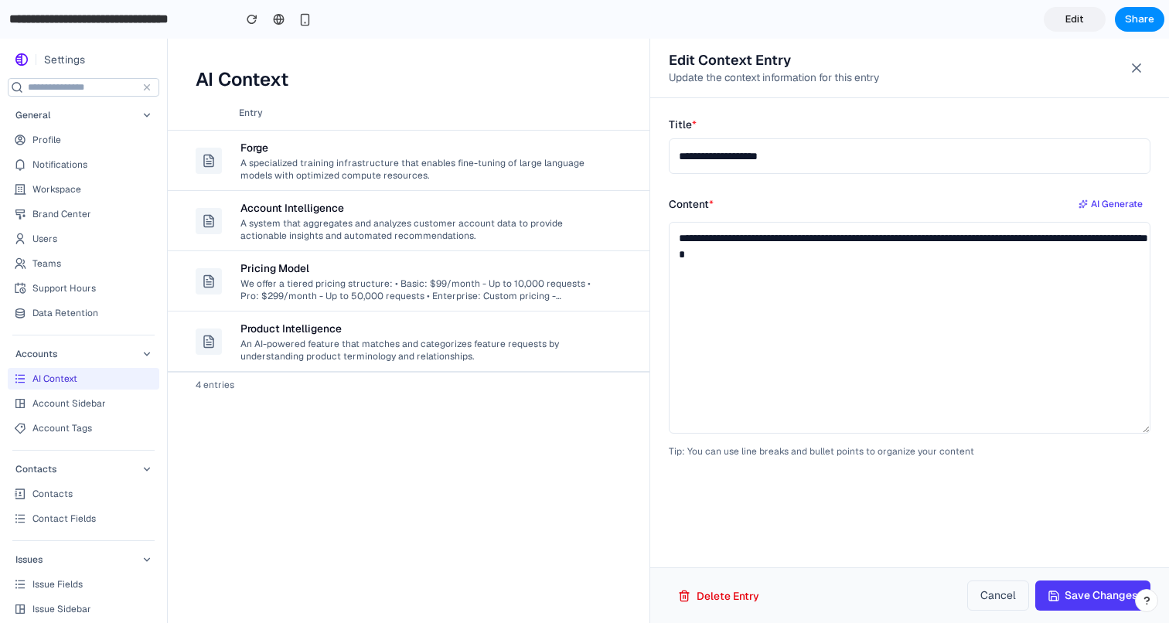
click at [500, 154] on div at bounding box center [584, 331] width 1169 height 584
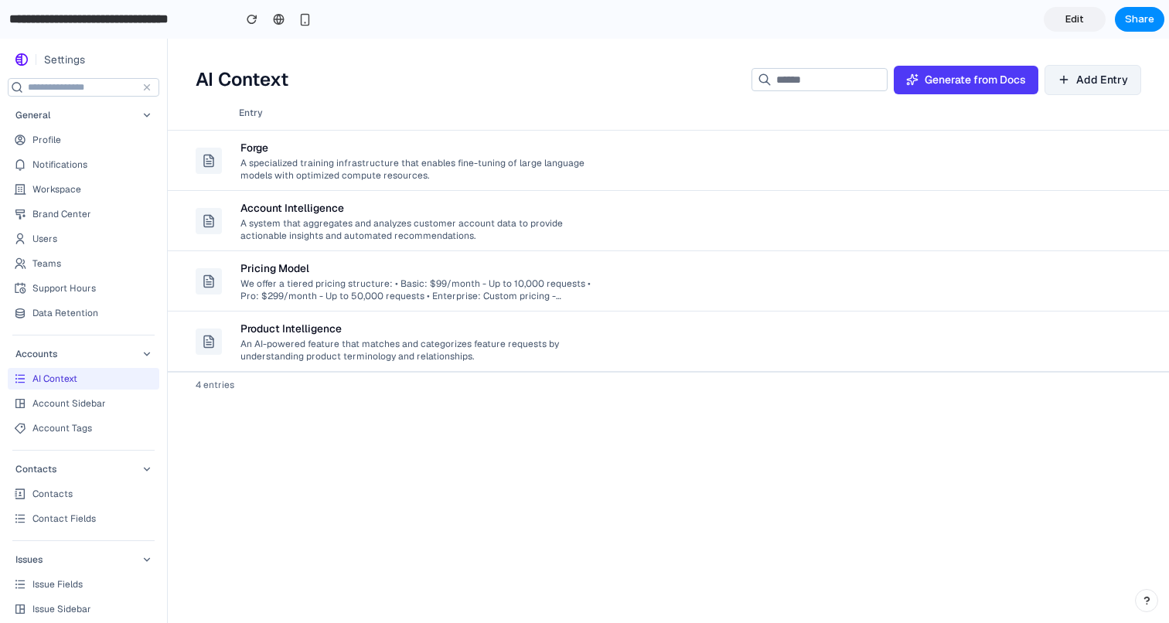
click at [500, 154] on div "Forge" at bounding box center [415, 147] width 351 height 15
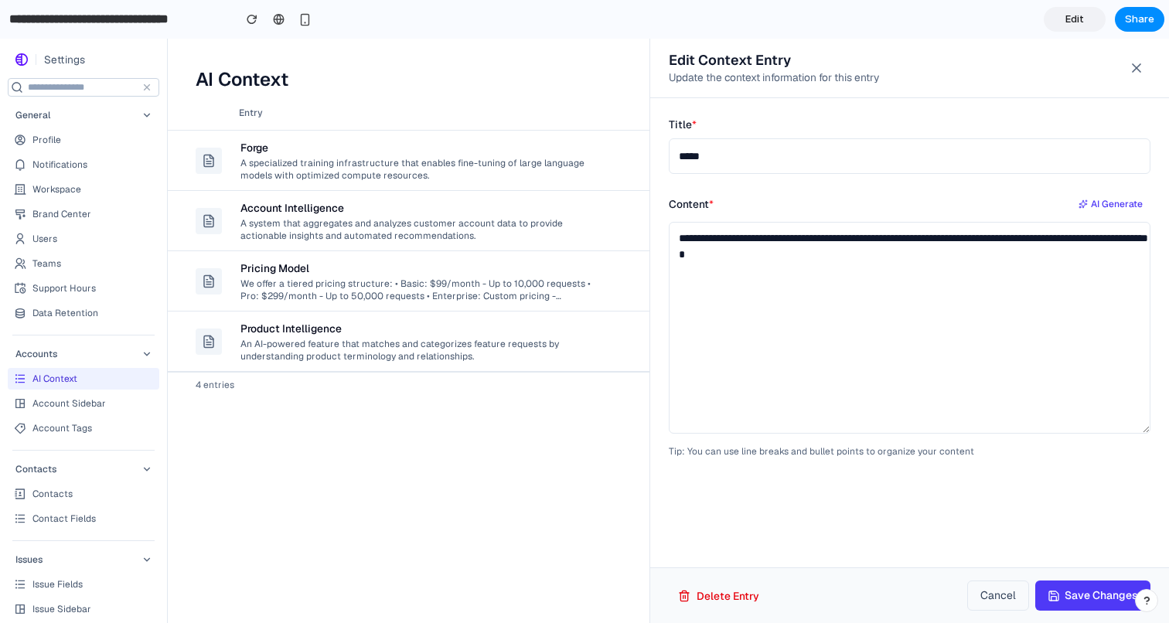
click at [505, 467] on div at bounding box center [584, 331] width 1169 height 584
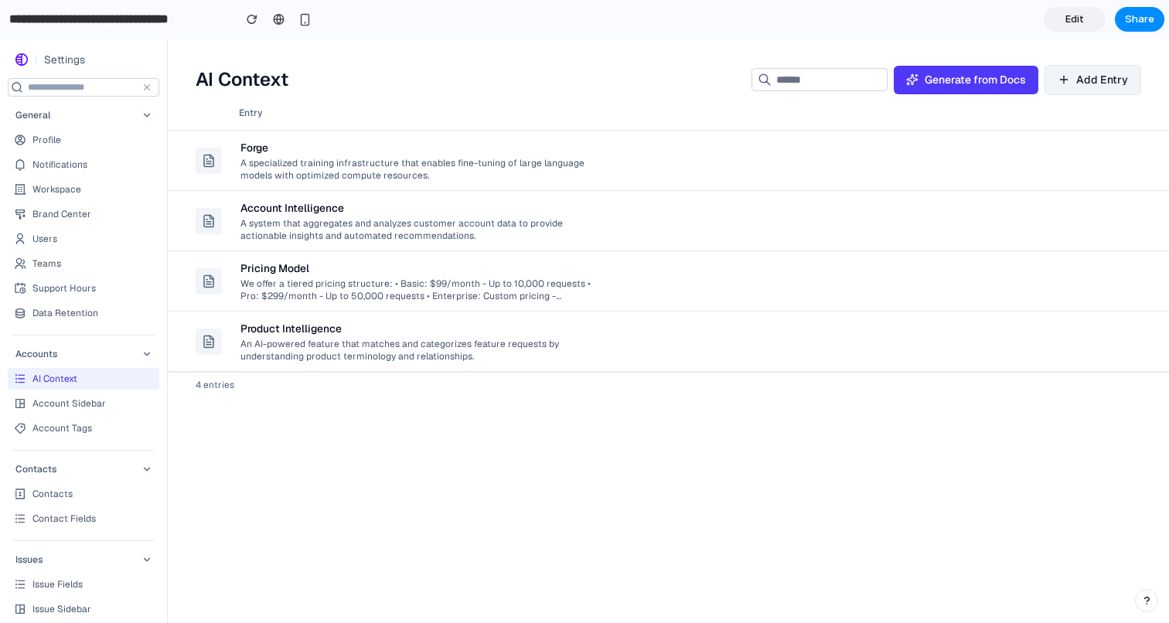
click at [508, 312] on td "Product Intelligence An AI-powered feature that matches and categorizes feature…" at bounding box center [613, 342] width 765 height 60
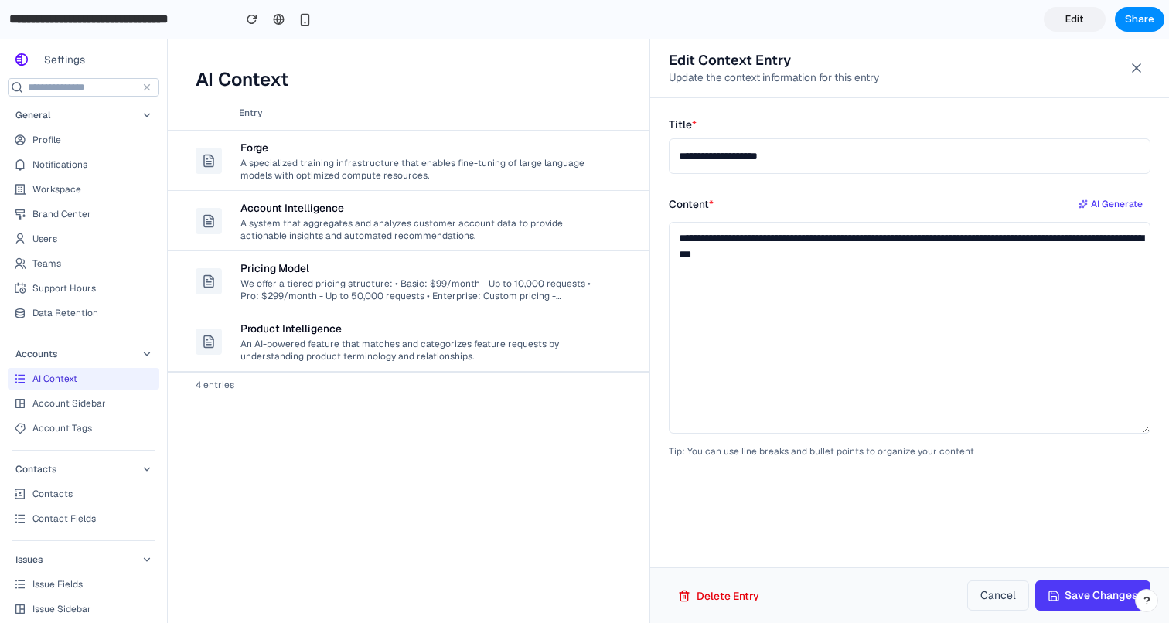
click at [499, 274] on div at bounding box center [584, 331] width 1169 height 584
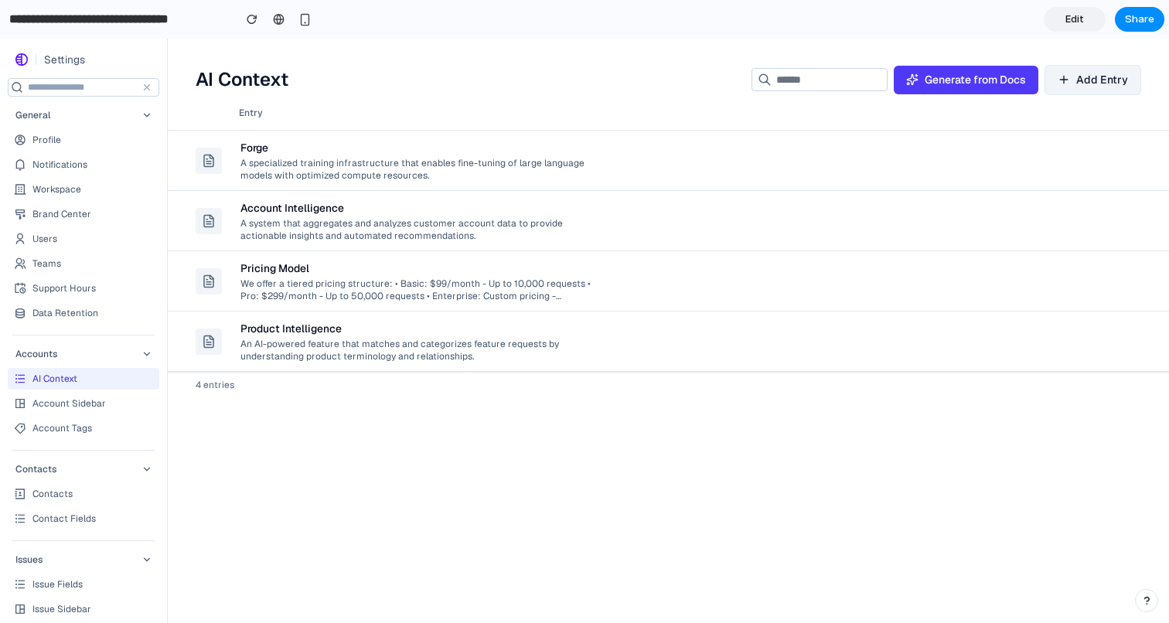
click at [499, 274] on div "Pricing Model" at bounding box center [415, 268] width 351 height 15
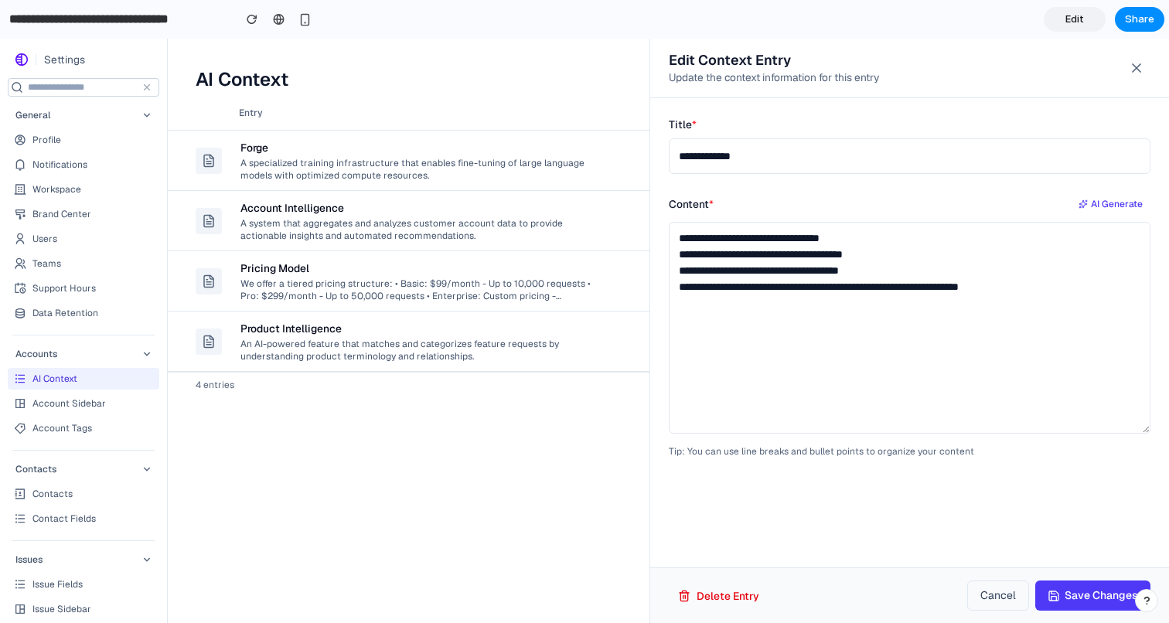
click at [505, 229] on div at bounding box center [584, 331] width 1169 height 584
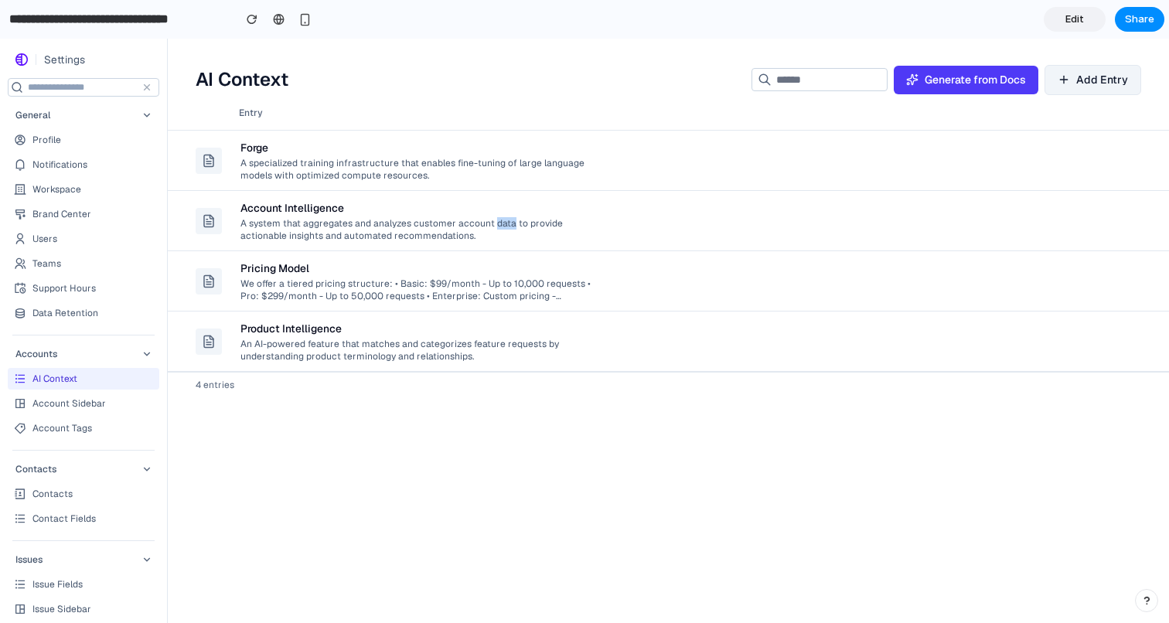
click at [505, 229] on div "A system that aggregates and analyzes customer account data to provide actionab…" at bounding box center [415, 229] width 351 height 26
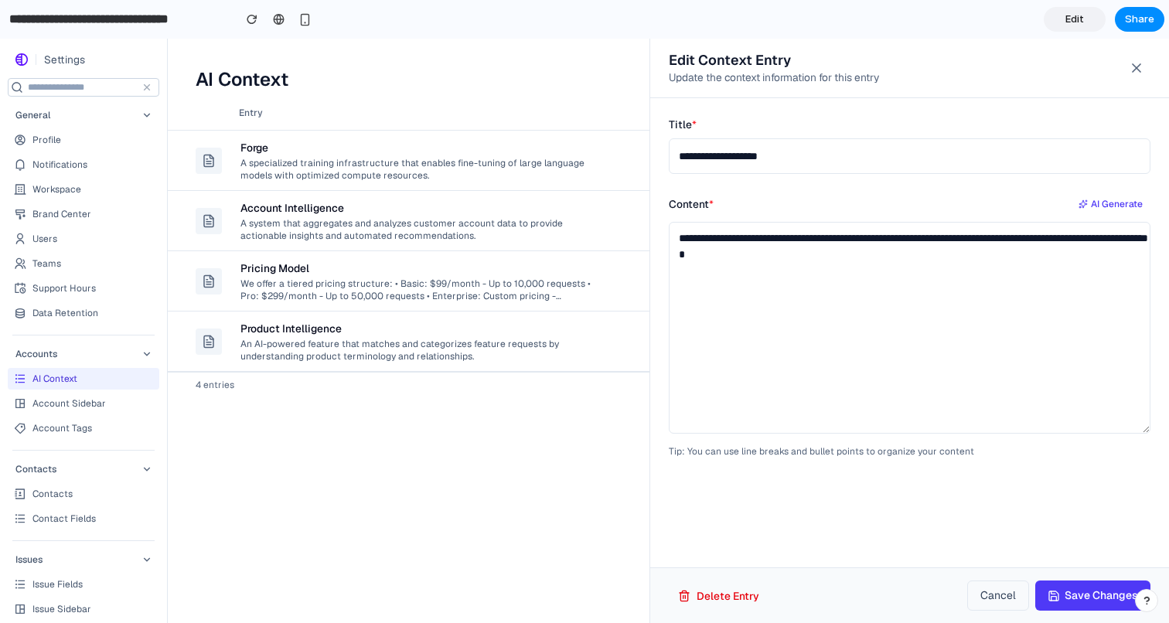
click at [505, 149] on div at bounding box center [584, 331] width 1169 height 584
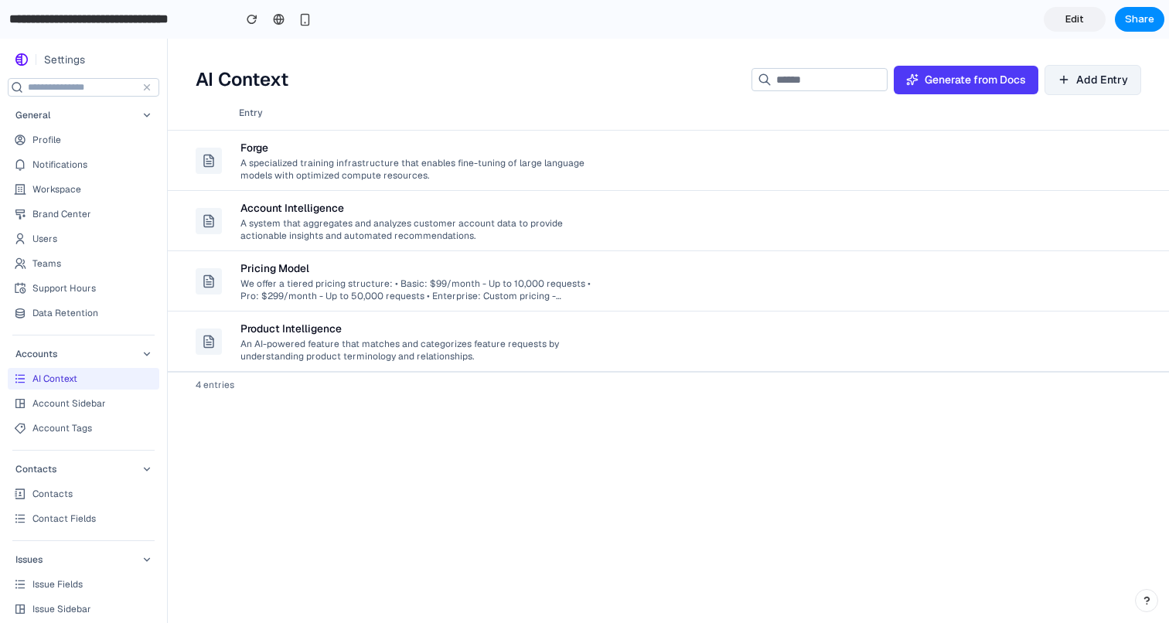
click at [505, 149] on div "Forge" at bounding box center [415, 147] width 351 height 15
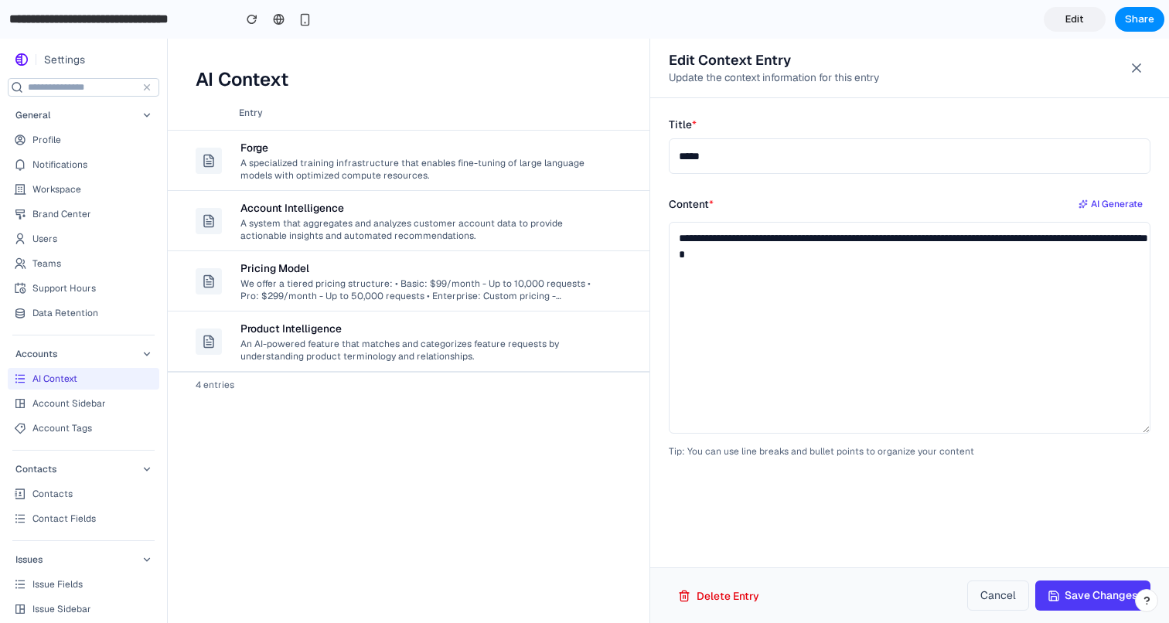
click at [400, 507] on div at bounding box center [584, 331] width 1169 height 584
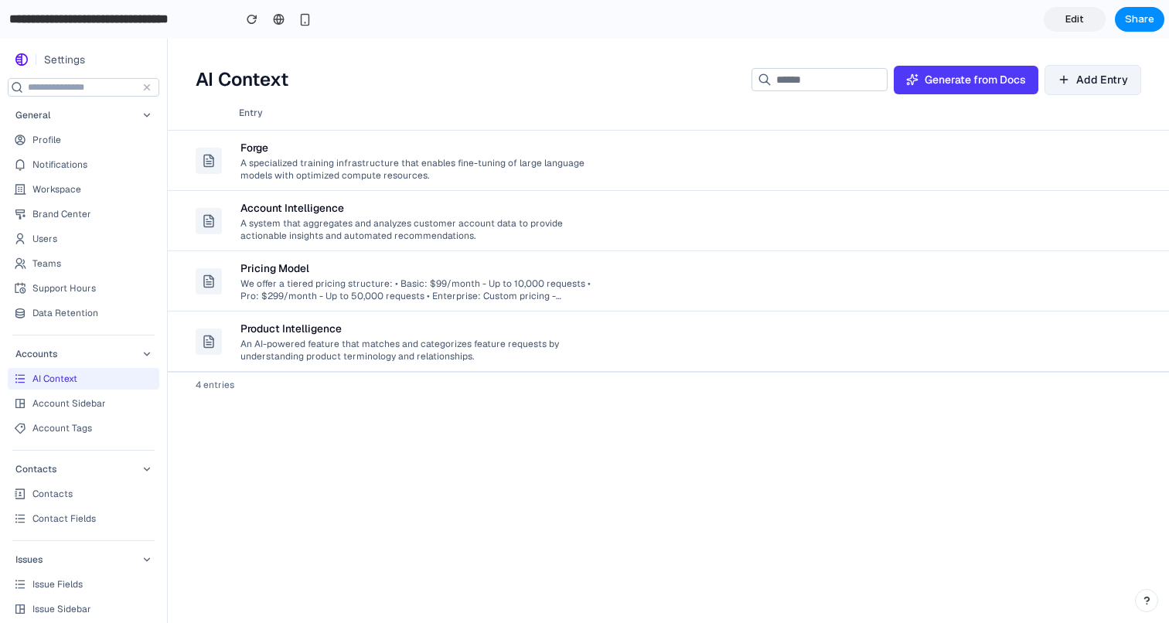
click at [400, 507] on div "Entry Forge A specialized training infrastructure that enables fine-tuning of l…" at bounding box center [668, 359] width 1001 height 527
click at [390, 175] on div "A specialized training infrastructure that enables fine-tuning of large languag…" at bounding box center [415, 168] width 351 height 26
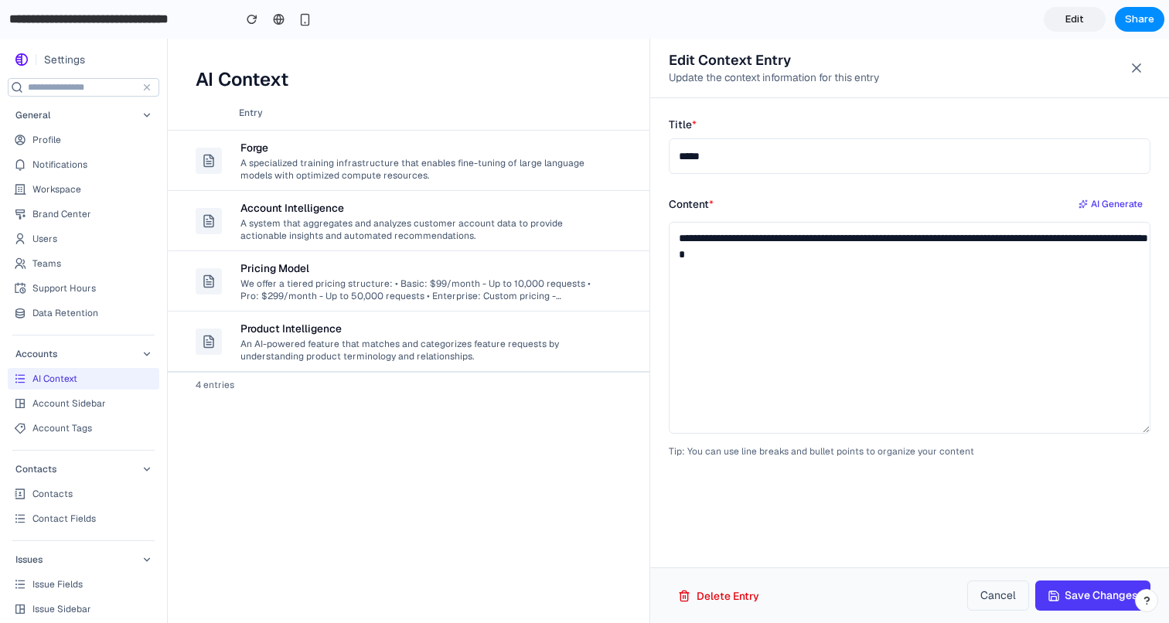
click at [153, 20] on input "**********" at bounding box center [117, 19] width 222 height 28
click at [181, 38] on section "**********" at bounding box center [582, 19] width 1164 height 39
click at [184, 55] on div at bounding box center [584, 331] width 1169 height 584
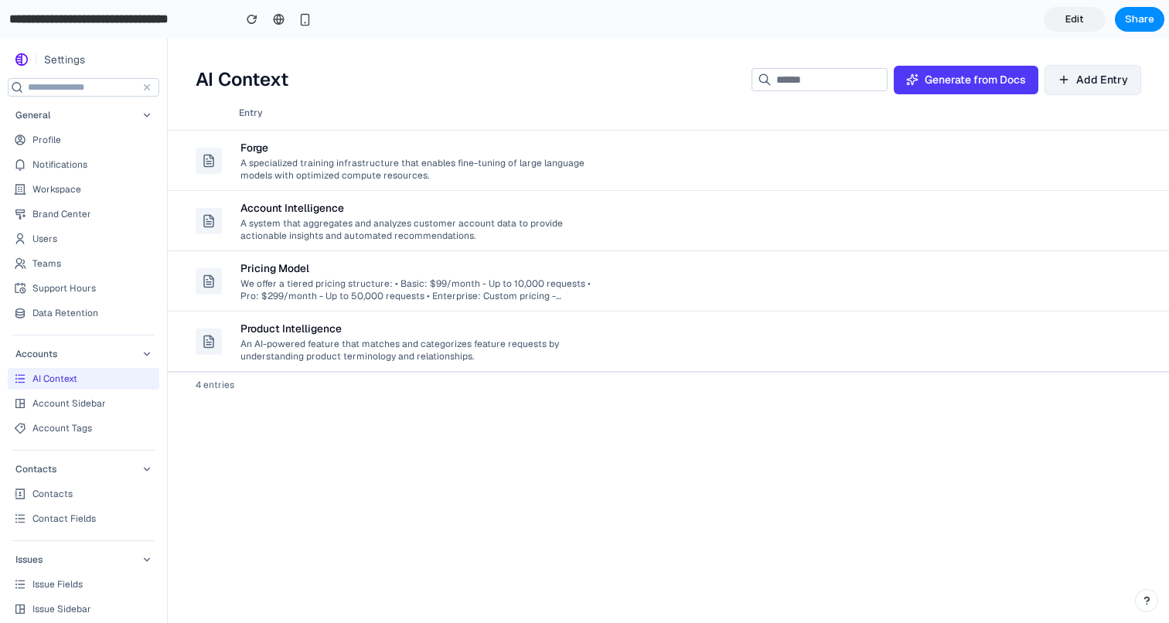
click at [254, 163] on div "A specialized training infrastructure that enables fine-tuning of large languag…" at bounding box center [415, 168] width 351 height 26
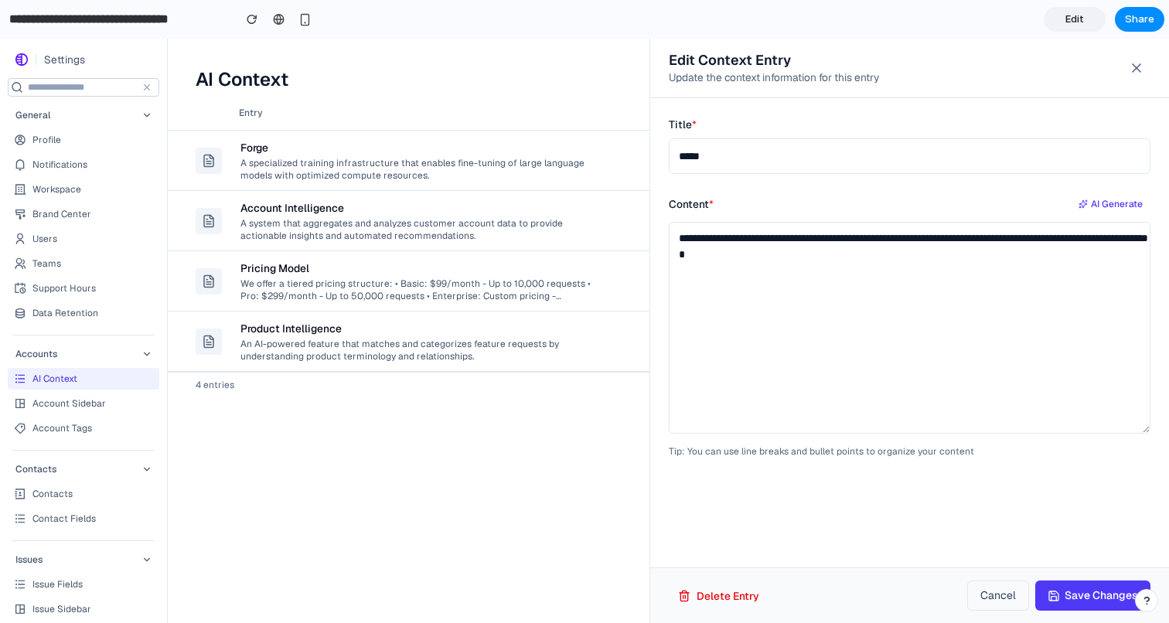
click at [486, 347] on div at bounding box center [584, 331] width 1169 height 584
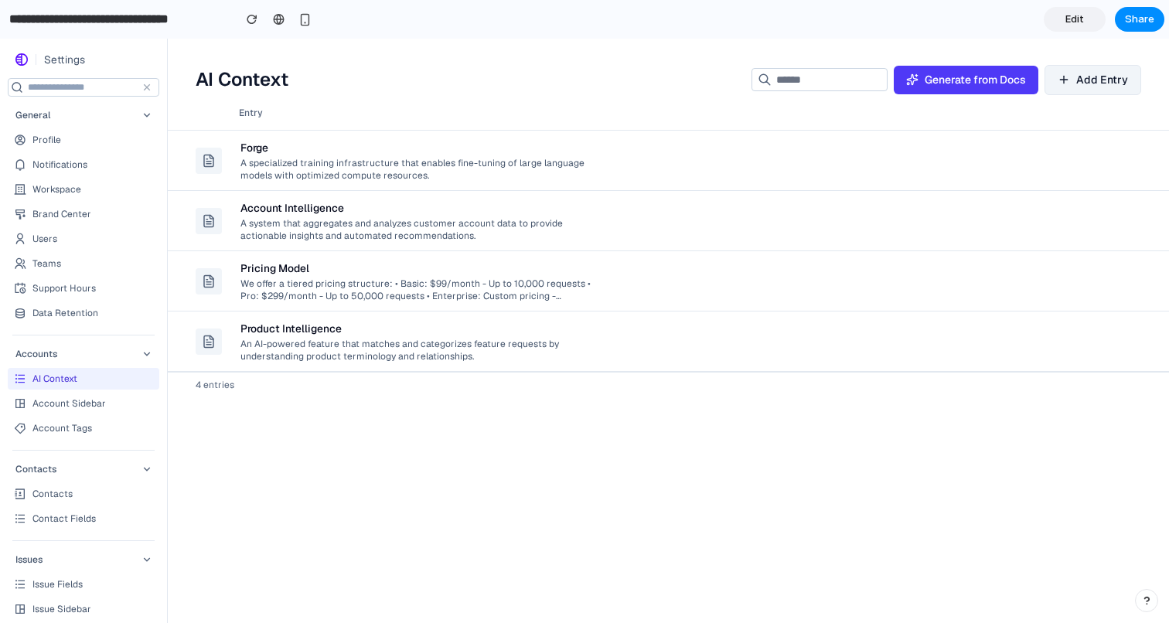
click at [521, 228] on div "A system that aggregates and analyzes customer account data to provide actionab…" at bounding box center [415, 229] width 351 height 26
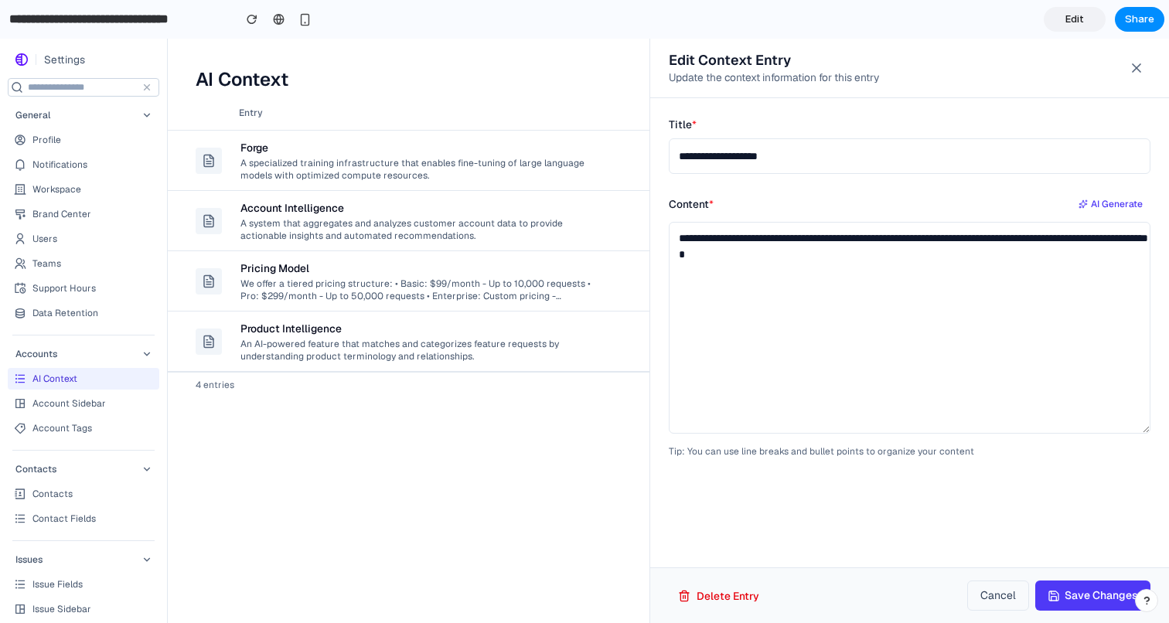
click at [500, 465] on div at bounding box center [584, 331] width 1169 height 584
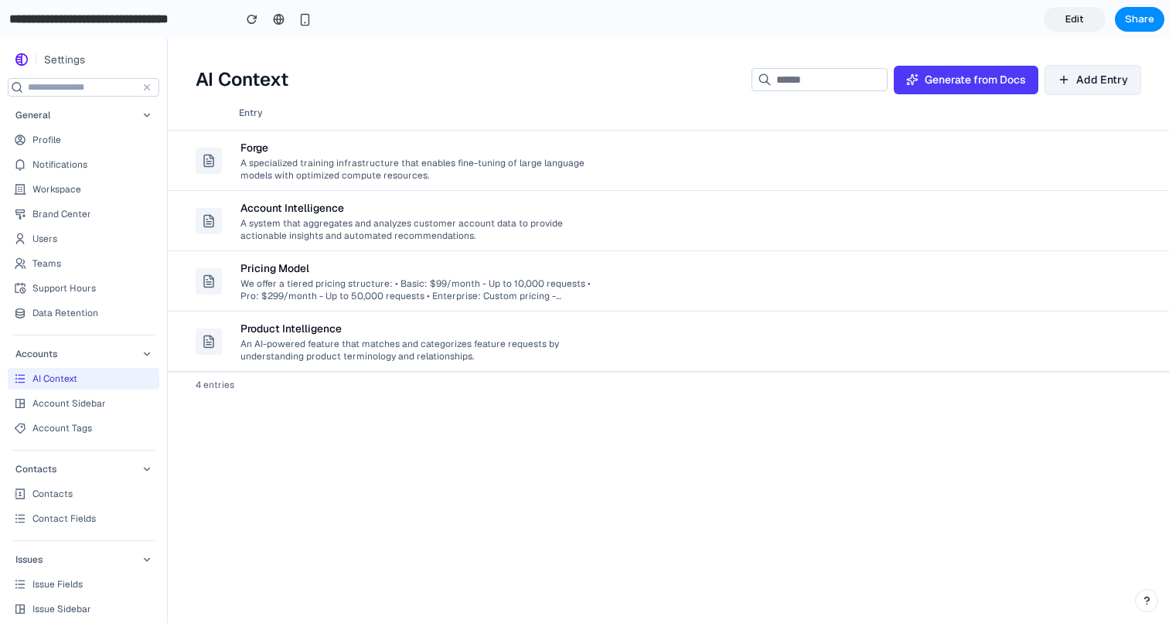
click at [534, 193] on td "Account Intelligence A system that aggregates and analyzes customer account dat…" at bounding box center [613, 221] width 765 height 60
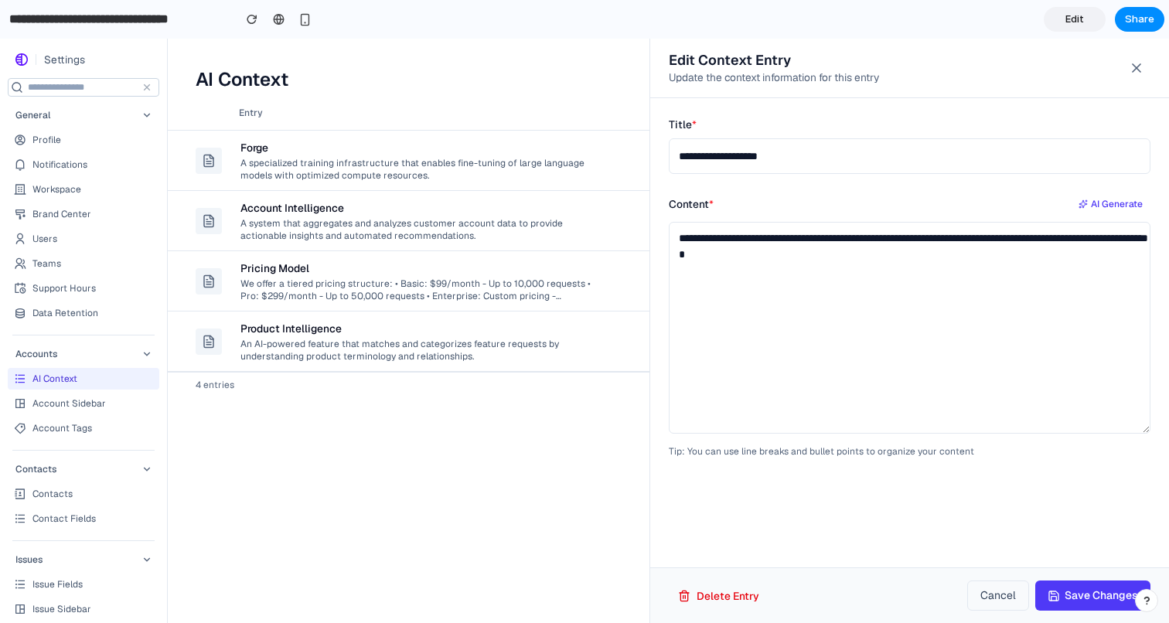
click at [202, 387] on div at bounding box center [584, 331] width 1169 height 584
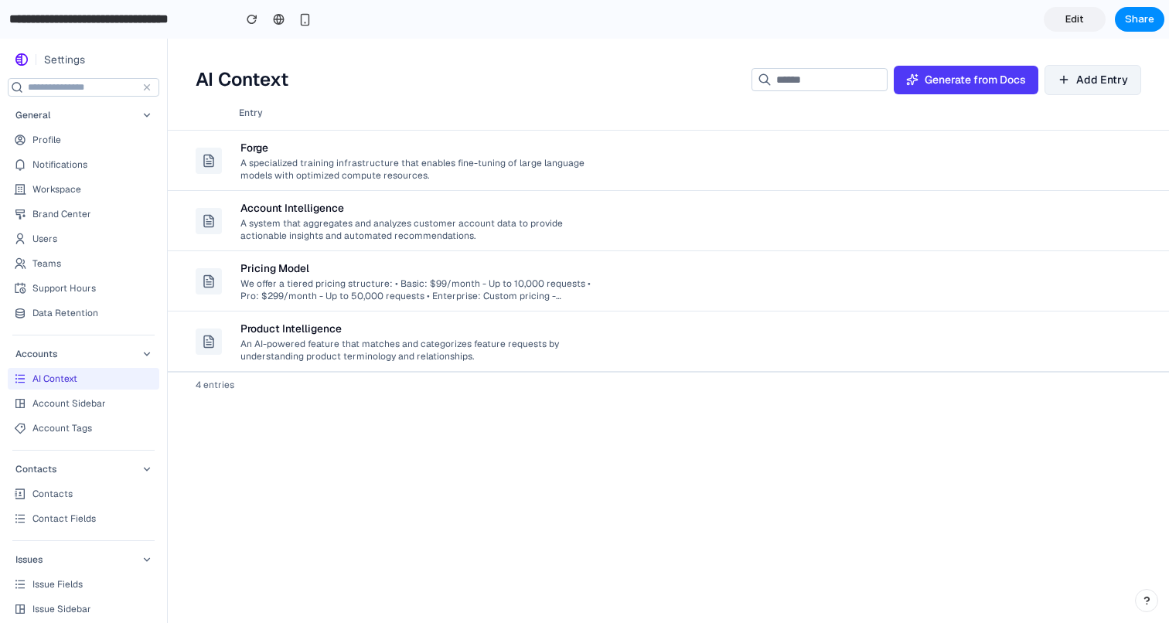
click at [111, 434] on link "Account Tags" at bounding box center [84, 428] width 152 height 22
click at [33, 115] on span "General" at bounding box center [32, 115] width 35 height 12
drag, startPoint x: 33, startPoint y: 115, endPoint x: 89, endPoint y: 115, distance: 55.7
click at [89, 115] on div "General" at bounding box center [84, 115] width 152 height 19
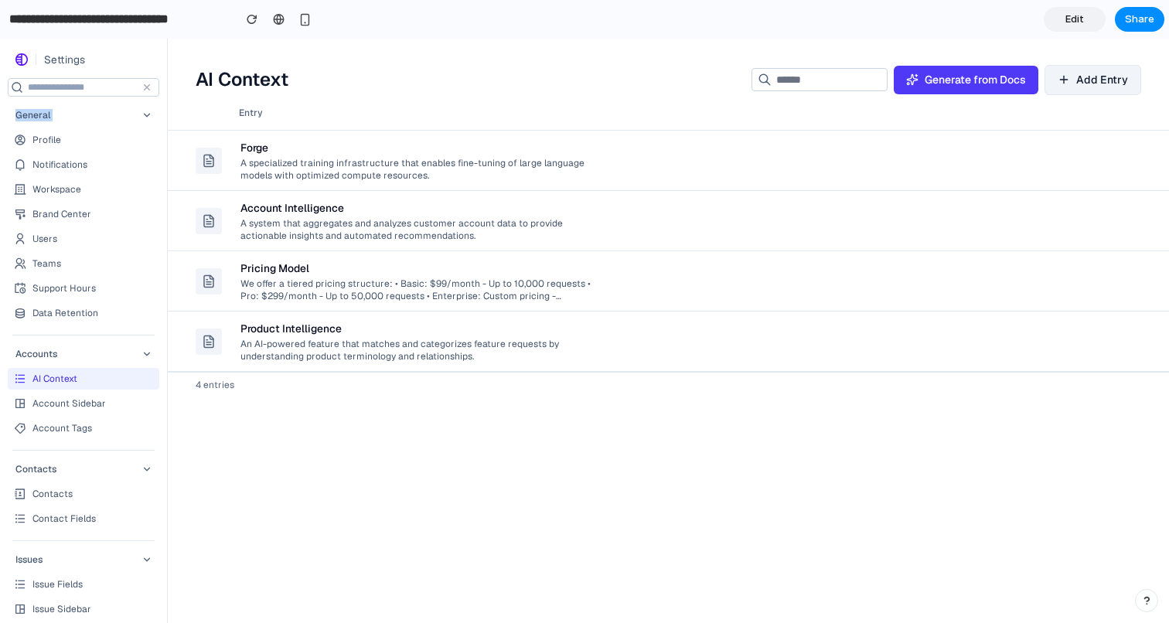
click at [89, 115] on div "General" at bounding box center [84, 115] width 152 height 19
drag, startPoint x: 89, startPoint y: 115, endPoint x: 113, endPoint y: 112, distance: 24.2
click at [113, 112] on div "General" at bounding box center [84, 115] width 152 height 19
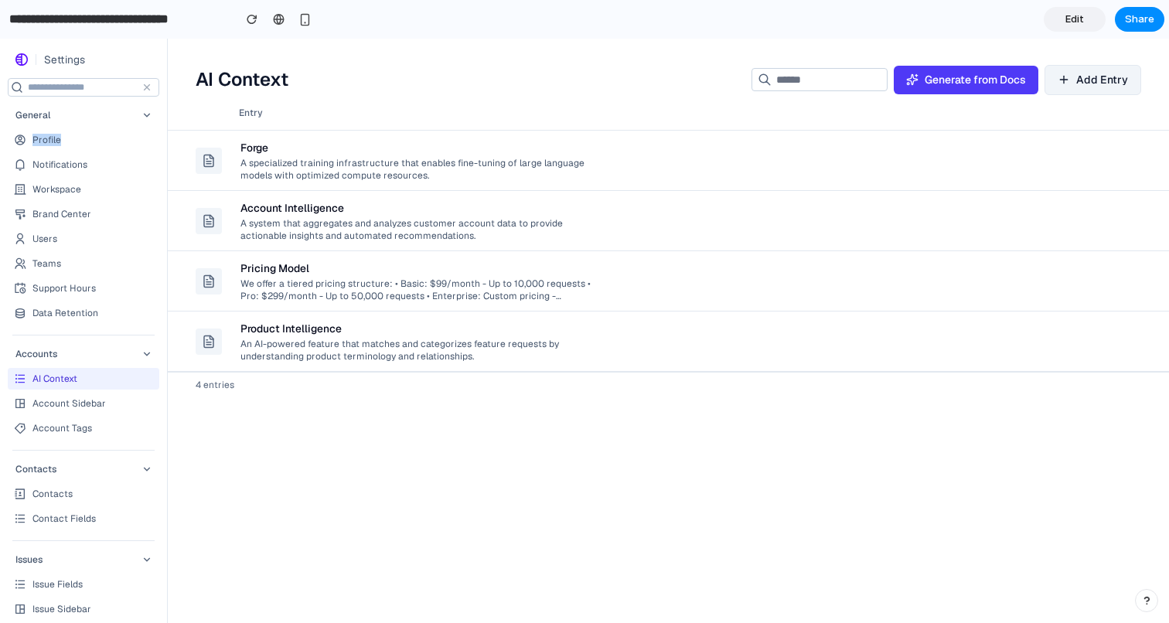
click at [113, 112] on div "General" at bounding box center [84, 115] width 152 height 19
click at [94, 111] on div "General" at bounding box center [84, 115] width 152 height 19
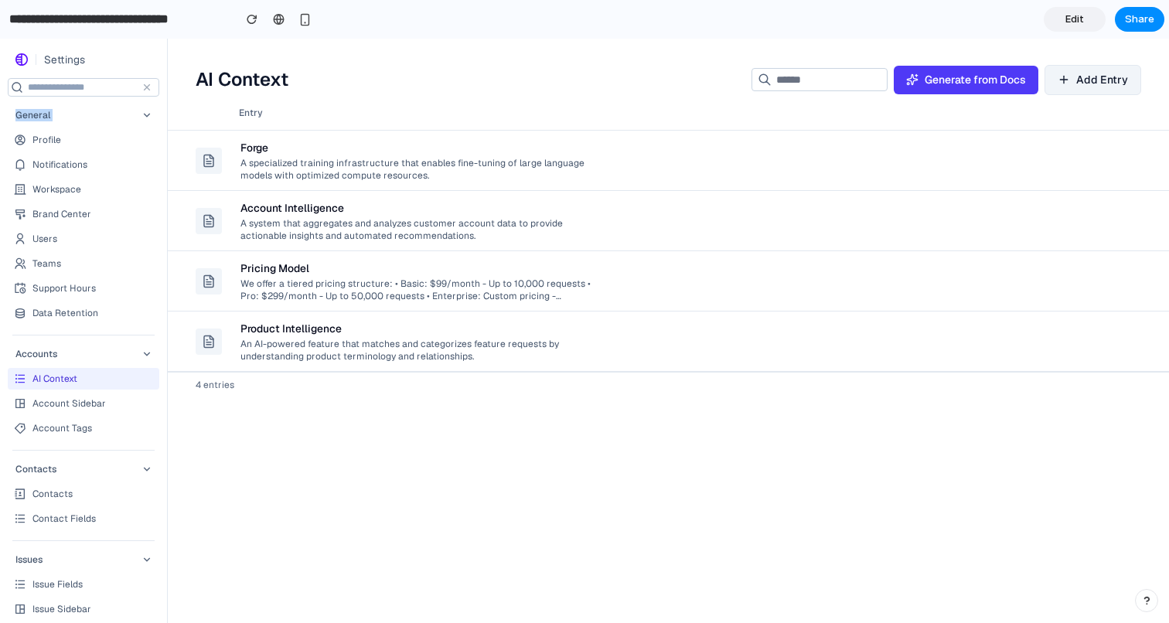
click at [94, 111] on div "General" at bounding box center [84, 115] width 152 height 19
click at [46, 350] on span "Accounts" at bounding box center [36, 354] width 42 height 12
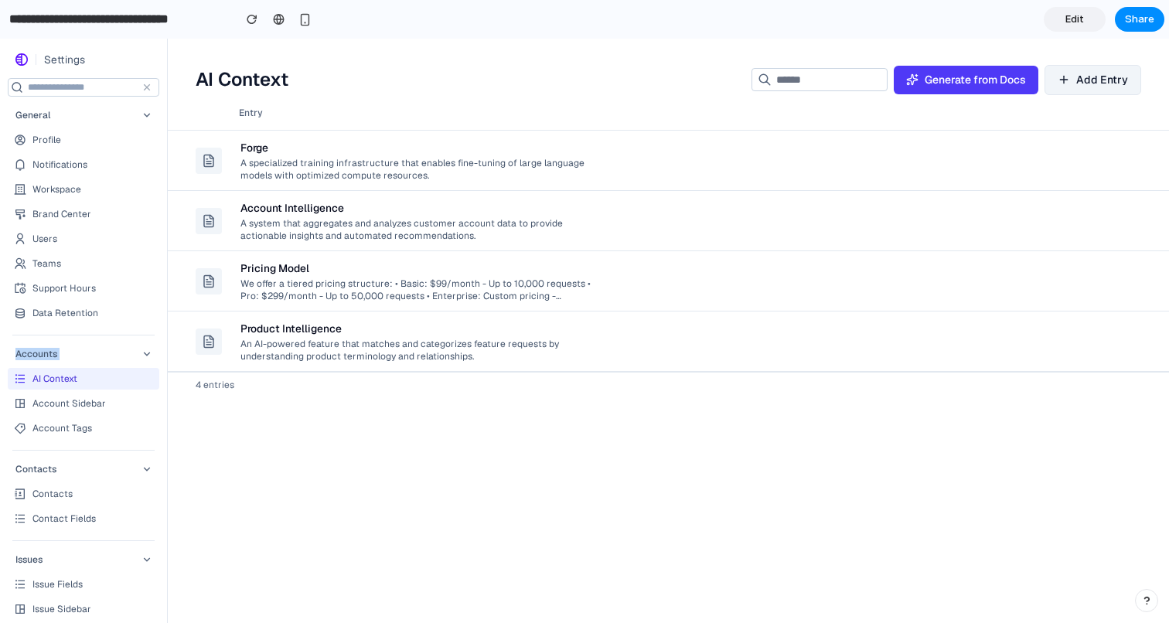
drag, startPoint x: 46, startPoint y: 350, endPoint x: 74, endPoint y: 350, distance: 27.8
click at [74, 350] on div "Accounts" at bounding box center [84, 354] width 152 height 19
click at [73, 350] on div "Accounts" at bounding box center [84, 354] width 152 height 19
click at [1104, 157] on icon at bounding box center [1105, 161] width 12 height 12
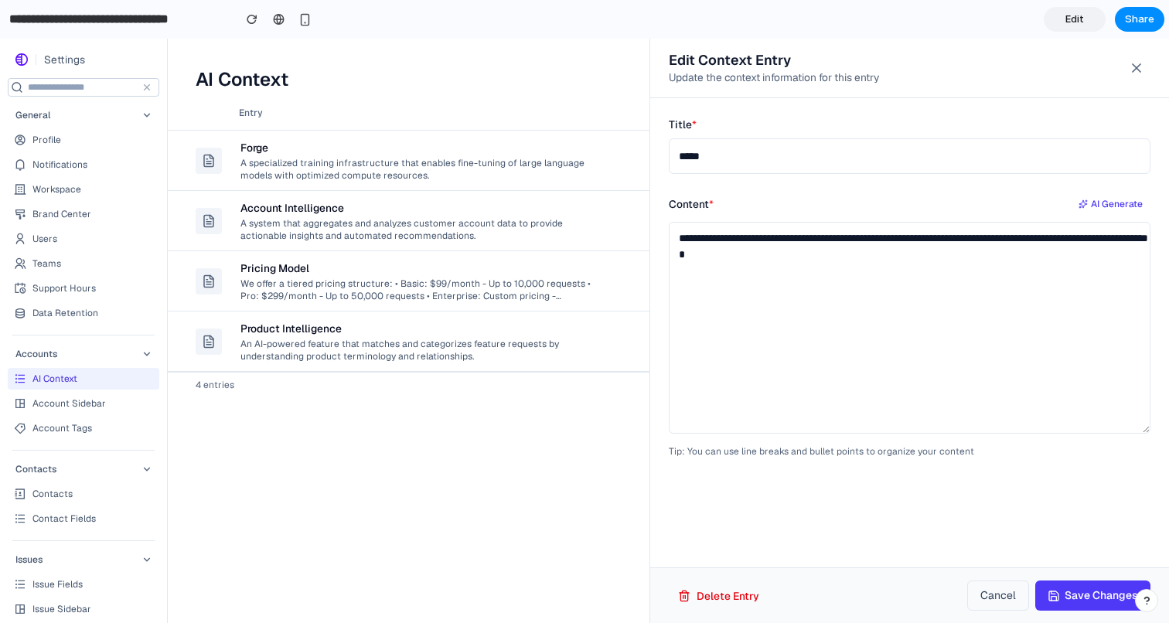
click at [1159, 73] on div "Edit Context Entry Update the context information for this entry" at bounding box center [909, 69] width 519 height 60
click at [1157, 73] on div "Edit Context Entry Update the context information for this entry" at bounding box center [909, 69] width 519 height 60
click at [1143, 72] on icon at bounding box center [1136, 67] width 15 height 15
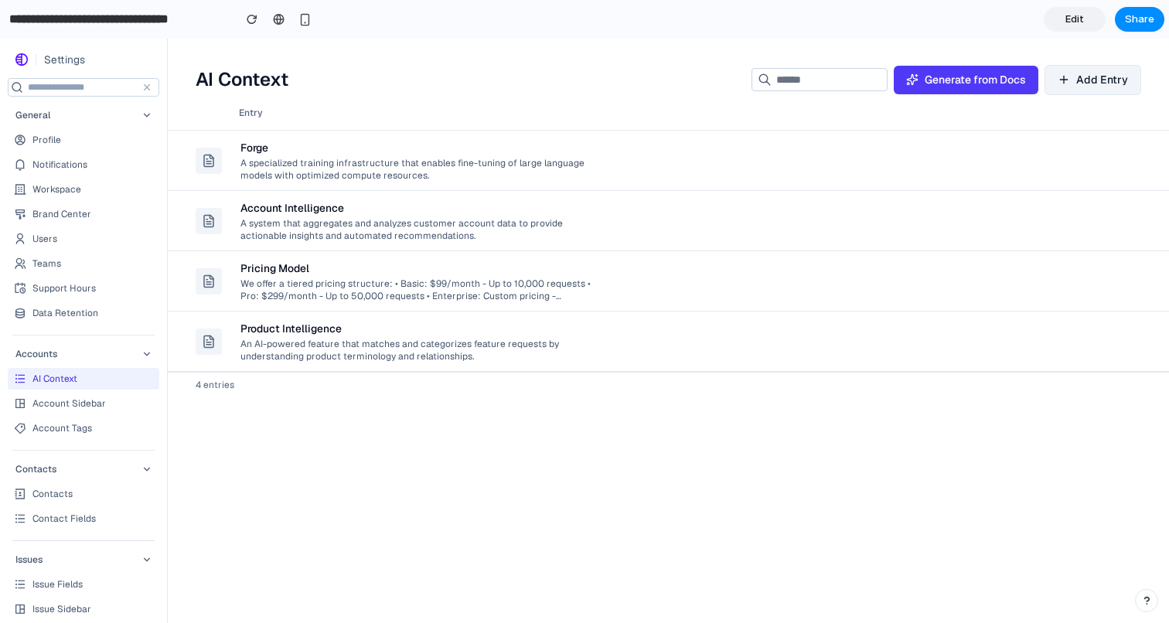
click at [959, 551] on div "Entry Forge A specialized training infrastructure that enables fine-tuning of l…" at bounding box center [668, 359] width 1001 height 527
click at [823, 47] on div at bounding box center [668, 46] width 1001 height 14
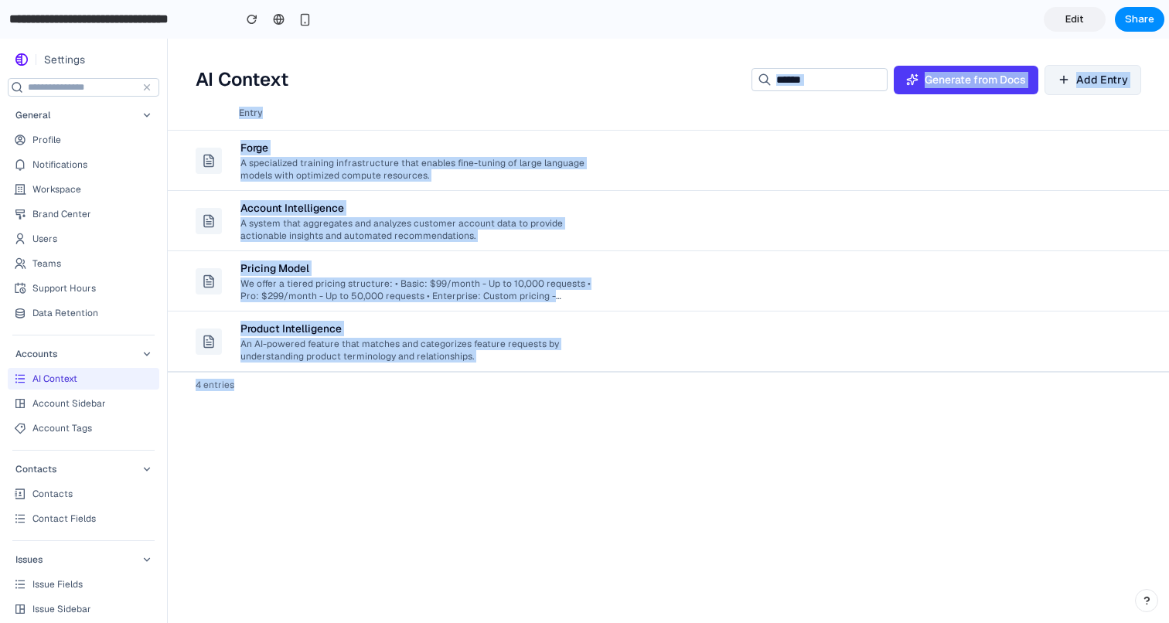
drag, startPoint x: 710, startPoint y: 411, endPoint x: 728, endPoint y: 90, distance: 320.6
click at [728, 90] on main "Add Entry AI Context Generate from Docs Add Entry Entry Forge A specialized tra…" at bounding box center [668, 331] width 1001 height 584
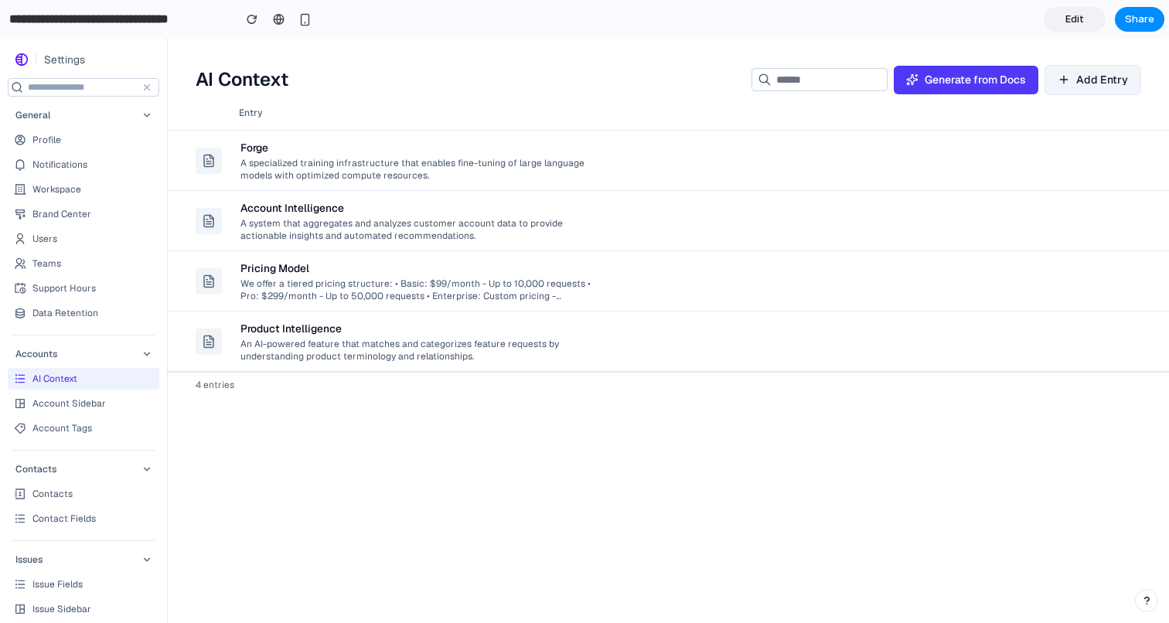
click at [256, 84] on h2 "AI Context" at bounding box center [467, 79] width 543 height 25
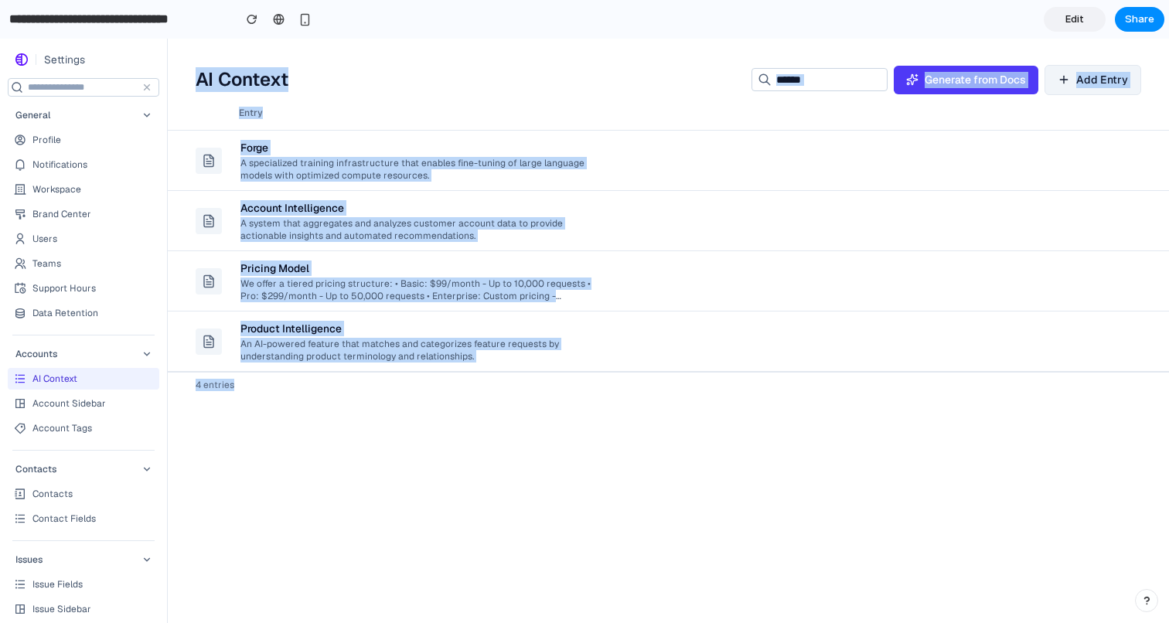
drag, startPoint x: 256, startPoint y: 84, endPoint x: 262, endPoint y: 414, distance: 330.2
click at [262, 414] on main "Add Entry AI Context Generate from Docs Add Entry Entry Forge A specialized tra…" at bounding box center [668, 331] width 1001 height 584
click at [262, 414] on div "Entry Forge A specialized training infrastructure that enables fine-tuning of l…" at bounding box center [668, 359] width 1001 height 527
drag, startPoint x: 262, startPoint y: 414, endPoint x: 186, endPoint y: 65, distance: 357.7
click at [186, 64] on main "Add Entry AI Context Generate from Docs Add Entry Entry Forge A specialized tra…" at bounding box center [668, 331] width 1001 height 584
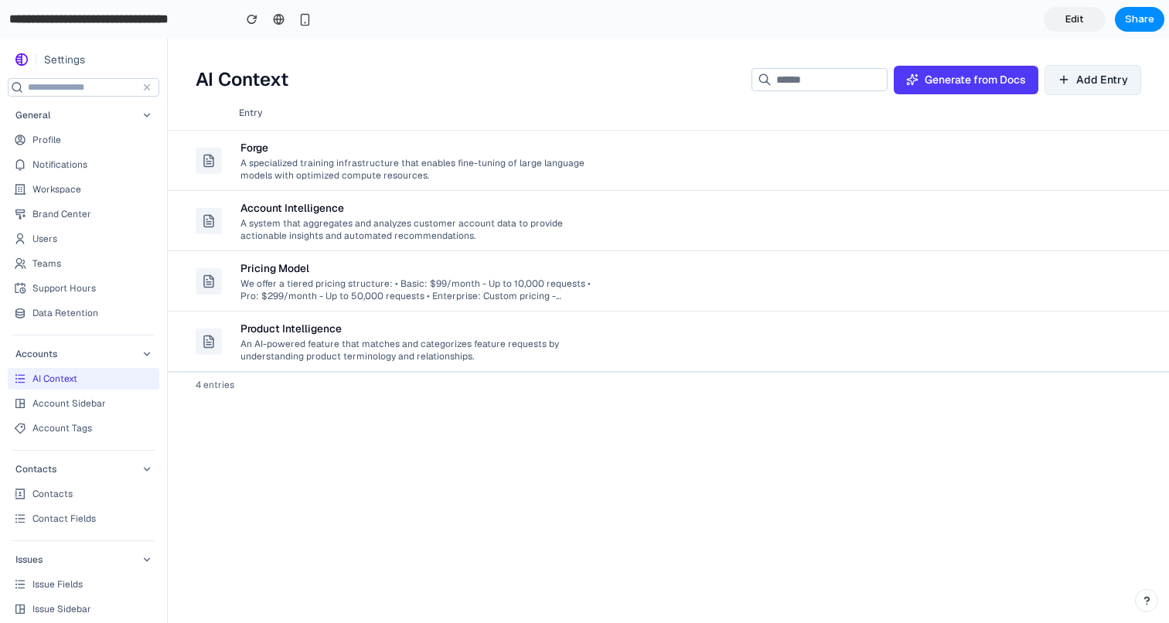
click at [201, 60] on div "AI Context Generate from Docs Add Entry" at bounding box center [668, 74] width 1001 height 43
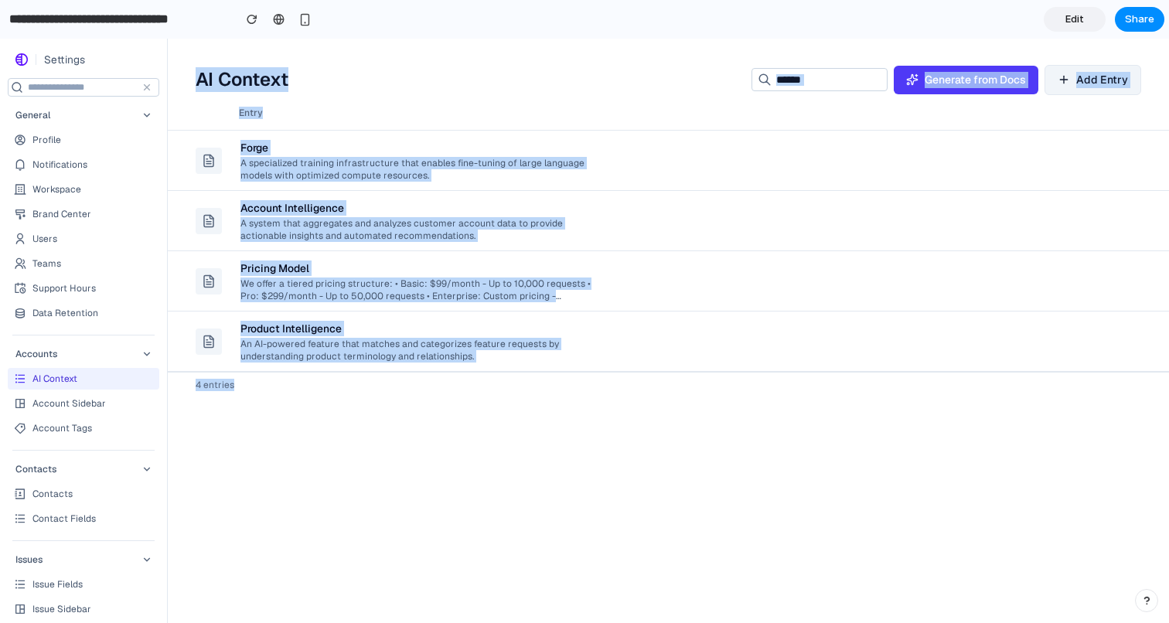
drag, startPoint x: 201, startPoint y: 60, endPoint x: 236, endPoint y: 412, distance: 353.5
click at [236, 412] on main "Add Entry AI Context Generate from Docs Add Entry Entry Forge A specialized tra…" at bounding box center [668, 331] width 1001 height 584
click at [236, 412] on div "Entry Forge A specialized training infrastructure that enables fine-tuning of l…" at bounding box center [668, 359] width 1001 height 527
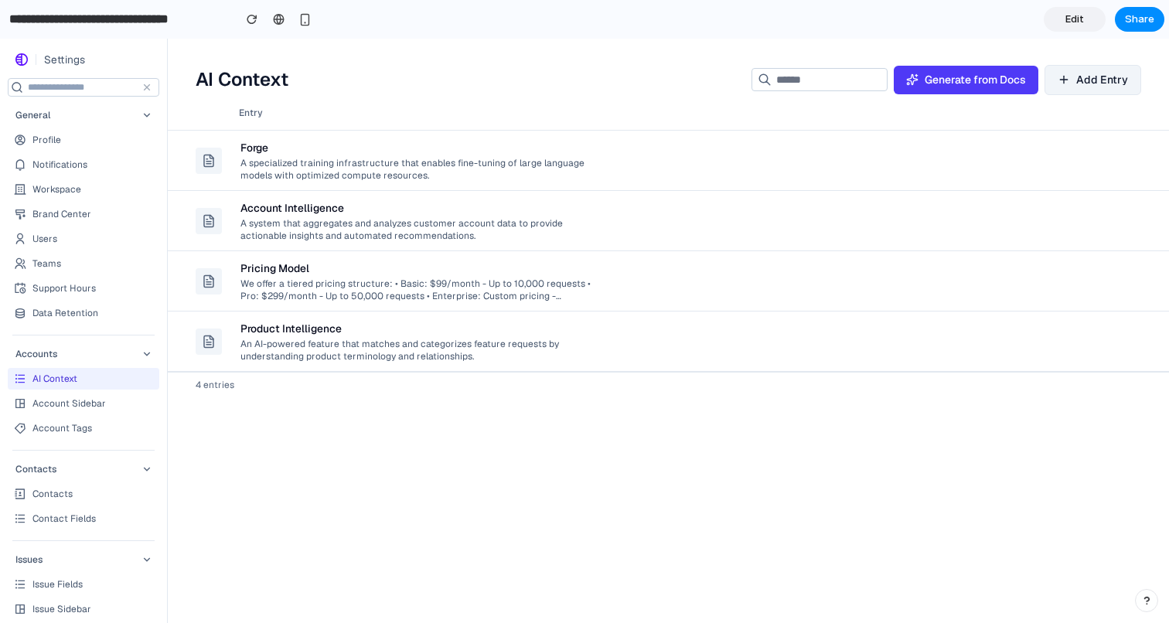
click at [236, 412] on div "Entry Forge A specialized training infrastructure that enables fine-tuning of l…" at bounding box center [668, 359] width 1001 height 527
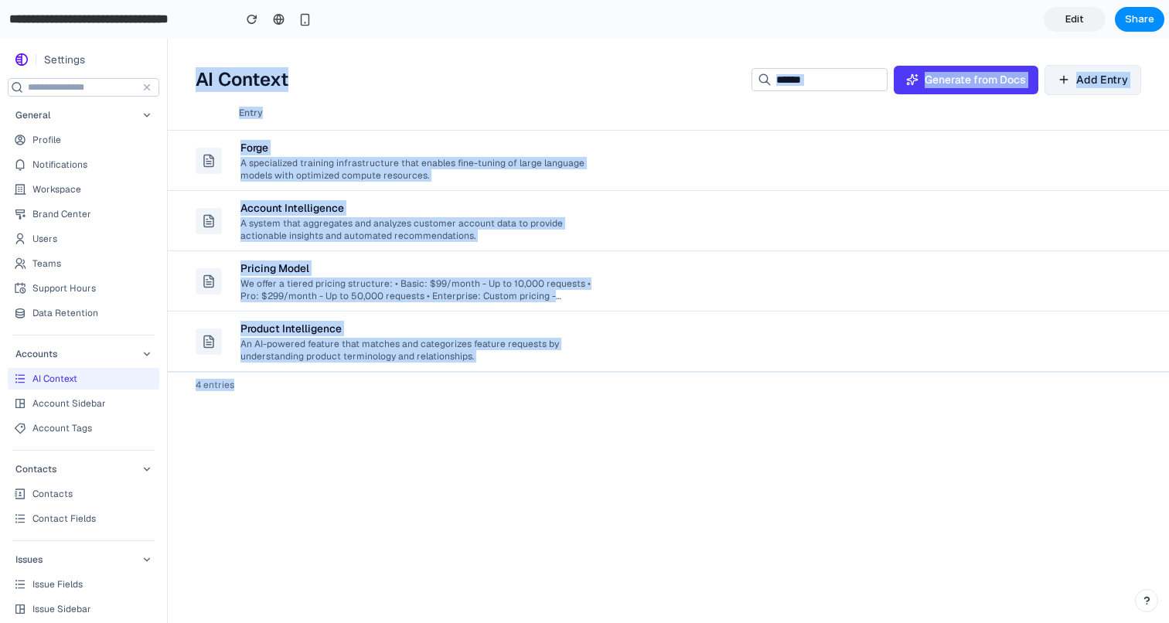
drag, startPoint x: 236, startPoint y: 412, endPoint x: 203, endPoint y: 55, distance: 358.7
click at [203, 55] on main "Add Entry AI Context Generate from Docs Add Entry Entry Forge A specialized tra…" at bounding box center [668, 331] width 1001 height 584
click at [203, 55] on div "AI Context Generate from Docs Add Entry" at bounding box center [668, 74] width 1001 height 43
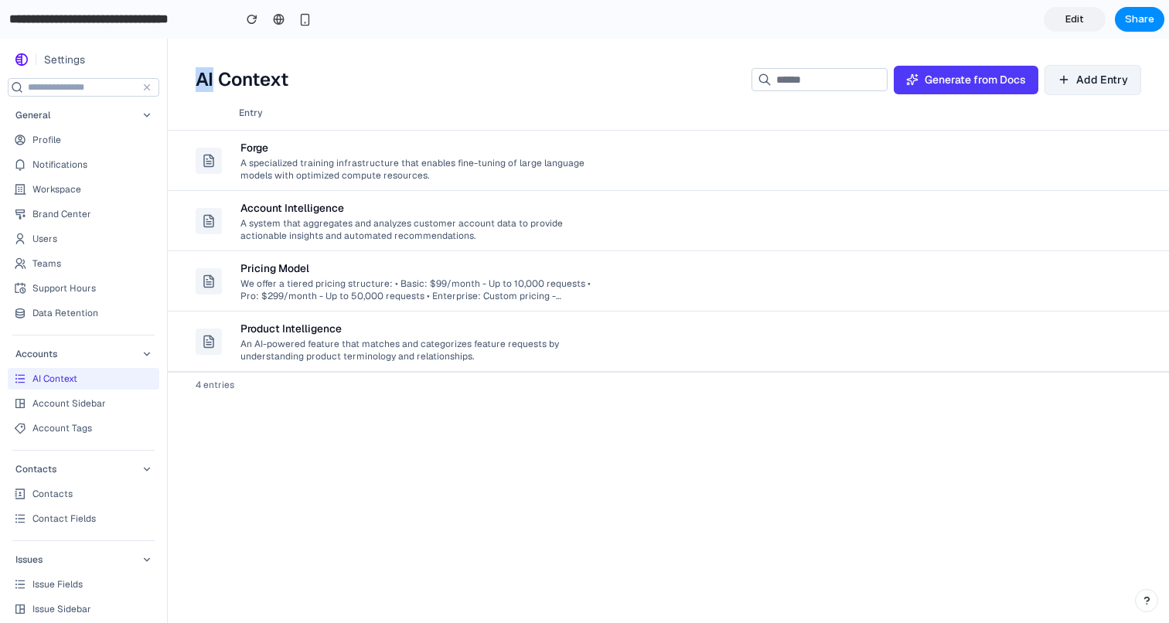
click at [203, 55] on div "AI Context Generate from Docs Add Entry" at bounding box center [668, 74] width 1001 height 43
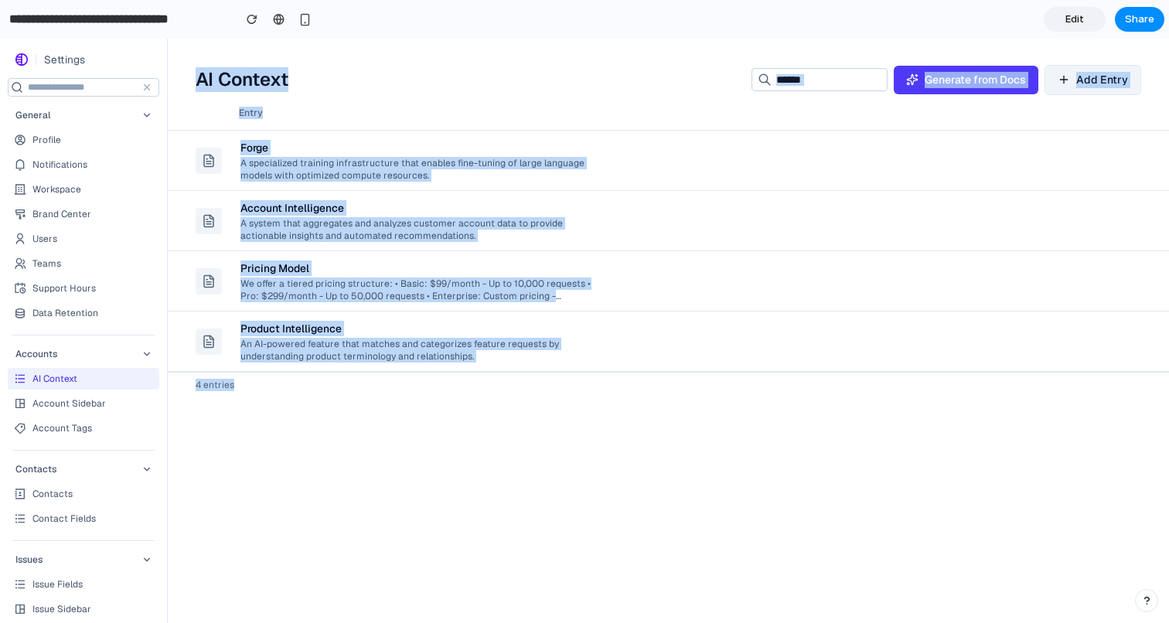
drag, startPoint x: 203, startPoint y: 55, endPoint x: 225, endPoint y: 502, distance: 447.4
click at [225, 503] on main "Add Entry AI Context Generate from Docs Add Entry Entry Forge A specialized tra…" at bounding box center [668, 331] width 1001 height 584
click at [225, 502] on div "Entry Forge A specialized training infrastructure that enables fine-tuning of l…" at bounding box center [668, 359] width 1001 height 527
drag, startPoint x: 225, startPoint y: 502, endPoint x: 295, endPoint y: 31, distance: 475.9
click at [295, 39] on html "Settings General Profile Notifications Workspace Brand Center Users Teams Suppo…" at bounding box center [584, 331] width 1169 height 584
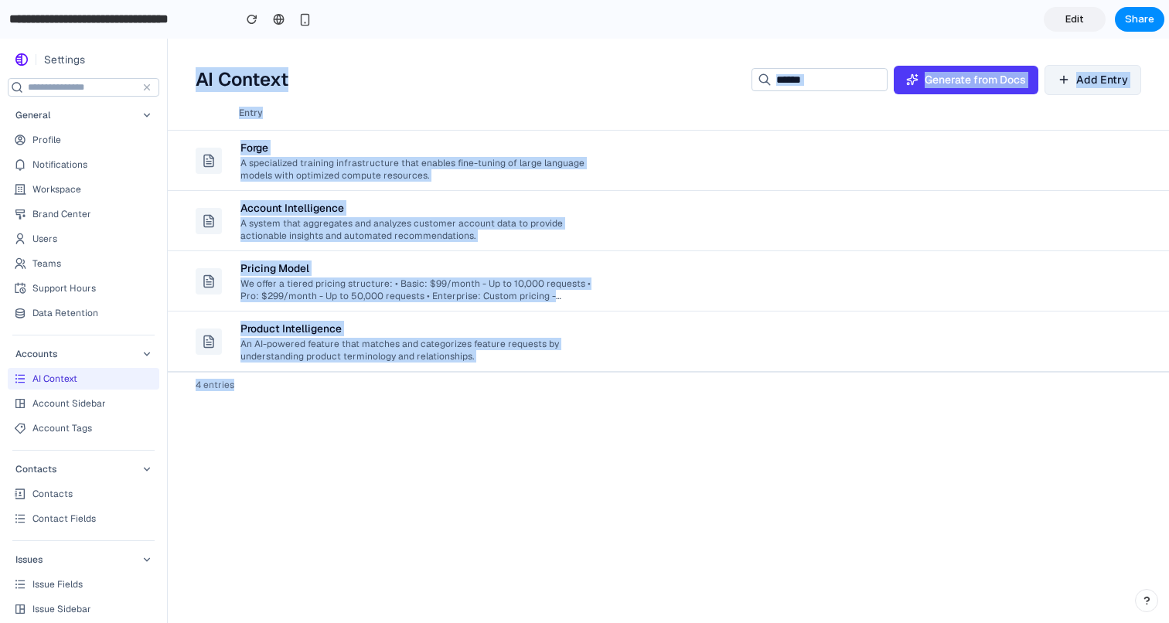
click at [267, 85] on h2 "AI Context" at bounding box center [467, 79] width 543 height 25
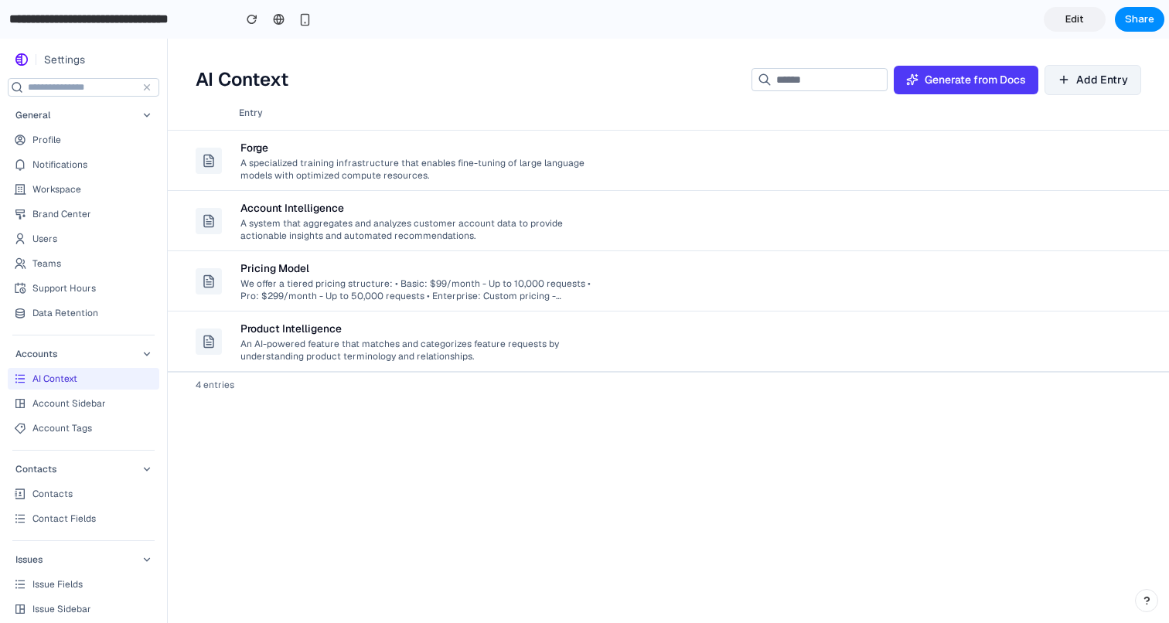
click at [281, 60] on div "AI Context Generate from Docs Add Entry" at bounding box center [668, 74] width 1001 height 43
drag, startPoint x: 281, startPoint y: 60, endPoint x: 278, endPoint y: 52, distance: 9.0
click at [0, 39] on header "Add Entry AI Context Generate from Docs Add Entry" at bounding box center [0, 39] width 0 height 0
click at [277, 53] on div "AI Context Generate from Docs Add Entry" at bounding box center [668, 74] width 1001 height 43
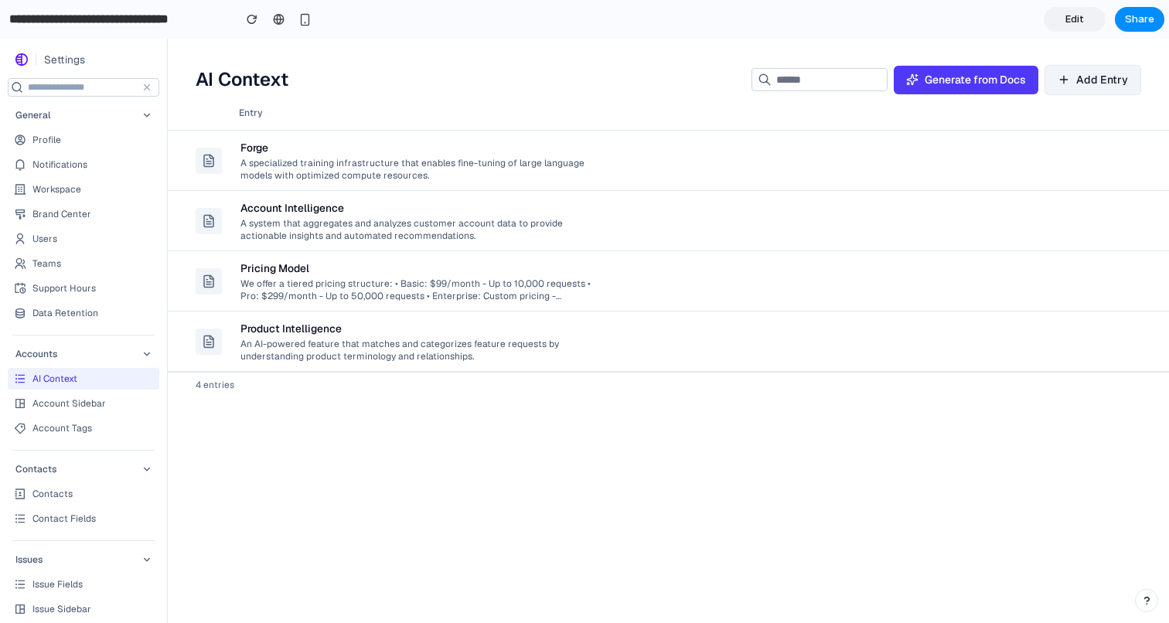
click at [441, 451] on div "Entry Forge A specialized training infrastructure that enables fine-tuning of l…" at bounding box center [668, 359] width 1001 height 527
click at [234, 384] on span "4 entries" at bounding box center [215, 385] width 39 height 12
drag, startPoint x: 234, startPoint y: 384, endPoint x: 246, endPoint y: 426, distance: 43.3
click at [246, 426] on div "Entry Forge A specialized training infrastructure that enables fine-tuning of l…" at bounding box center [668, 359] width 1001 height 527
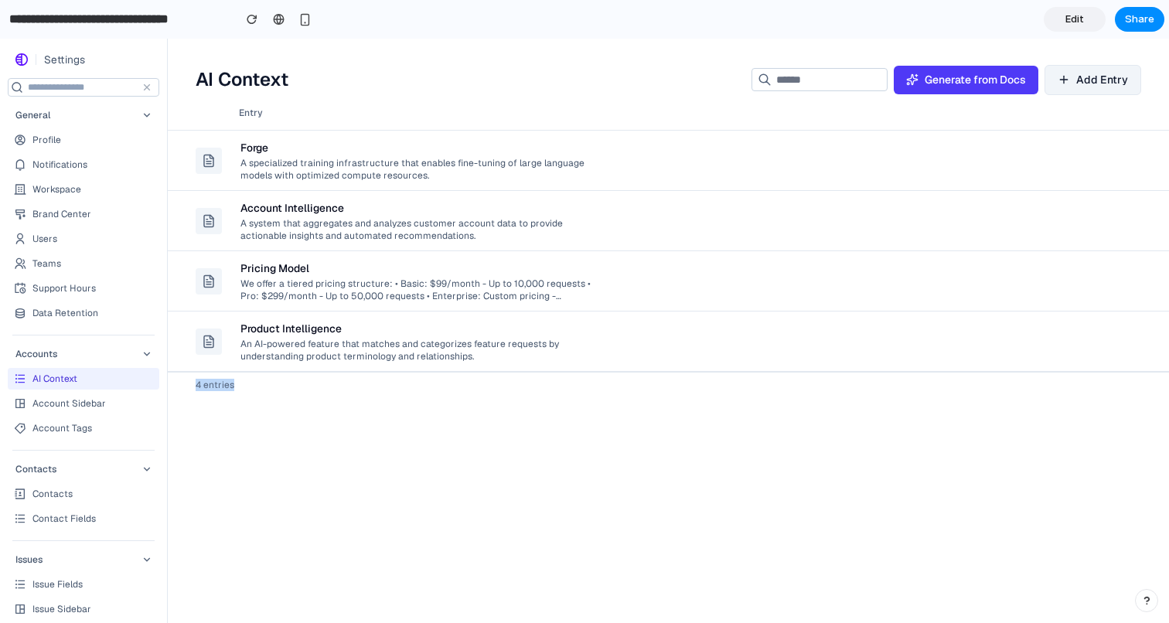
click at [246, 426] on div "Entry Forge A specialized training infrastructure that enables fine-tuning of l…" at bounding box center [668, 359] width 1001 height 527
click at [279, 68] on h2 "AI Context" at bounding box center [467, 79] width 543 height 25
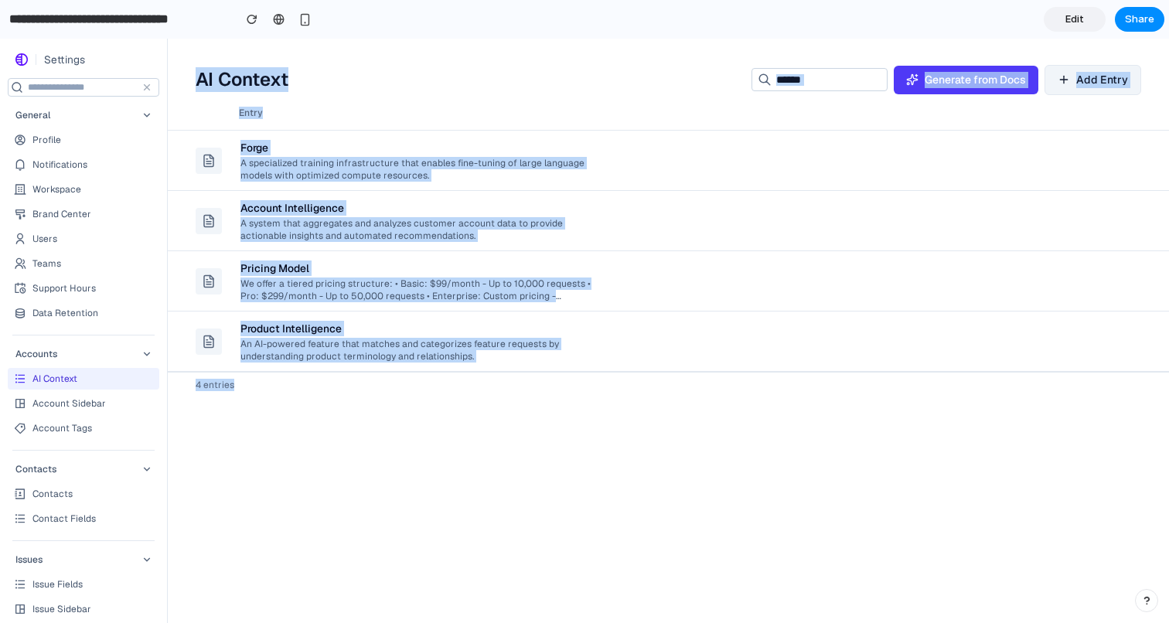
drag, startPoint x: 279, startPoint y: 68, endPoint x: 264, endPoint y: 485, distance: 417.0
click at [264, 486] on main "Add Entry AI Context Generate from Docs Add Entry Entry Forge A specialized tra…" at bounding box center [668, 331] width 1001 height 584
click at [264, 485] on div "Entry Forge A specialized training infrastructure that enables fine-tuning of l…" at bounding box center [668, 359] width 1001 height 527
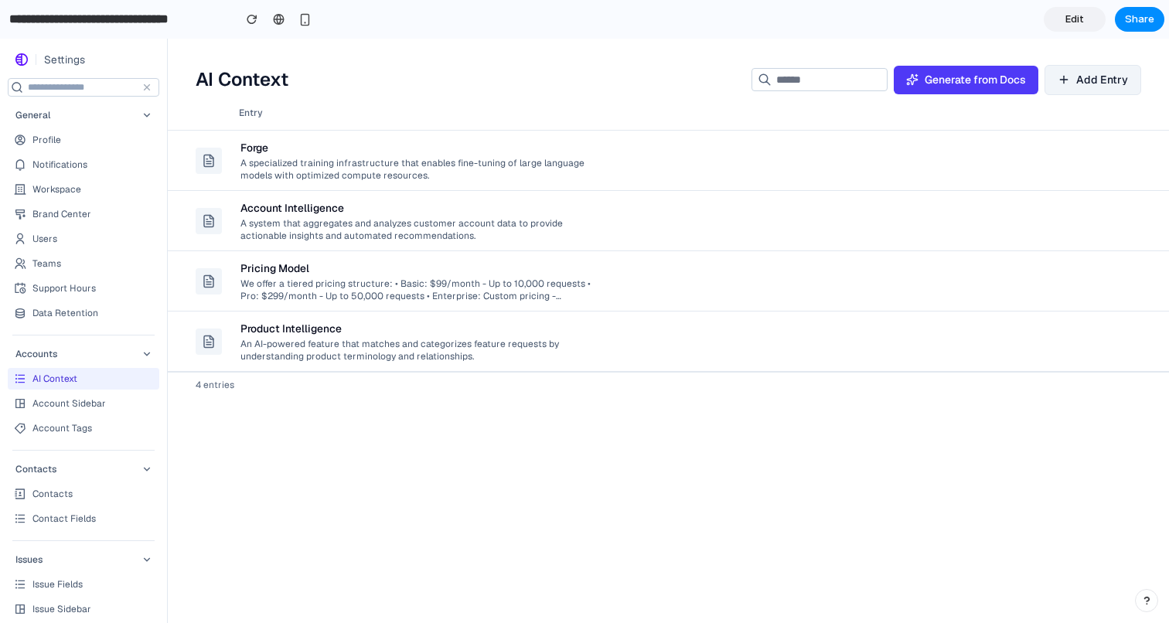
click at [264, 485] on div "Entry Forge A specialized training infrastructure that enables fine-tuning of l…" at bounding box center [668, 359] width 1001 height 527
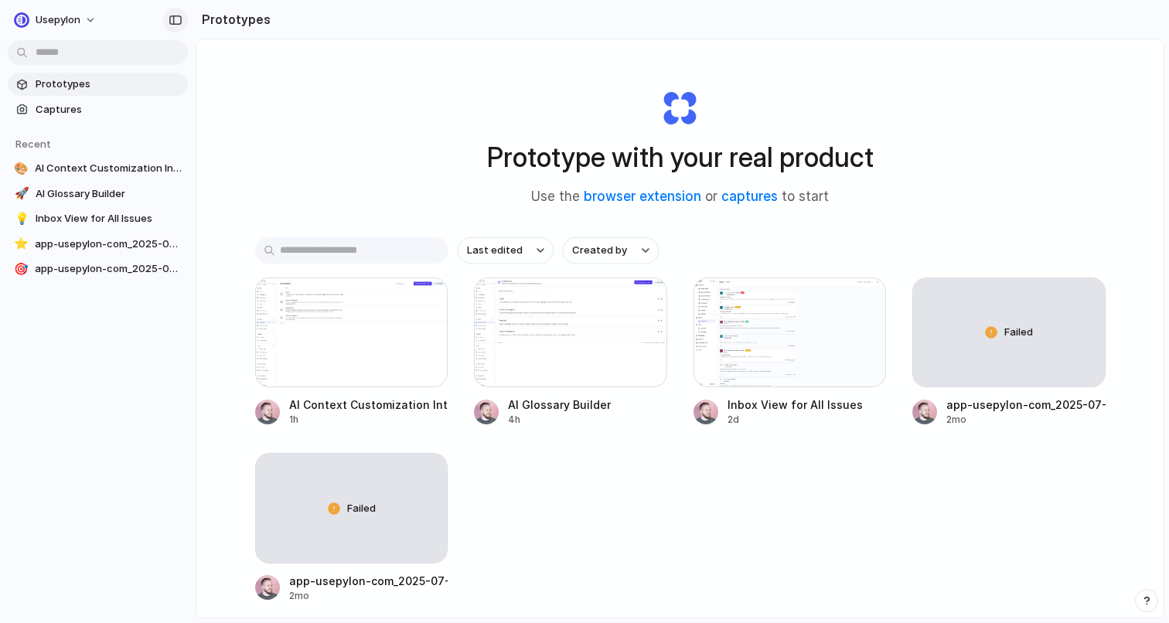
click at [167, 19] on button "button" at bounding box center [175, 20] width 25 height 25
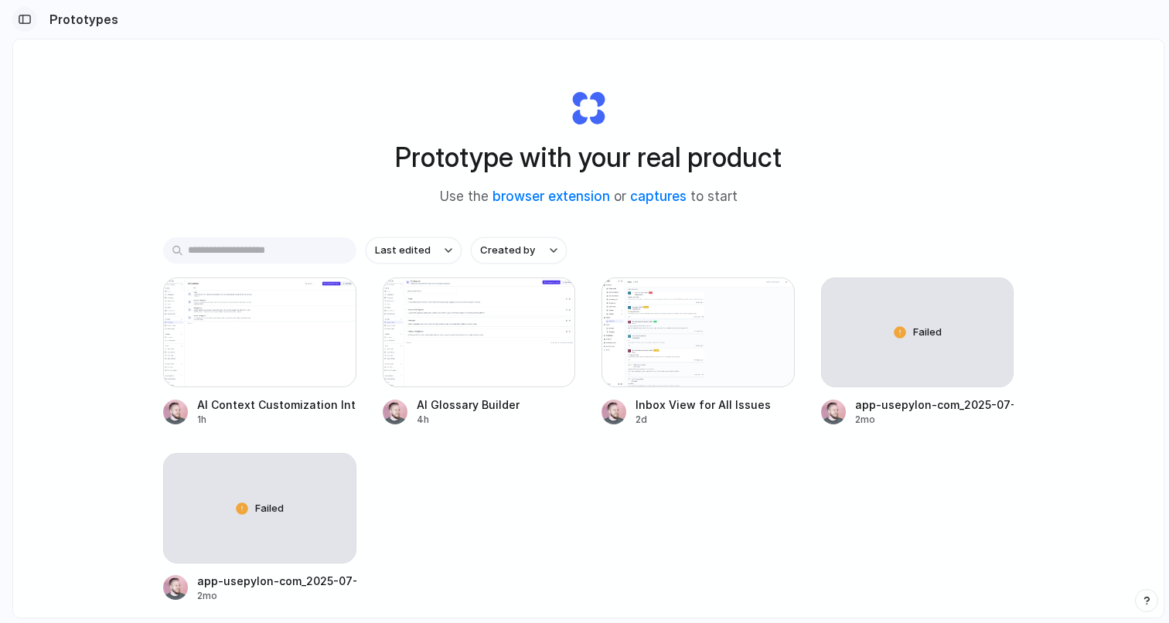
click at [26, 20] on div "button" at bounding box center [25, 19] width 14 height 11
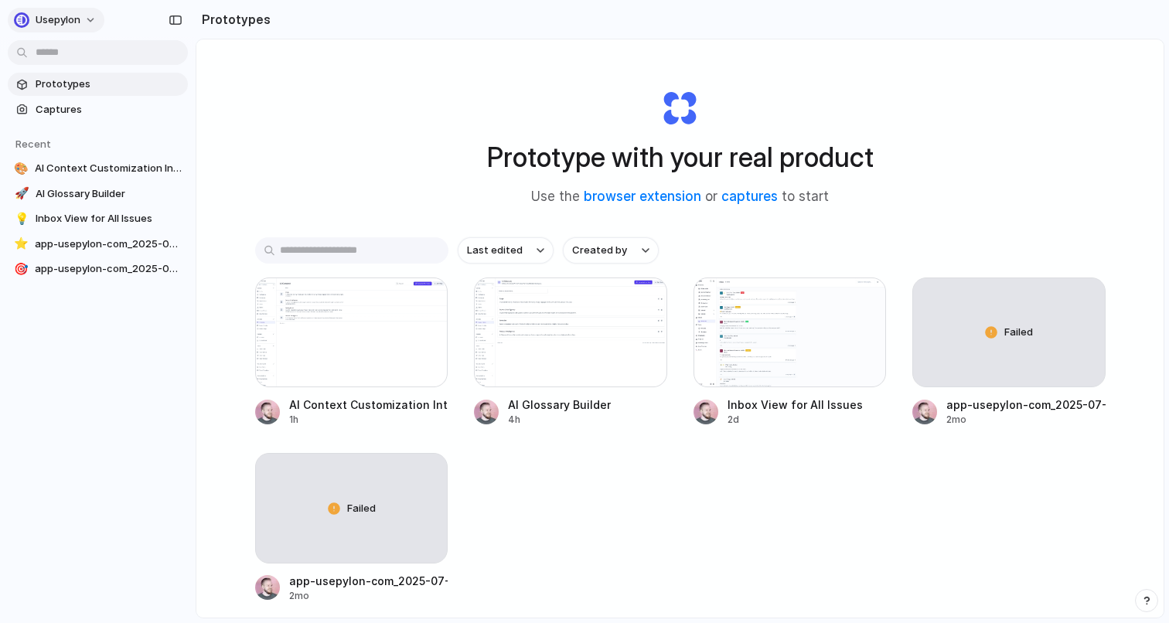
click at [83, 19] on button "usepylon" at bounding box center [56, 20] width 97 height 25
click at [76, 18] on div "Settings Invite members Change theme Sign out" at bounding box center [584, 311] width 1169 height 623
click at [668, 105] on div "Prototype with your real product Use the browser extension or captures to start" at bounding box center [680, 141] width 618 height 167
click at [629, 104] on div "Prototype with your real product Use the browser extension or captures to start" at bounding box center [680, 141] width 618 height 167
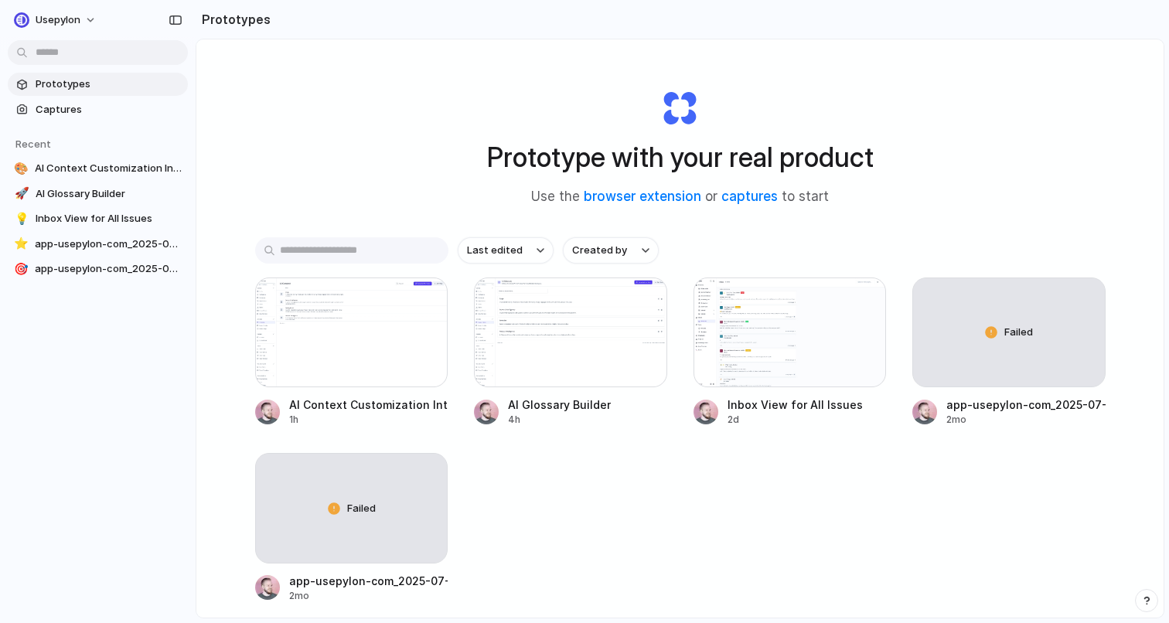
click at [629, 104] on div "Prototype with your real product Use the browser extension or captures to start" at bounding box center [680, 141] width 618 height 167
click at [119, 78] on span "Prototypes" at bounding box center [109, 84] width 146 height 15
click at [104, 104] on span "Captures" at bounding box center [109, 109] width 146 height 15
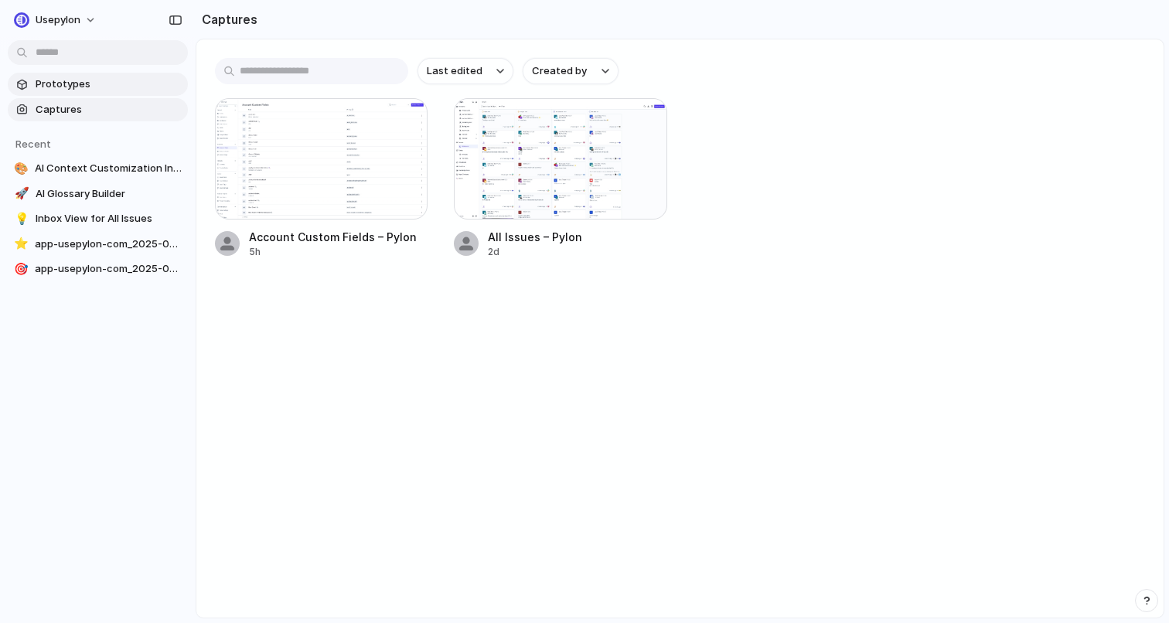
click at [48, 81] on span "Prototypes" at bounding box center [109, 84] width 146 height 15
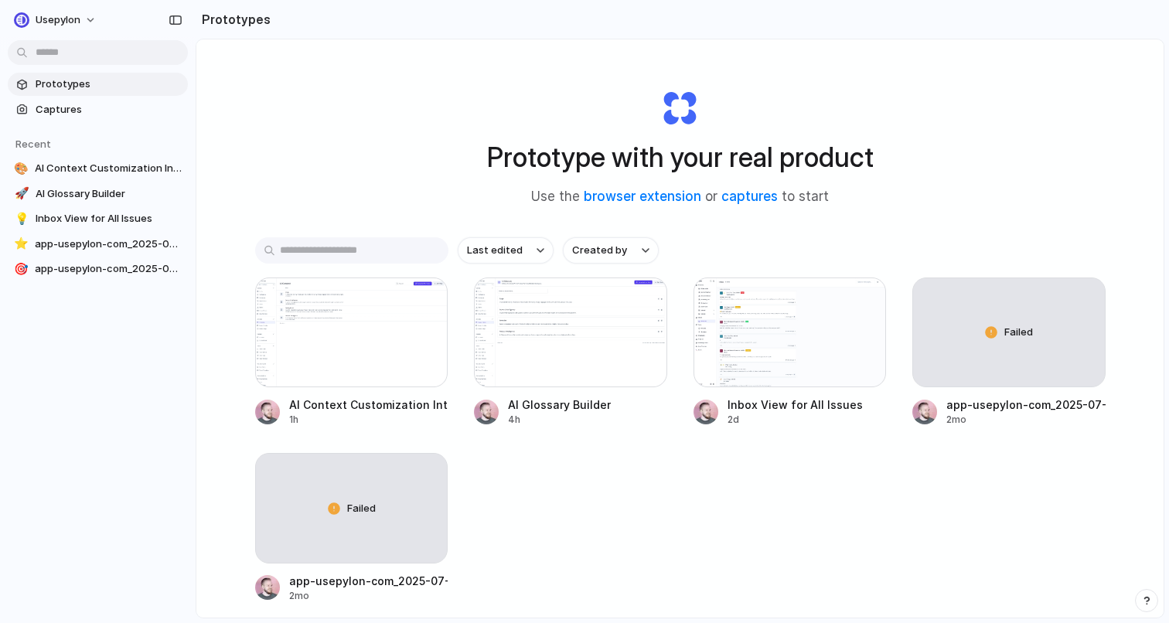
click at [574, 525] on div "AI Context Customization Interface 1h AI Glossary Builder 4h Inbox View for All…" at bounding box center [680, 440] width 850 height 325
drag, startPoint x: 646, startPoint y: 73, endPoint x: 724, endPoint y: 128, distance: 96.1
click at [724, 128] on div "Prototype with your real product Use the browser extension or captures to start" at bounding box center [680, 141] width 618 height 167
click at [703, 162] on h1 "Prototype with your real product" at bounding box center [680, 157] width 387 height 41
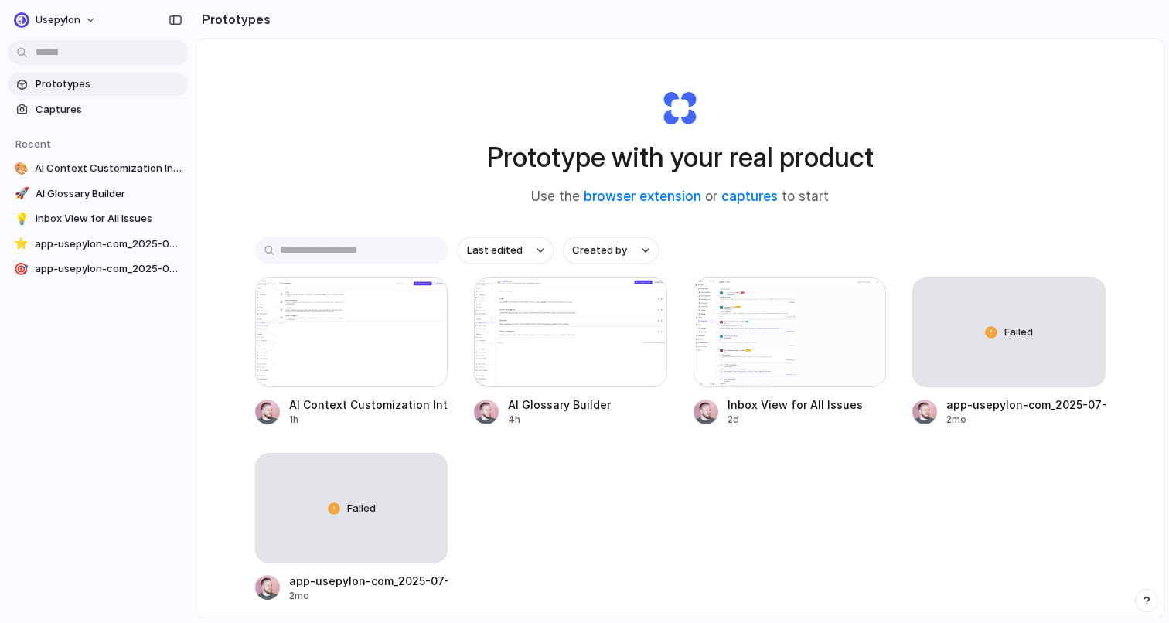
click at [703, 162] on h1 "Prototype with your real product" at bounding box center [680, 157] width 387 height 41
click at [184, 20] on button "button" at bounding box center [175, 20] width 25 height 25
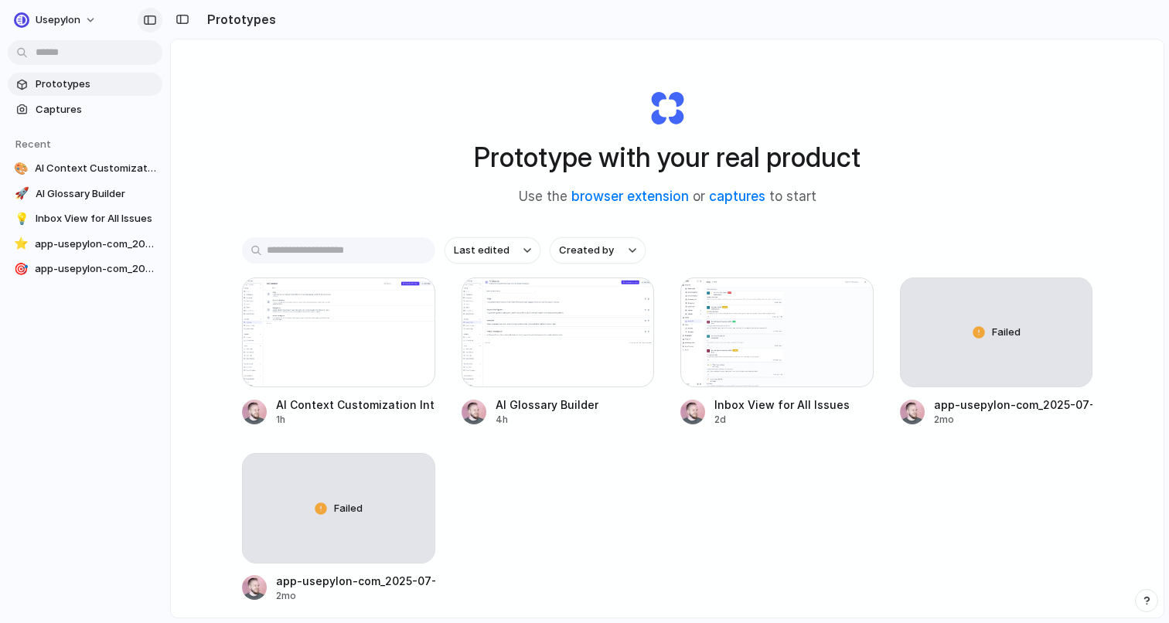
click at [142, 20] on button "button" at bounding box center [150, 20] width 25 height 25
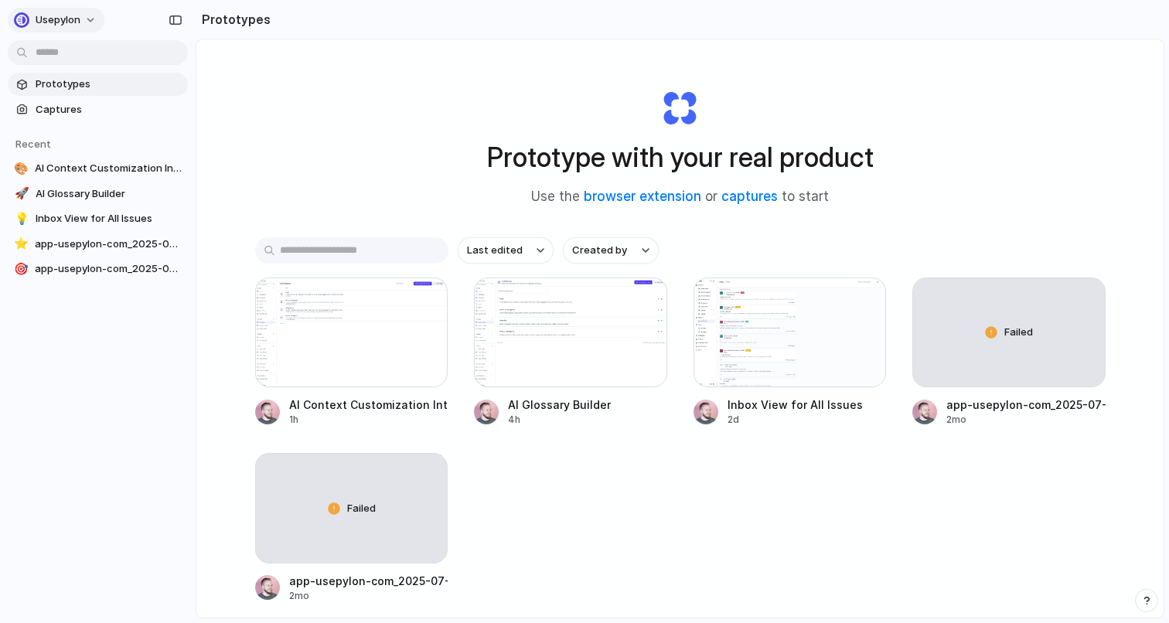
click at [48, 23] on span "usepylon" at bounding box center [58, 19] width 45 height 15
click at [104, 59] on li "Settings" at bounding box center [75, 55] width 128 height 25
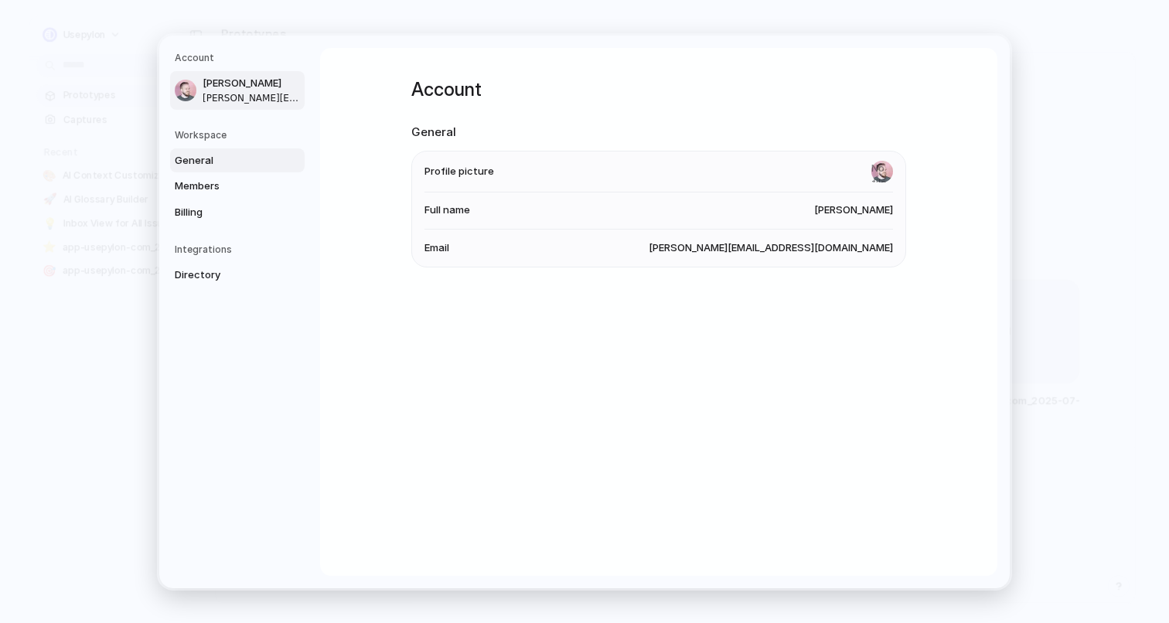
click at [246, 159] on span "General" at bounding box center [224, 159] width 99 height 15
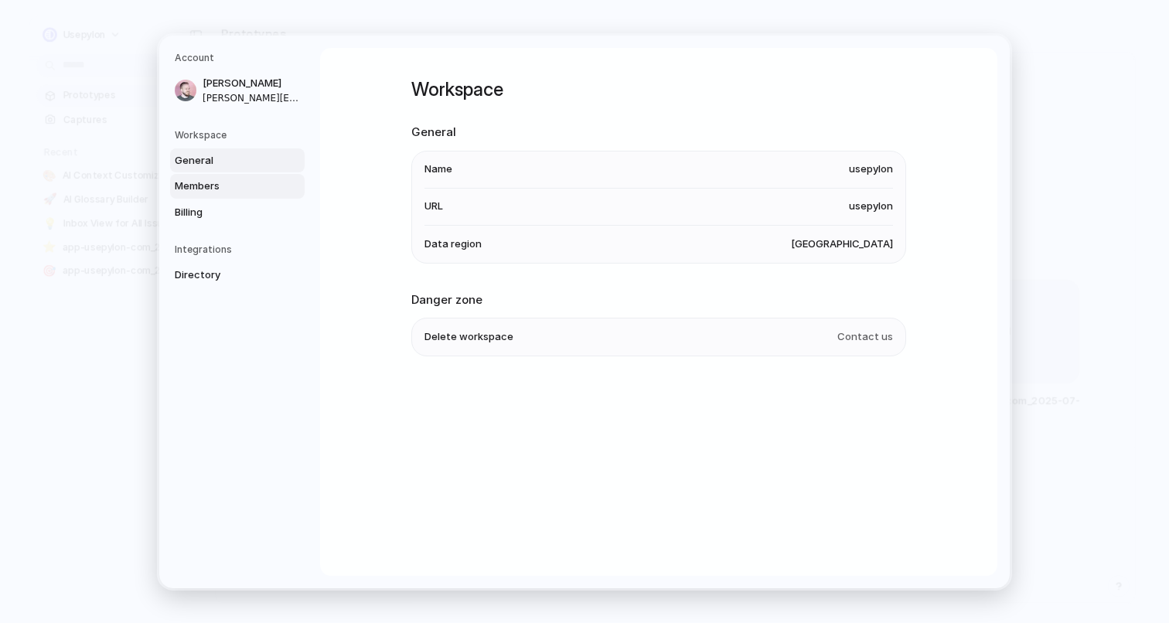
click at [244, 186] on span "Members" at bounding box center [224, 186] width 99 height 15
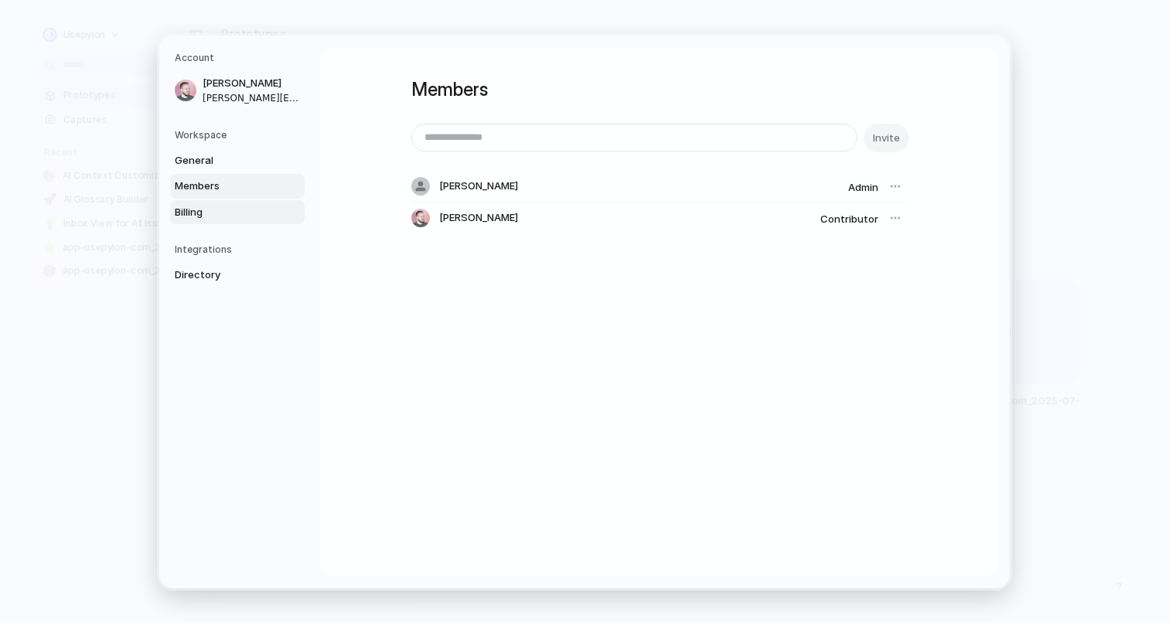
click at [241, 204] on span "Billing" at bounding box center [224, 211] width 99 height 15
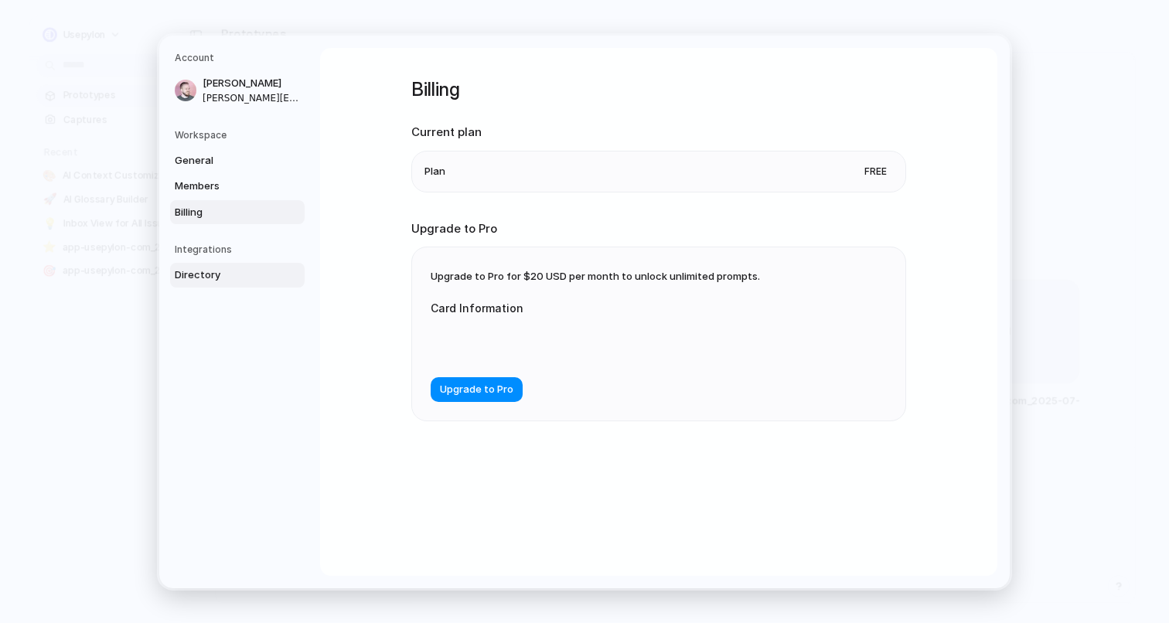
click at [224, 278] on span "Directory" at bounding box center [224, 274] width 99 height 15
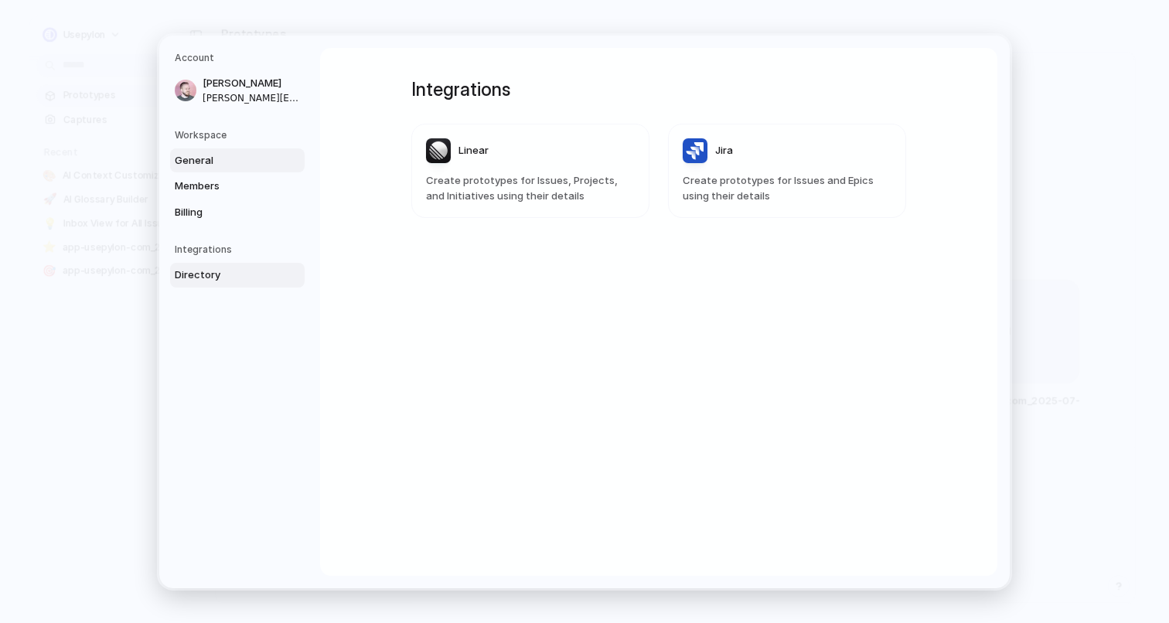
click at [233, 161] on span "General" at bounding box center [224, 159] width 99 height 15
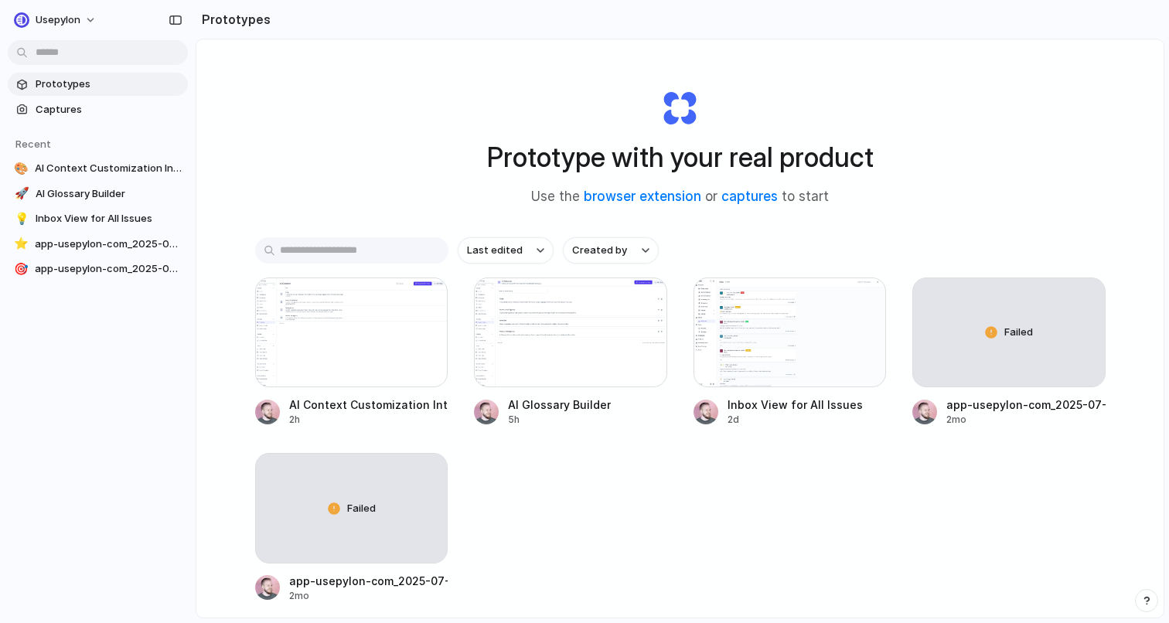
click at [536, 557] on div "AI Context Customization Interface 2h AI Glossary Builder 5h Inbox View for All…" at bounding box center [680, 440] width 850 height 325
click at [669, 152] on h1 "Prototype with your real product" at bounding box center [680, 157] width 387 height 41
click at [669, 165] on h1 "Prototype with your real product" at bounding box center [680, 157] width 387 height 41
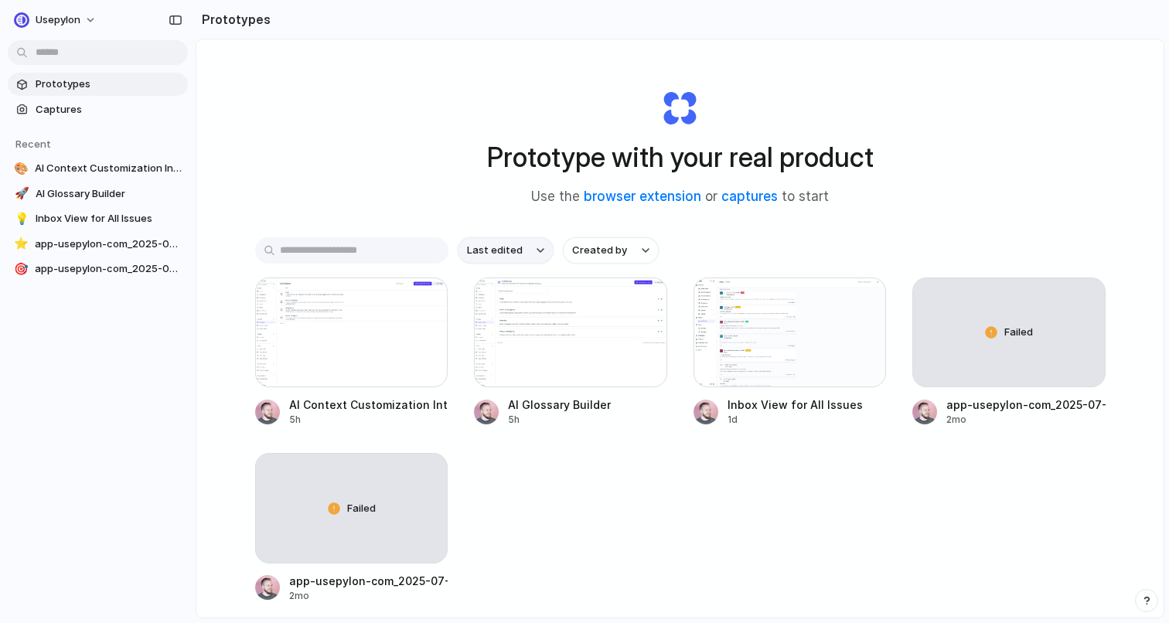
click at [519, 258] on button "Last edited" at bounding box center [506, 250] width 96 height 26
click at [507, 200] on div "Last edited Last created Alphabetical" at bounding box center [584, 311] width 1169 height 623
click at [607, 251] on span "Created by" at bounding box center [599, 250] width 55 height 15
click at [595, 244] on div "All users [PERSON_NAME]" at bounding box center [584, 311] width 1169 height 623
click at [543, 248] on button "Last edited" at bounding box center [506, 250] width 96 height 26
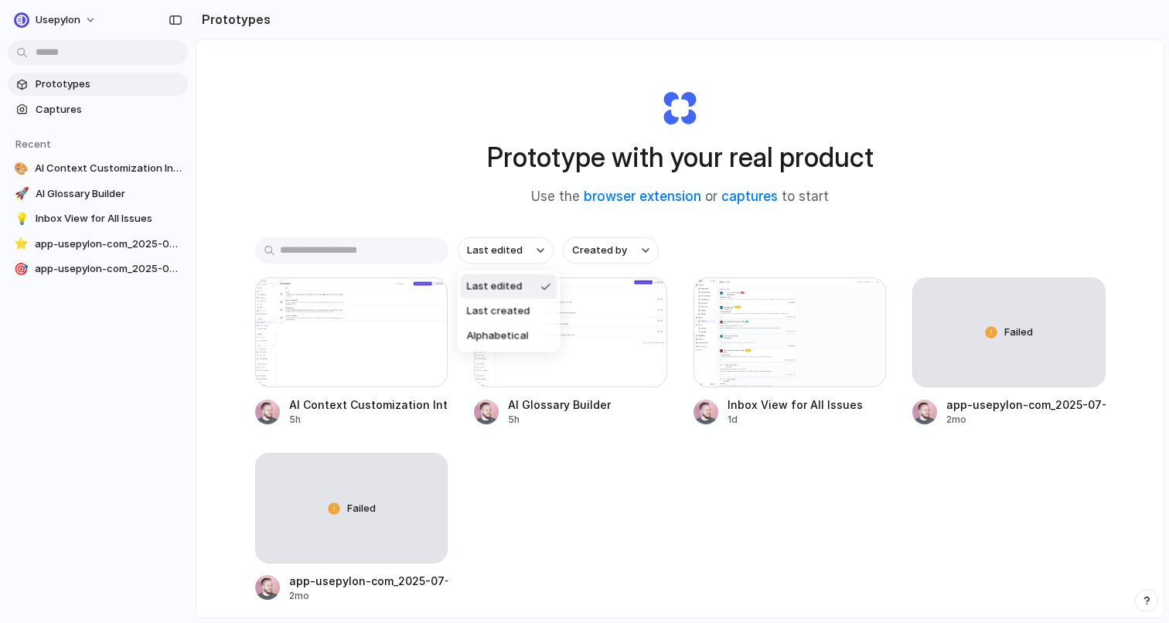
click at [494, 220] on div "Last edited Last created Alphabetical" at bounding box center [584, 311] width 1169 height 623
click at [661, 119] on div "Prototype with your real product Use the browser extension or captures to start" at bounding box center [680, 141] width 618 height 167
click at [649, 158] on h1 "Prototype with your real product" at bounding box center [680, 157] width 387 height 41
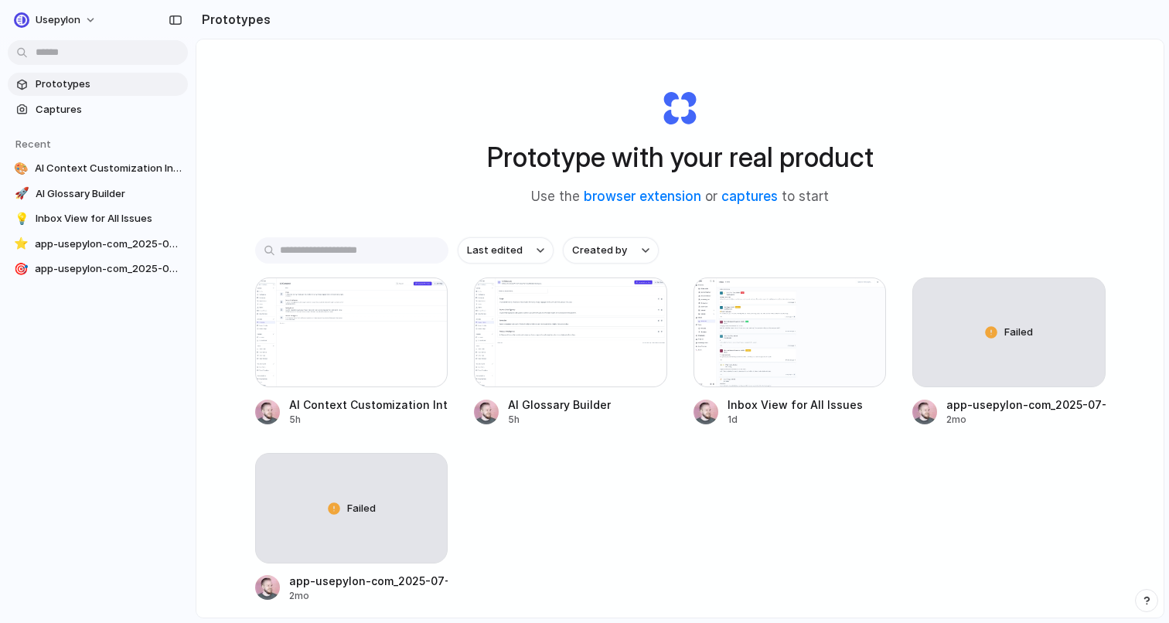
click at [649, 158] on h1 "Prototype with your real product" at bounding box center [680, 157] width 387 height 41
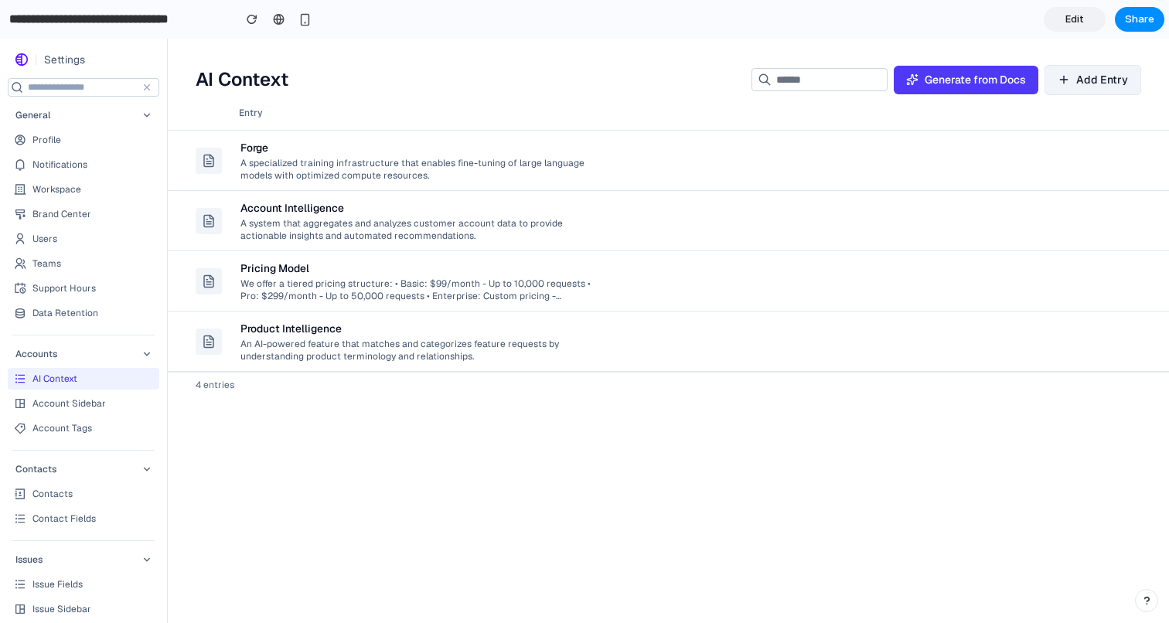
click at [530, 537] on div "Entry Forge A specialized training infrastructure that enables fine-tuning of l…" at bounding box center [668, 359] width 1001 height 527
click at [448, 313] on td "Product Intelligence An AI-powered feature that matches and categorizes feature…" at bounding box center [613, 342] width 765 height 60
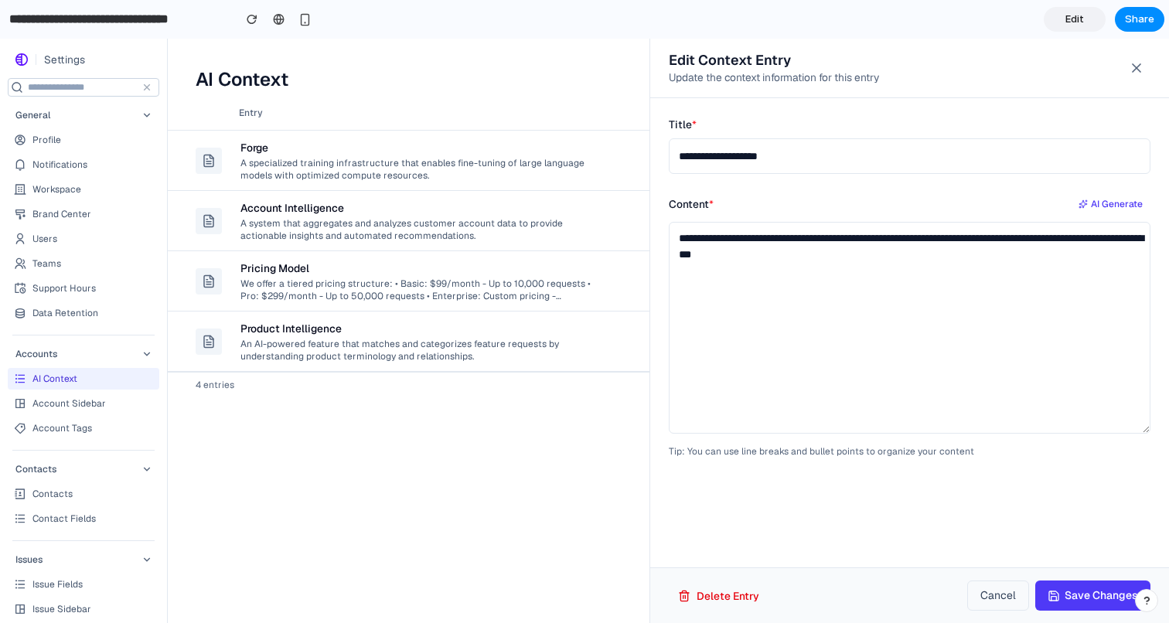
click at [447, 290] on div at bounding box center [584, 331] width 1169 height 584
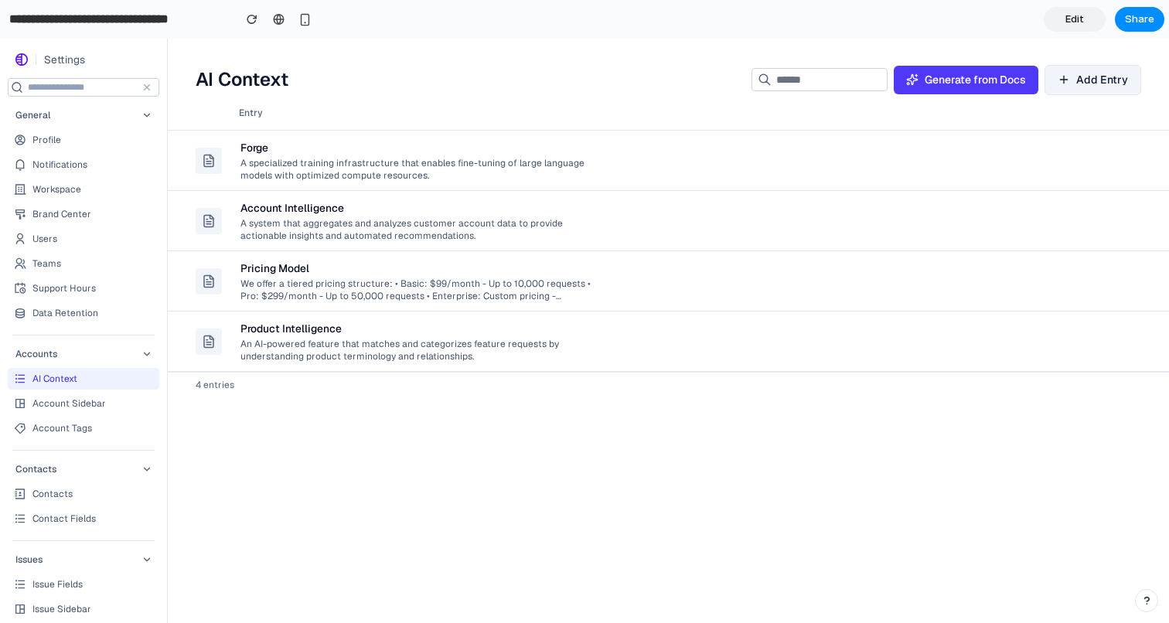
click at [447, 290] on div "We offer a tiered pricing structure: • Basic: $99/month - Up to 10,000 requests…" at bounding box center [415, 289] width 351 height 26
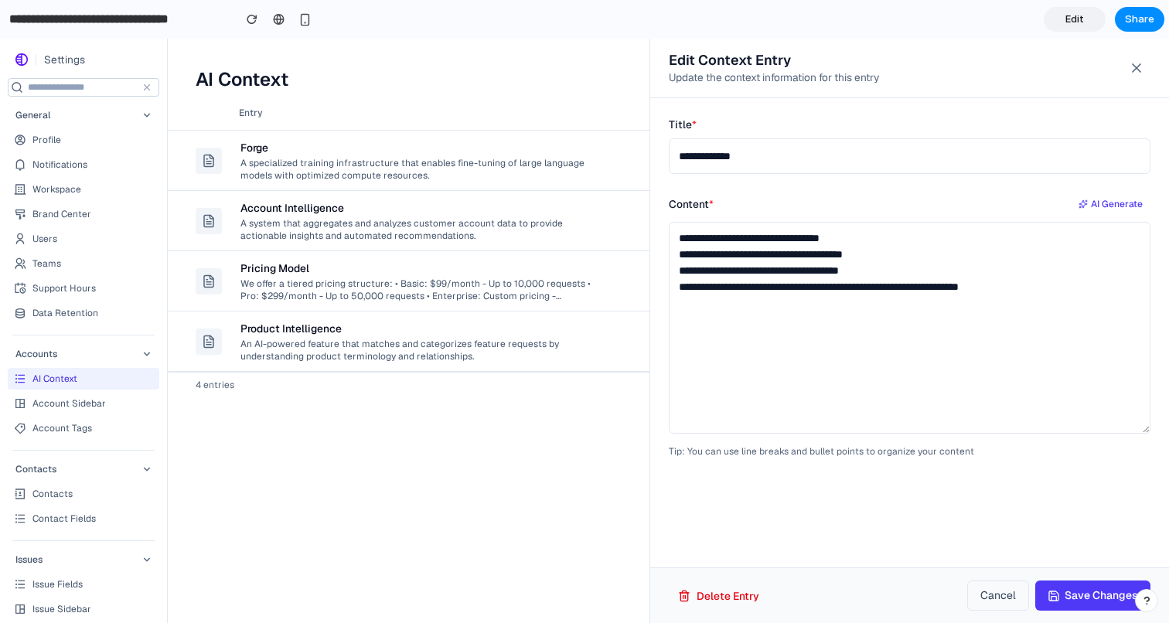
click at [434, 219] on div at bounding box center [584, 331] width 1169 height 584
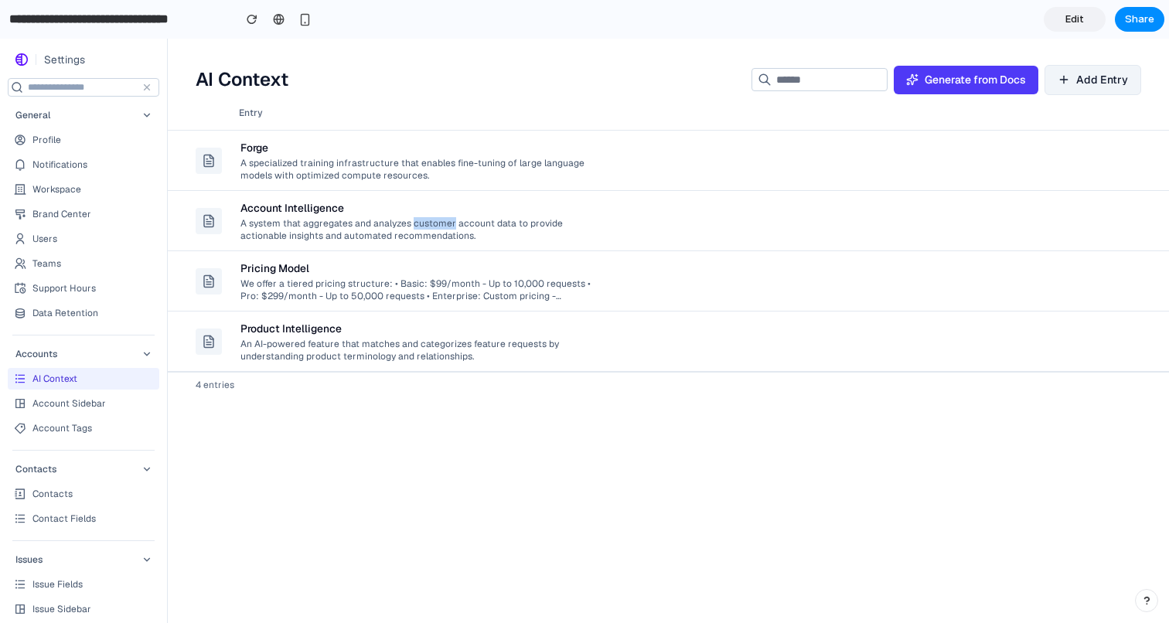
click at [434, 219] on div "A system that aggregates and analyzes customer account data to provide actionab…" at bounding box center [415, 229] width 351 height 26
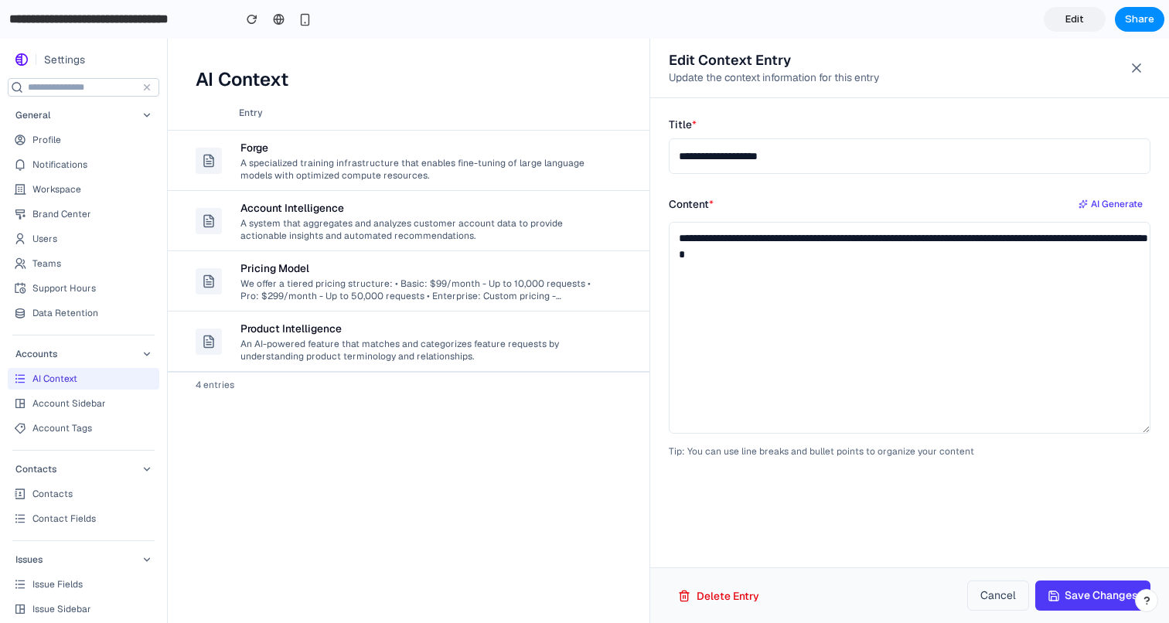
click at [422, 159] on div at bounding box center [584, 331] width 1169 height 584
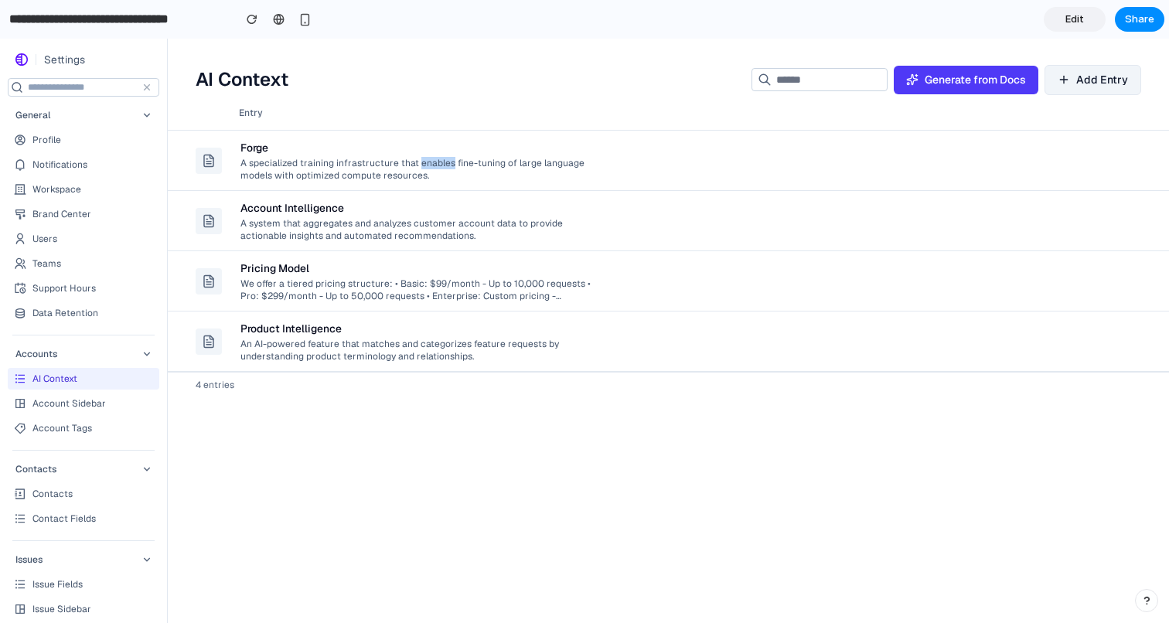
click at [422, 159] on div "A specialized training infrastructure that enables fine-tuning of large languag…" at bounding box center [415, 168] width 351 height 26
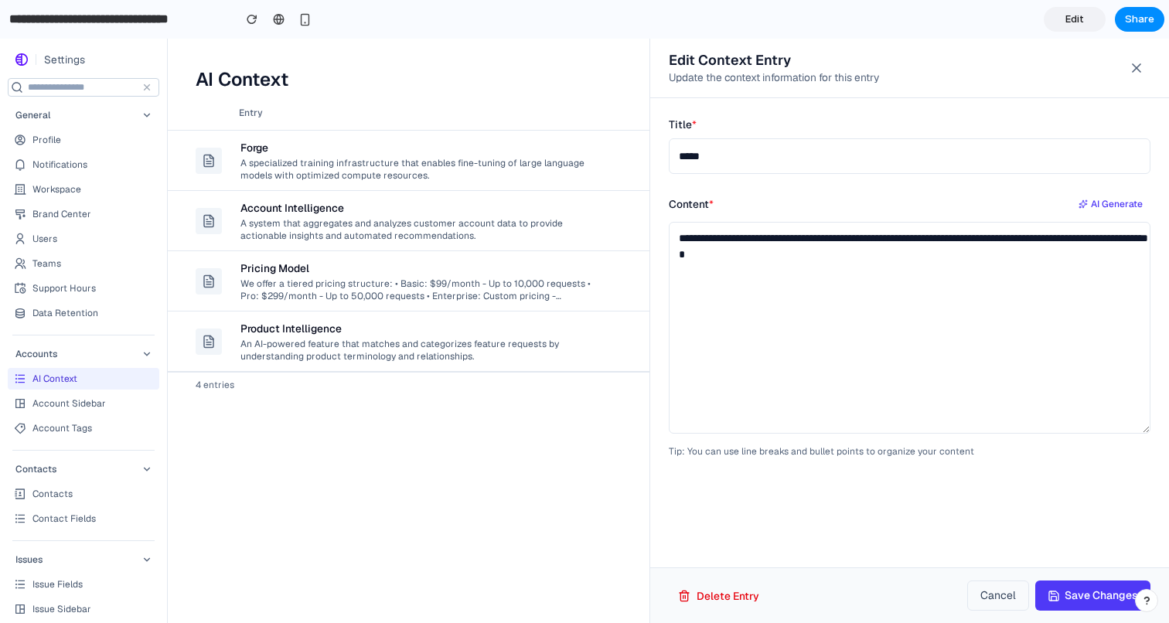
click at [422, 299] on div at bounding box center [584, 331] width 1169 height 584
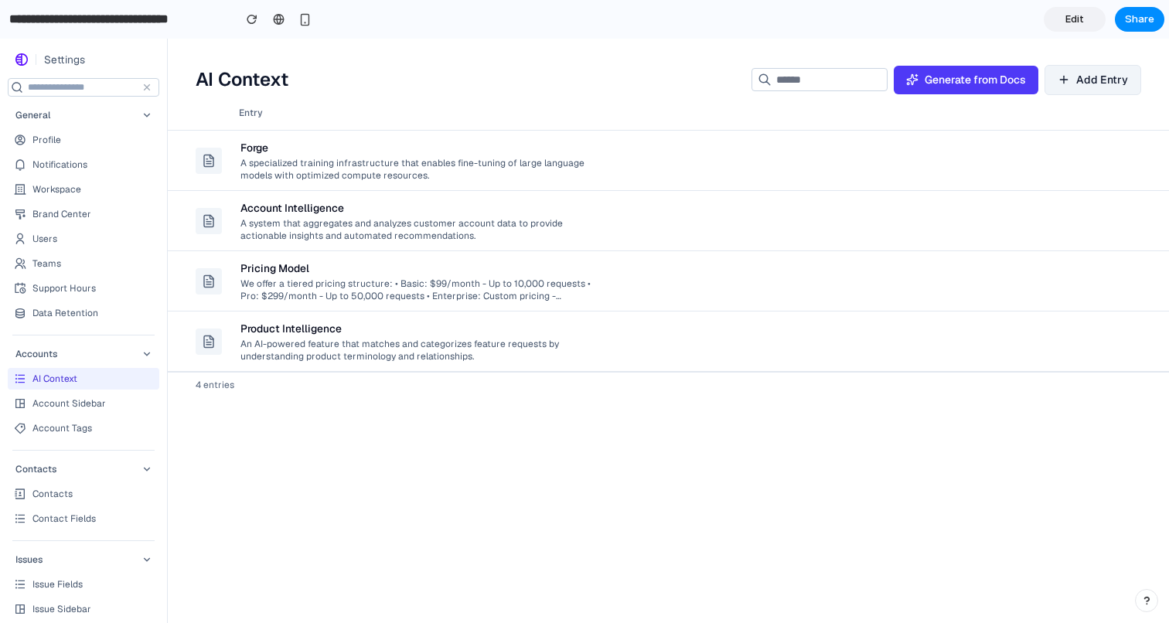
click at [426, 333] on div "Product Intelligence" at bounding box center [415, 328] width 351 height 15
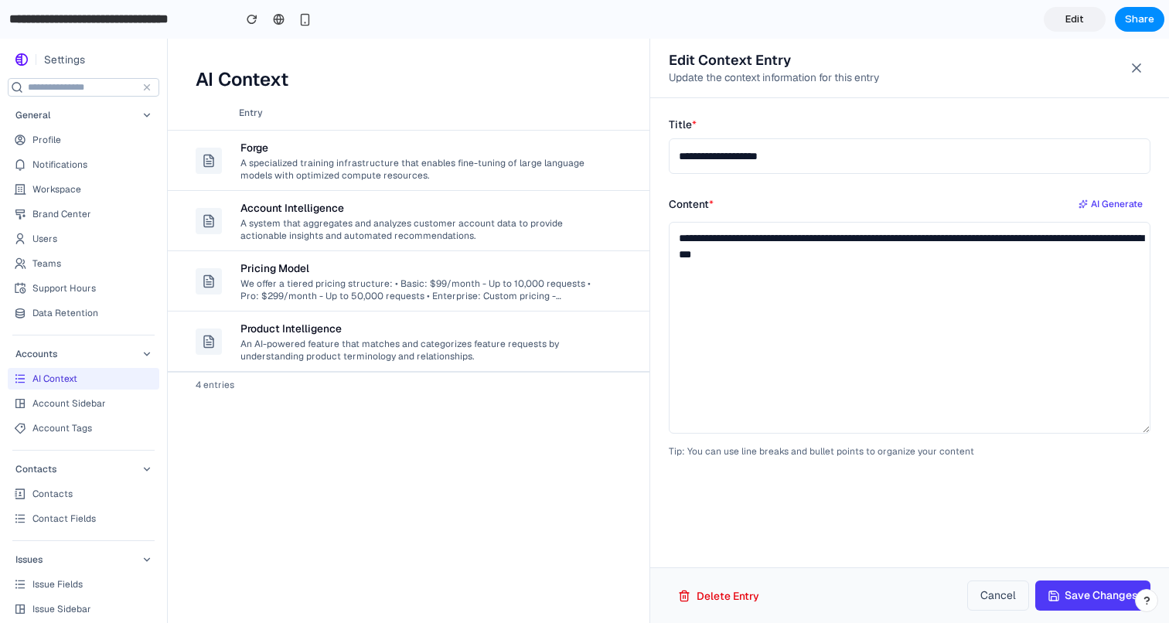
click at [425, 271] on div at bounding box center [584, 331] width 1169 height 584
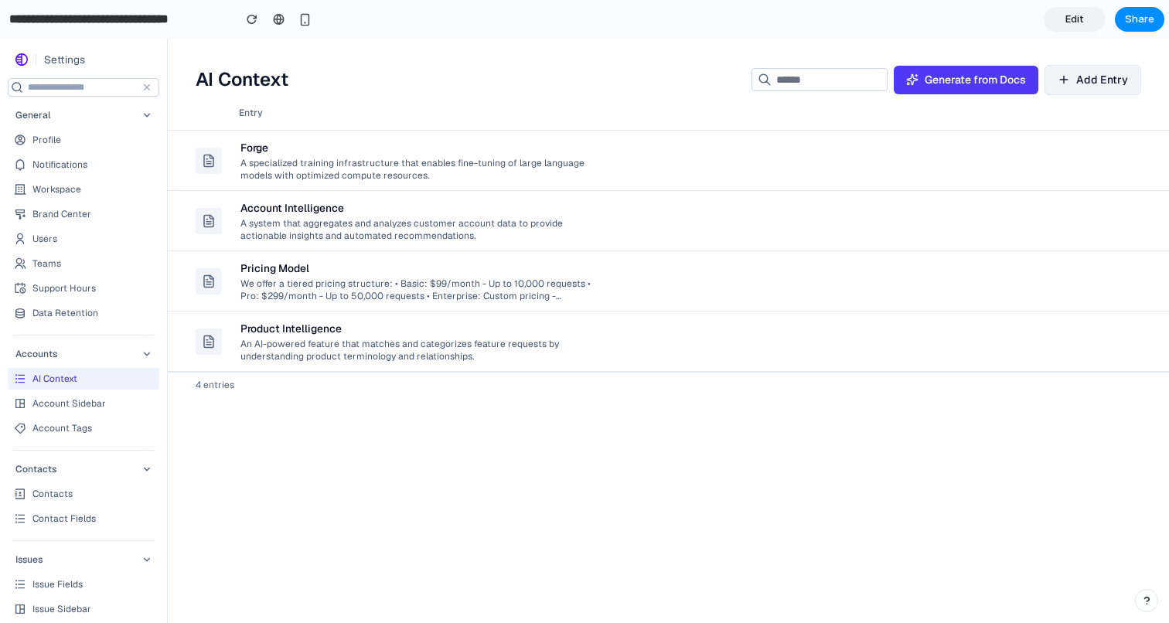
click at [425, 271] on div "Pricing Model" at bounding box center [415, 268] width 351 height 15
